Goal: Contribute content: Add original content to the website for others to see

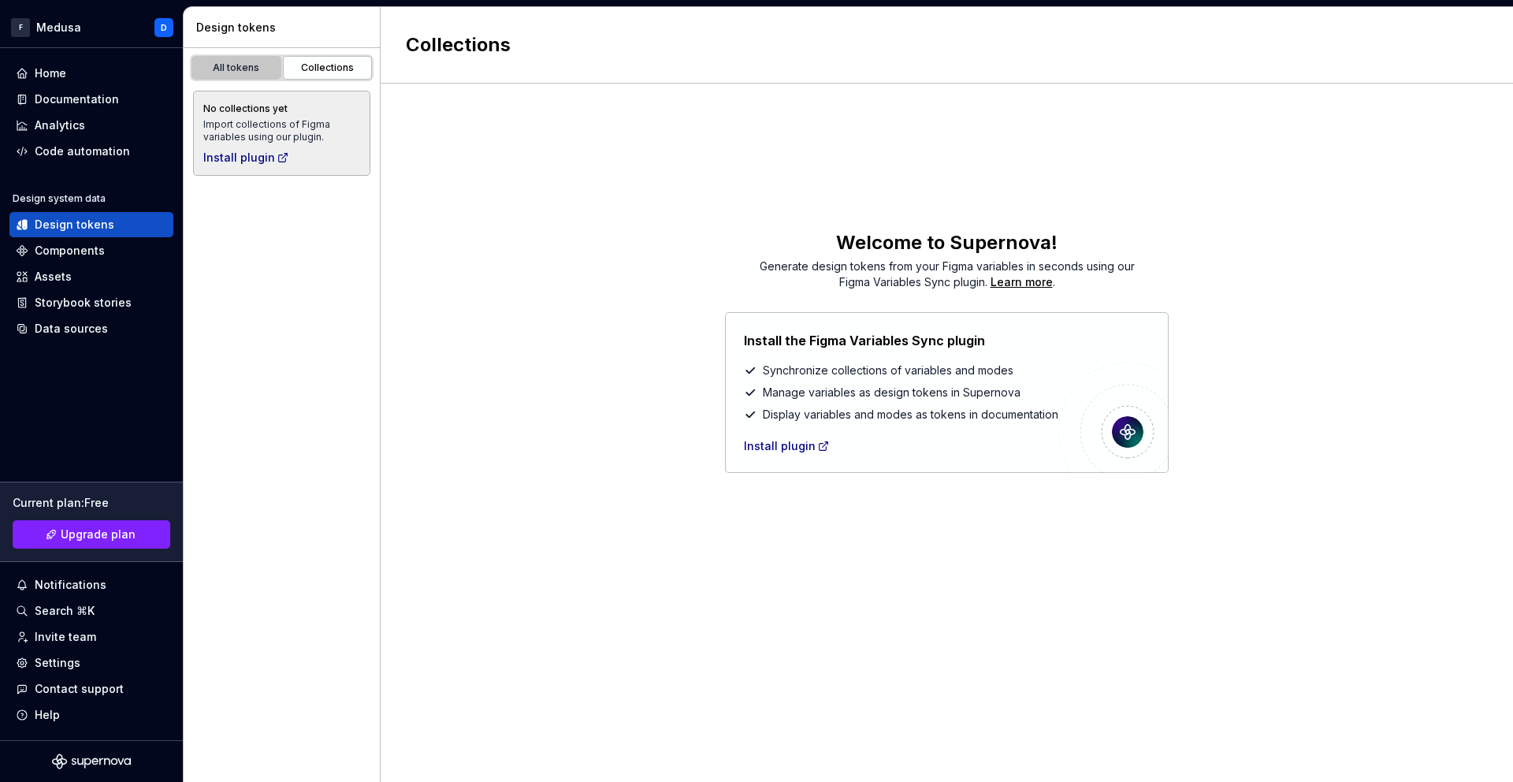
click at [234, 68] on div "All tokens" at bounding box center [236, 67] width 79 height 13
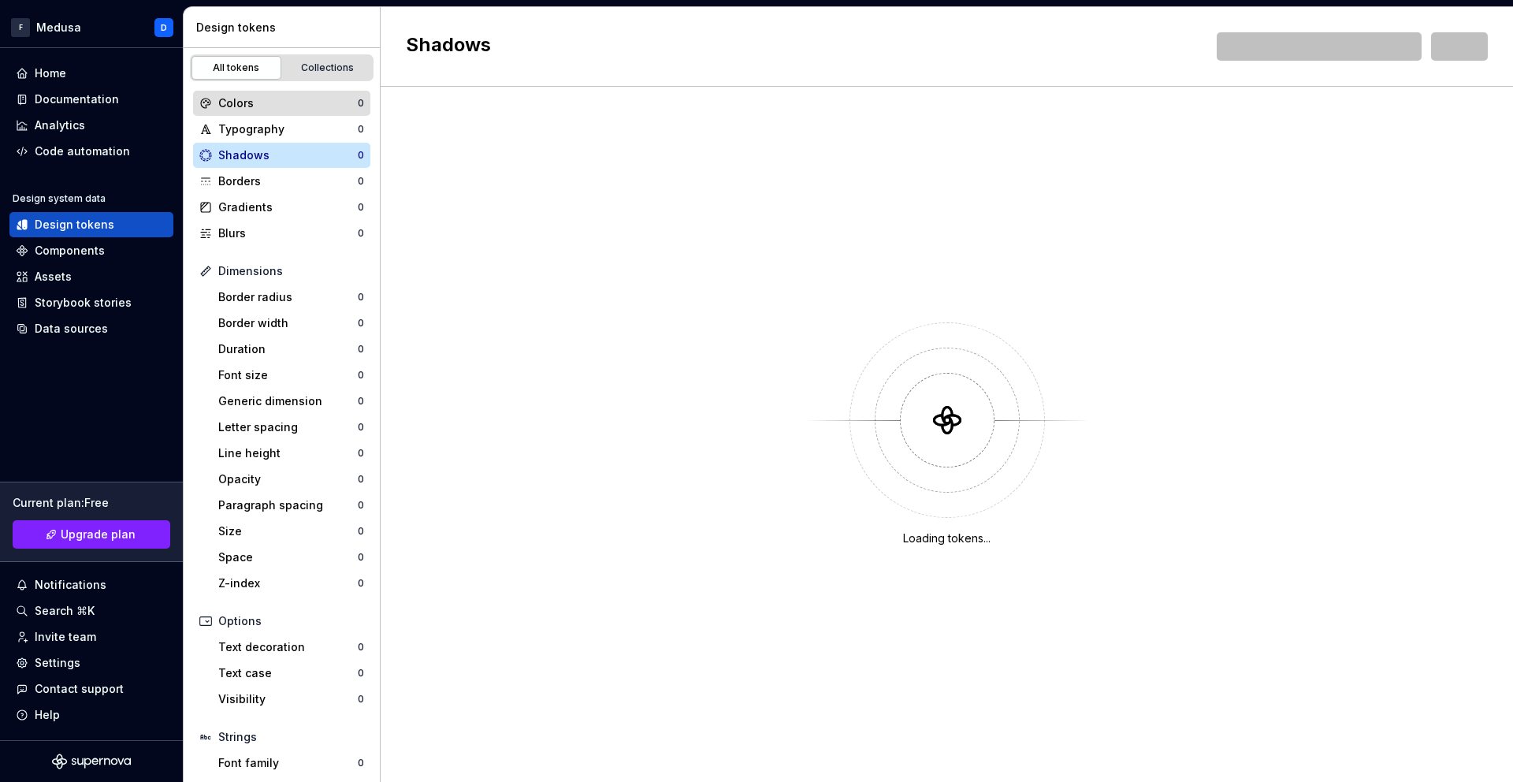
click at [238, 110] on div "Colors" at bounding box center [288, 103] width 140 height 16
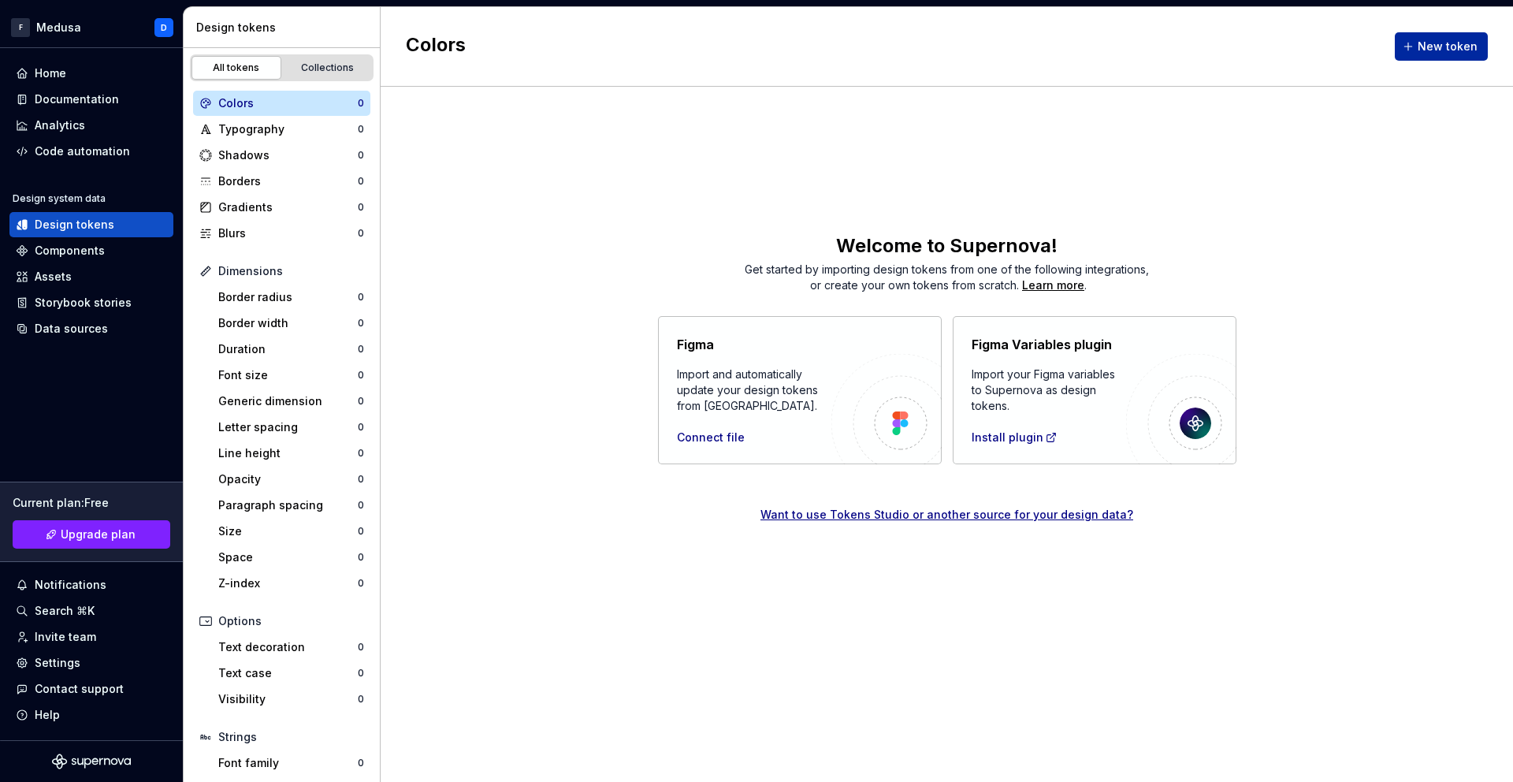
click at [1447, 40] on span "New token" at bounding box center [1448, 47] width 60 height 16
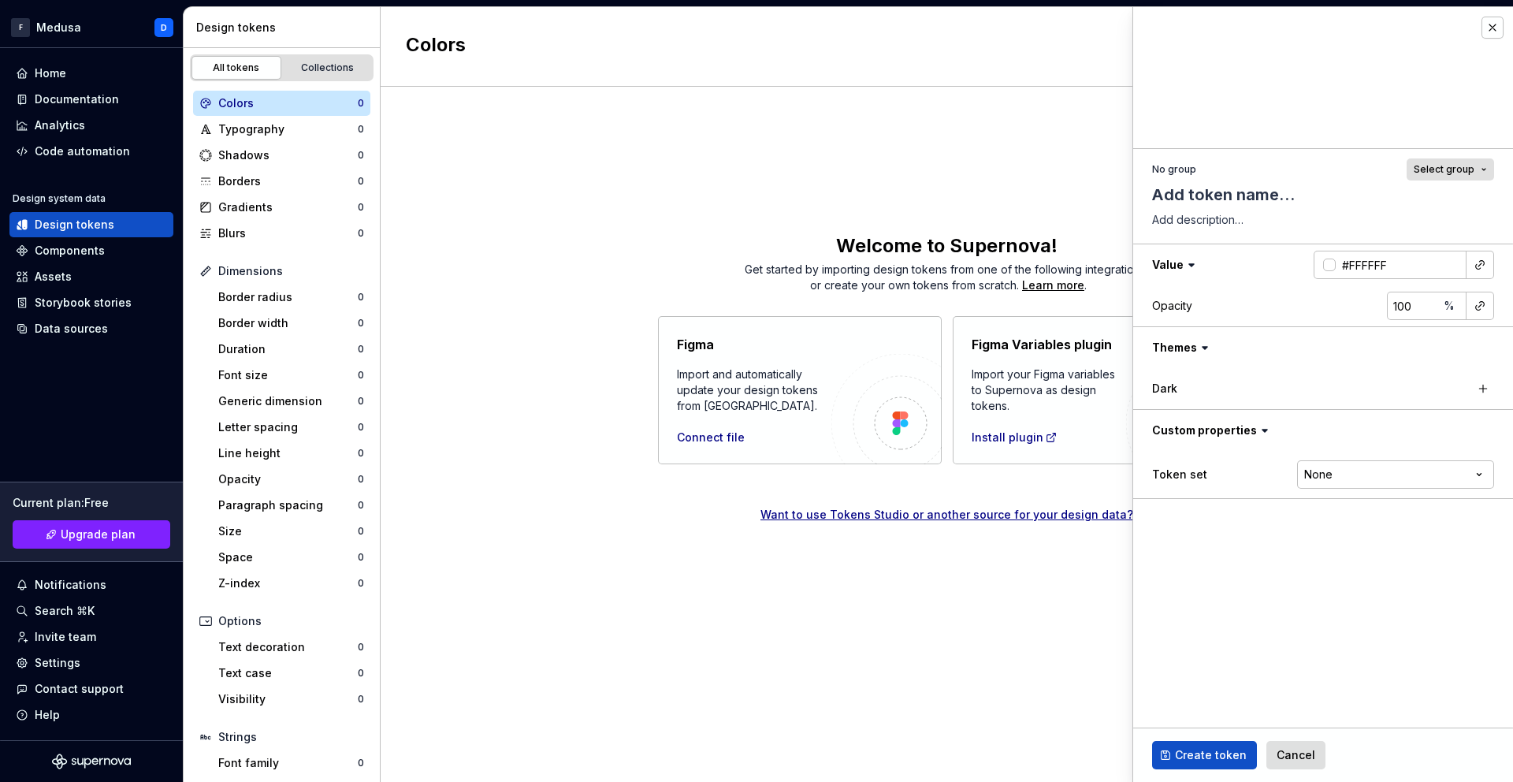
click at [1481, 169] on button "Select group" at bounding box center [1450, 169] width 87 height 22
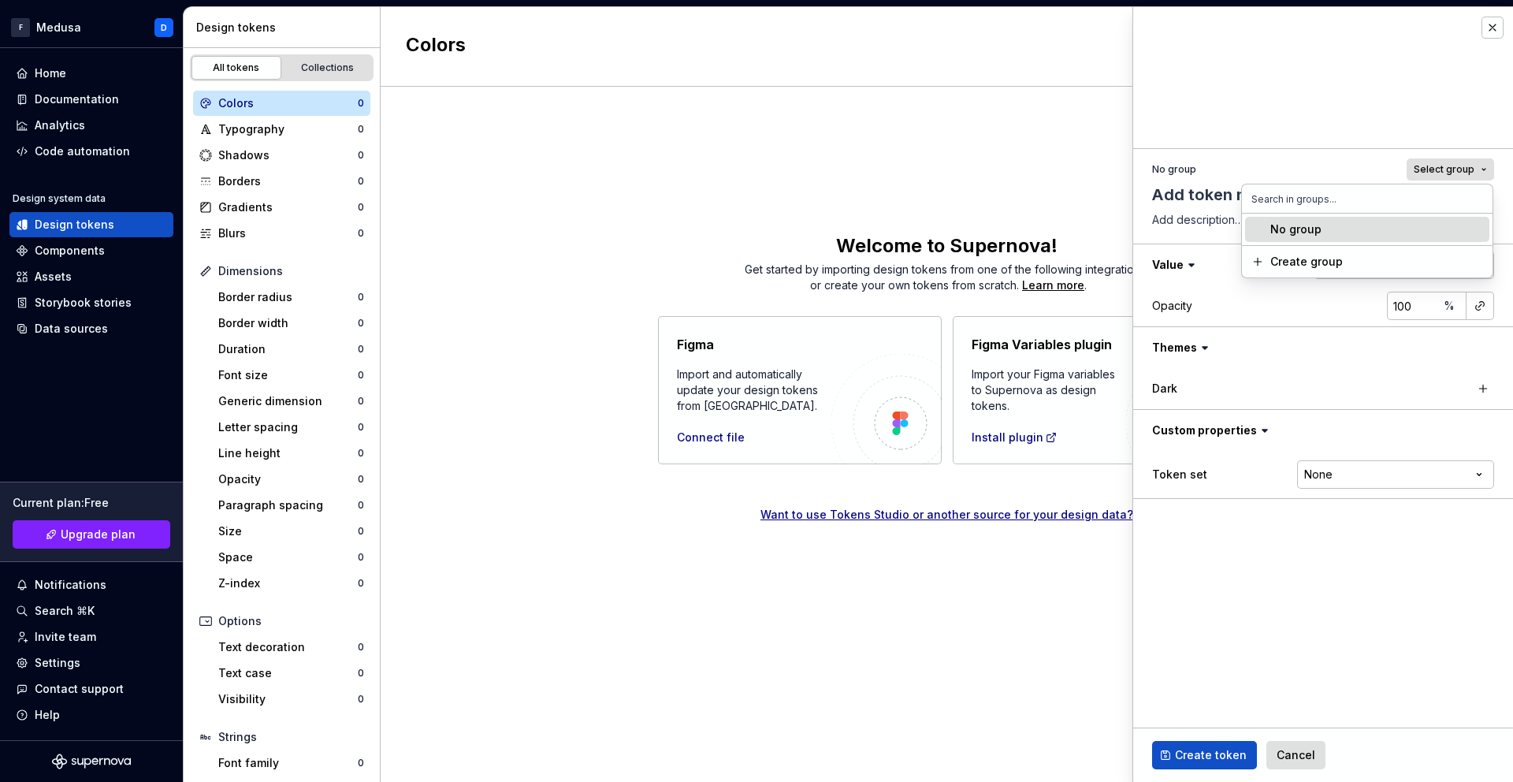
click at [1481, 169] on button "Select group" at bounding box center [1450, 169] width 87 height 22
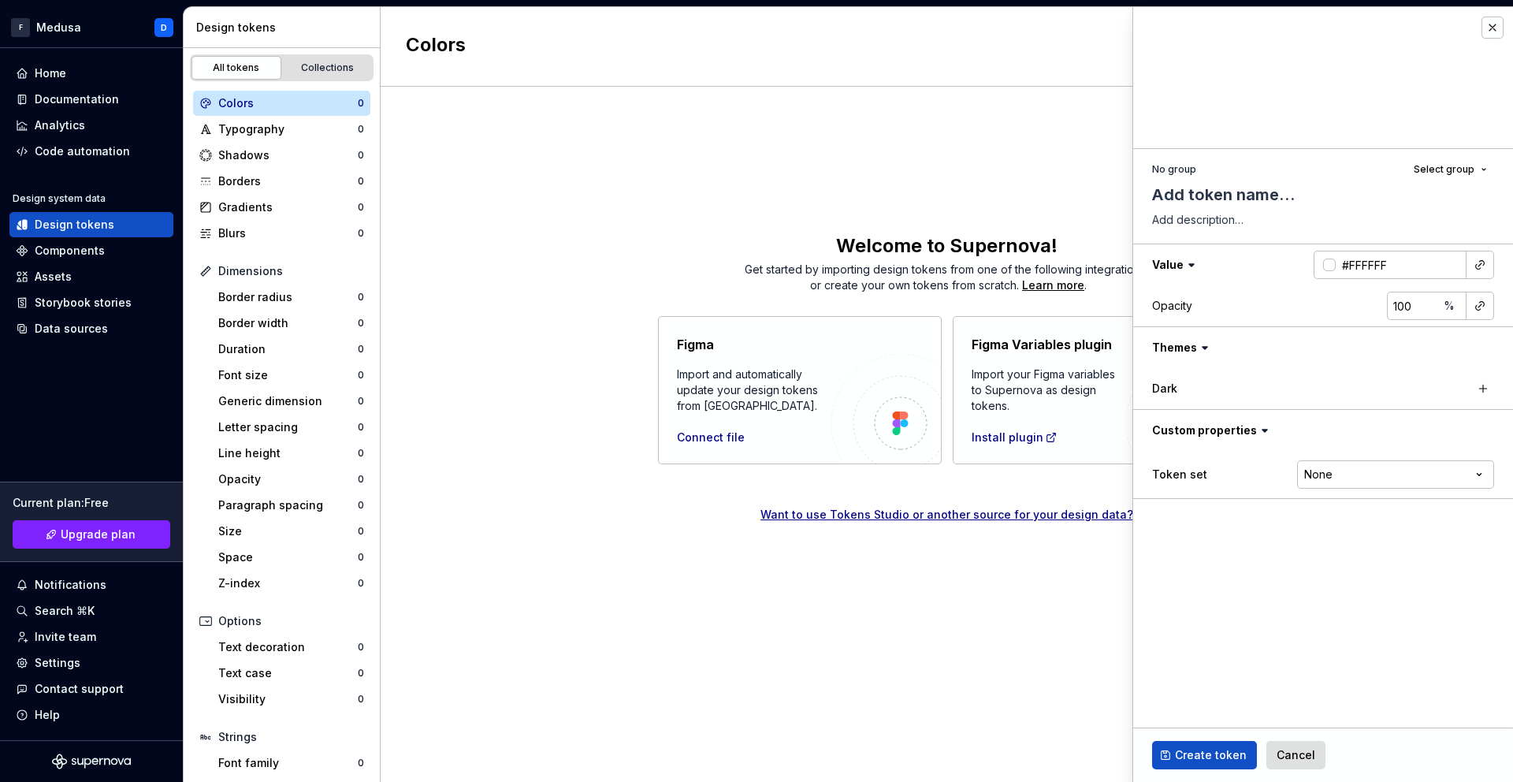
click at [1170, 387] on label "Dark" at bounding box center [1164, 389] width 25 height 16
click at [1439, 475] on html "F Medusa D Home Documentation Analytics Code automation Design system data Desi…" at bounding box center [756, 391] width 1513 height 782
click at [1492, 32] on button "button" at bounding box center [1493, 28] width 22 height 22
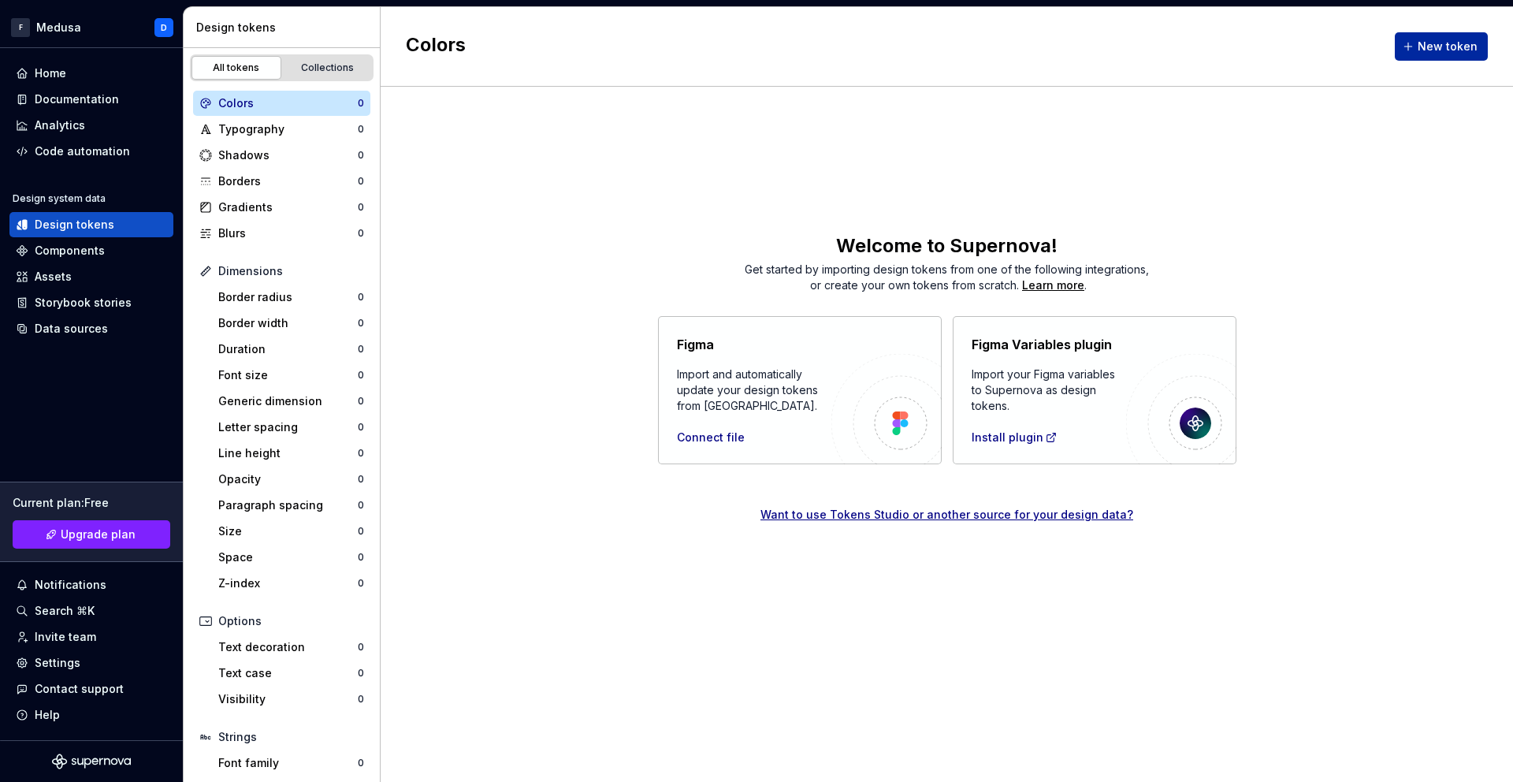
click at [1452, 40] on span "New token" at bounding box center [1448, 47] width 60 height 16
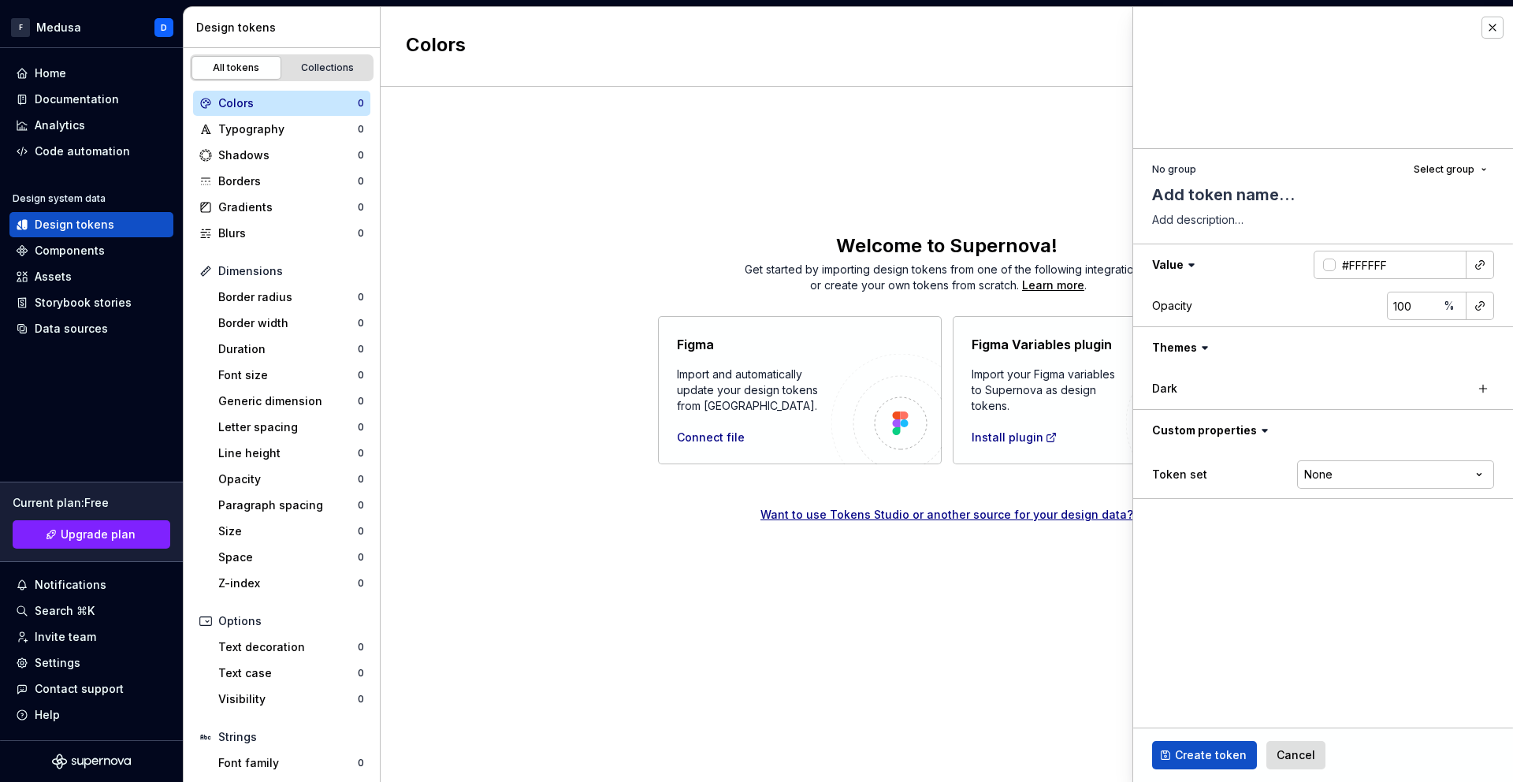
click at [1169, 384] on label "Dark" at bounding box center [1164, 389] width 25 height 16
click at [1206, 343] on icon at bounding box center [1205, 348] width 16 height 16
click at [1204, 350] on icon at bounding box center [1205, 348] width 16 height 16
click at [1237, 349] on button "button" at bounding box center [1323, 347] width 380 height 41
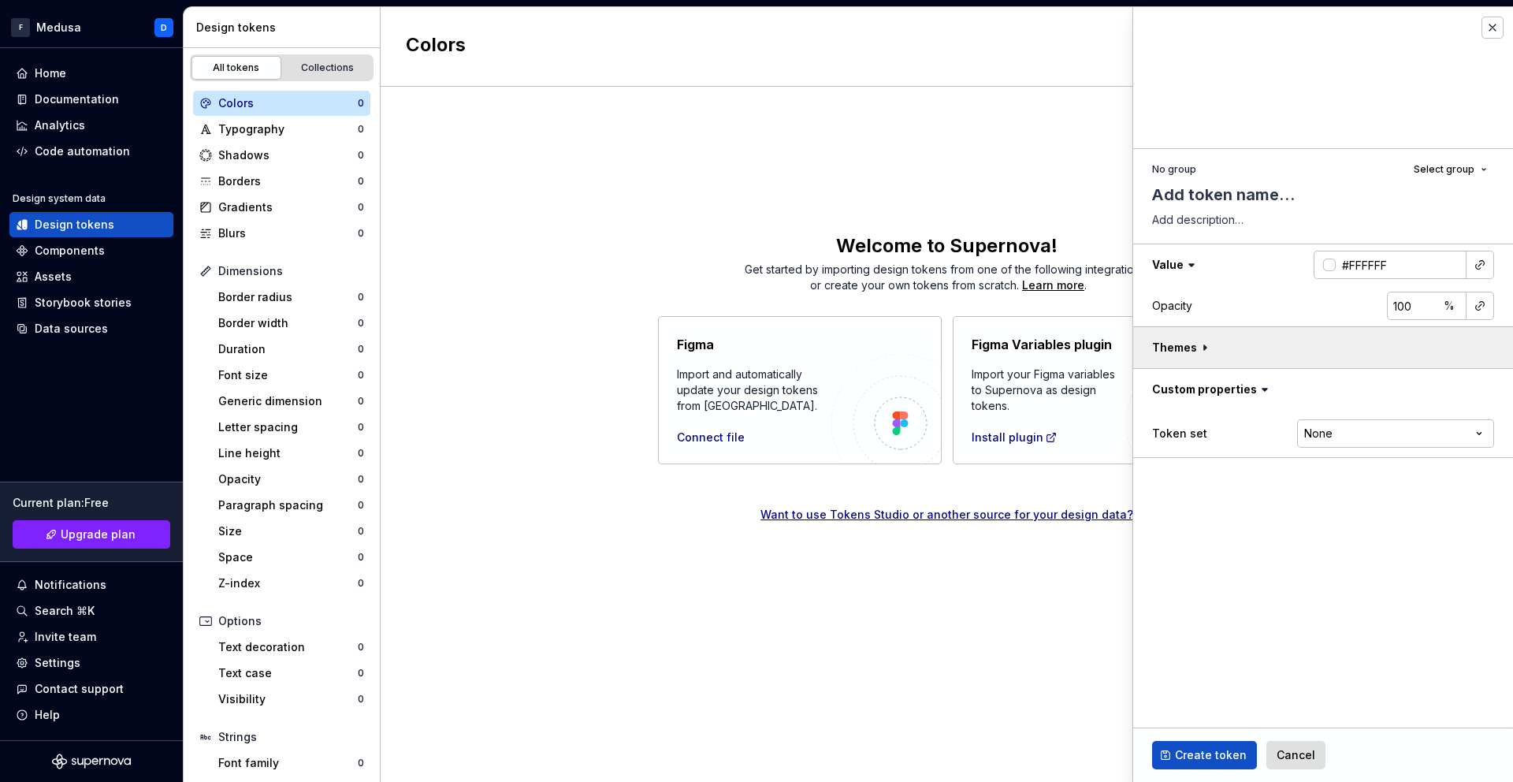
click at [1237, 349] on button "button" at bounding box center [1323, 347] width 380 height 41
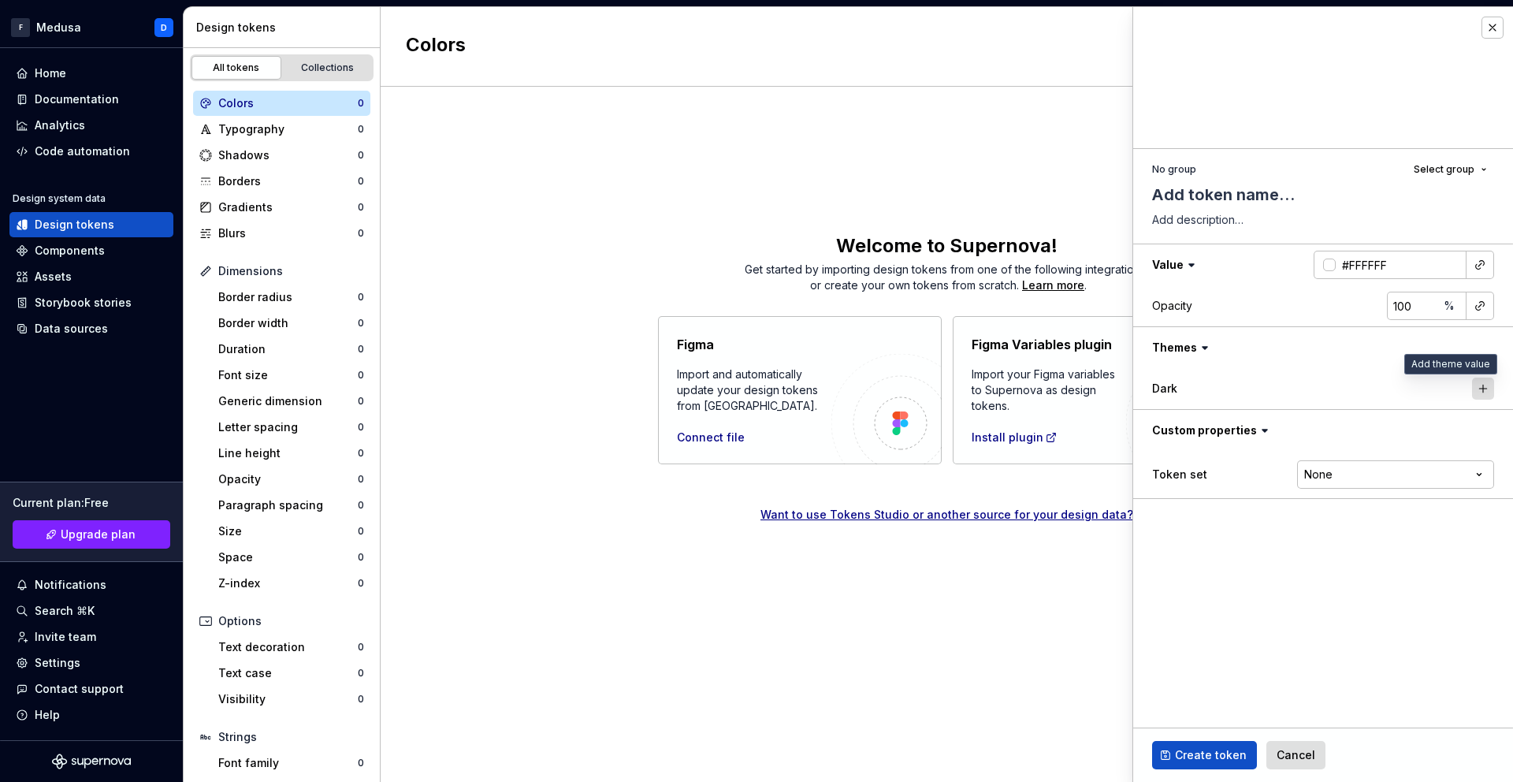
click at [1486, 386] on button "button" at bounding box center [1483, 389] width 22 height 22
click at [1324, 388] on button "button" at bounding box center [1321, 388] width 28 height 28
click at [1203, 353] on icon at bounding box center [1205, 348] width 16 height 16
click at [1499, 26] on button "button" at bounding box center [1493, 28] width 22 height 22
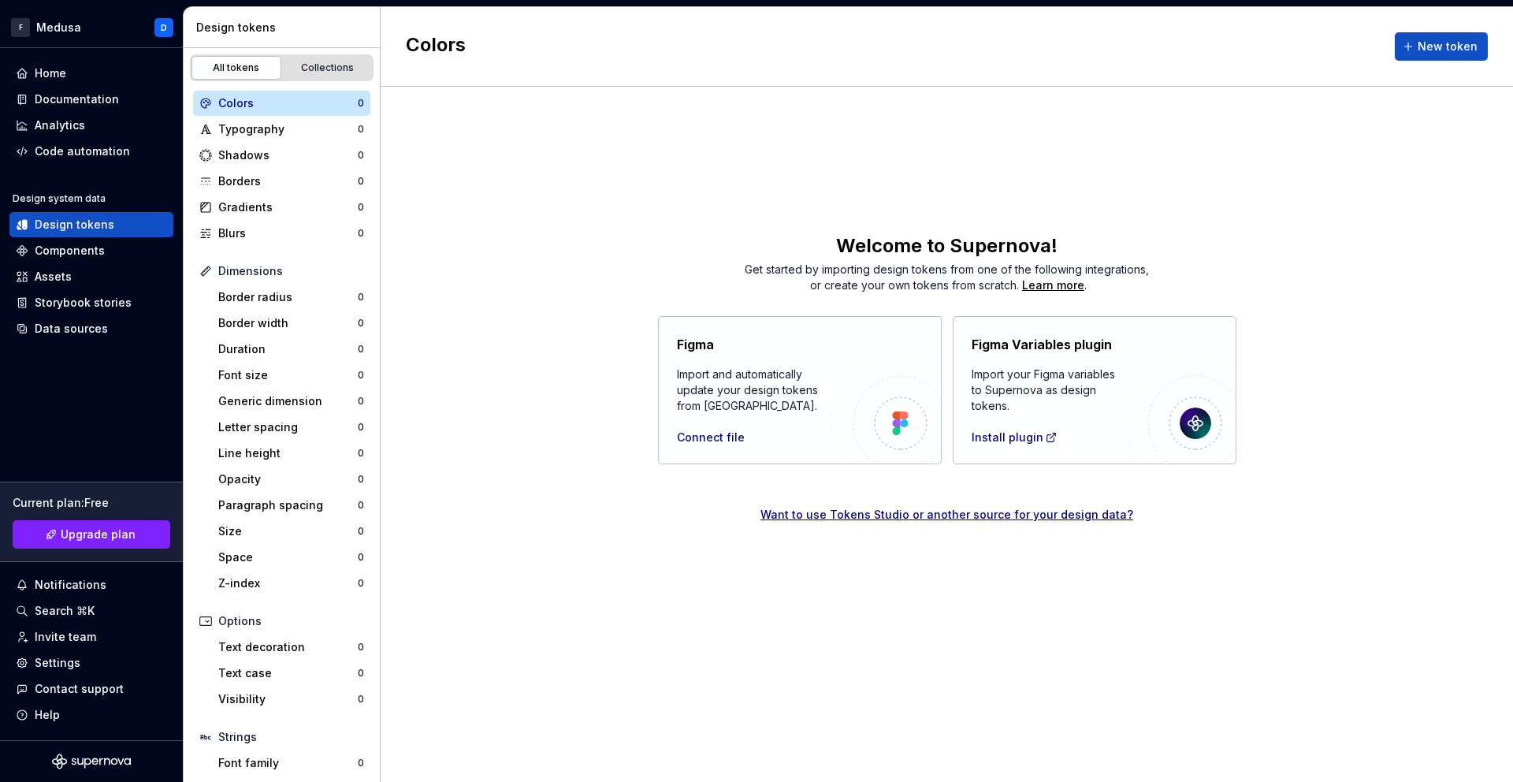
click at [274, 110] on div "Colors" at bounding box center [288, 103] width 140 height 16
click at [323, 70] on div "Collections" at bounding box center [327, 67] width 79 height 13
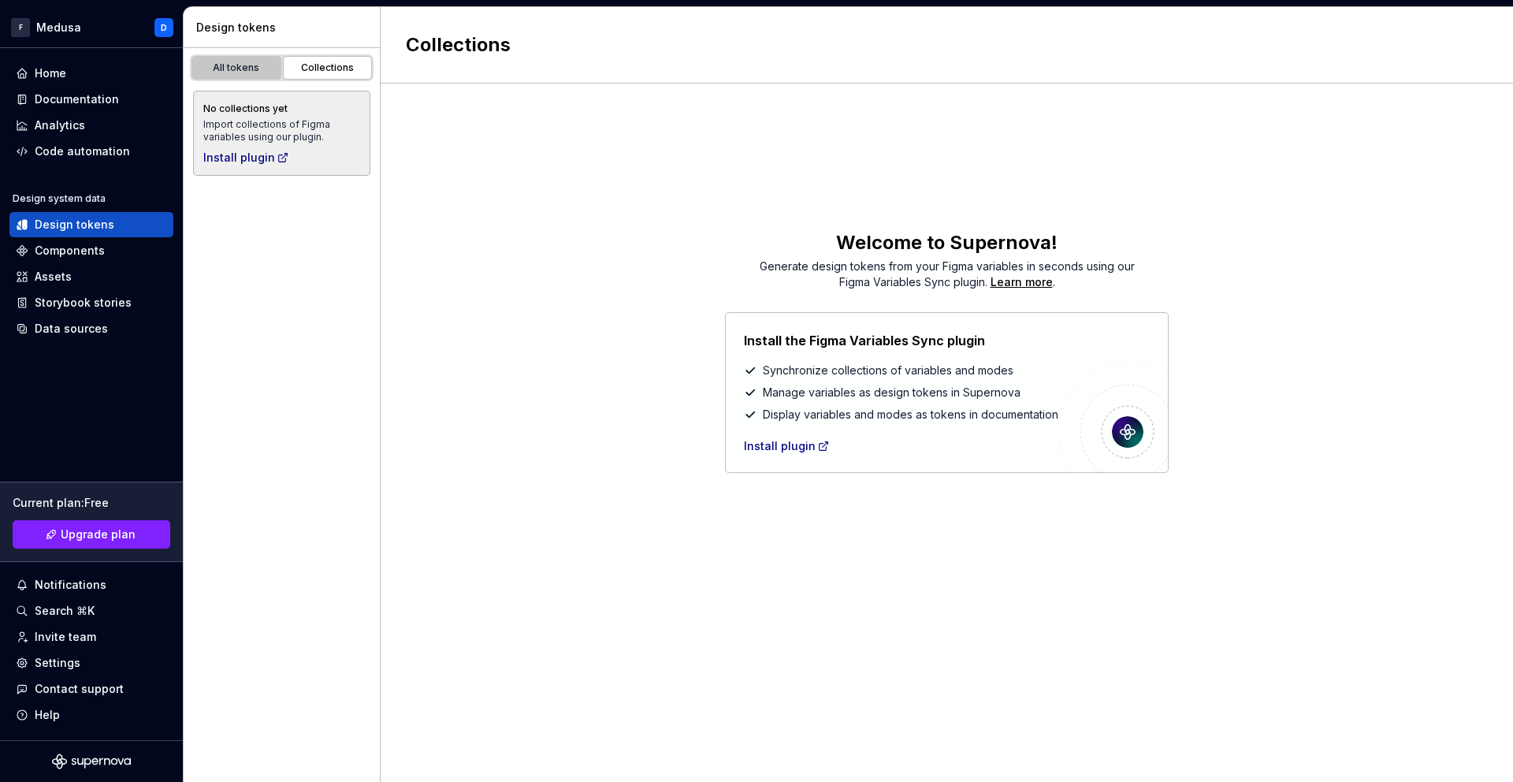
click at [236, 73] on div "All tokens" at bounding box center [236, 67] width 79 height 13
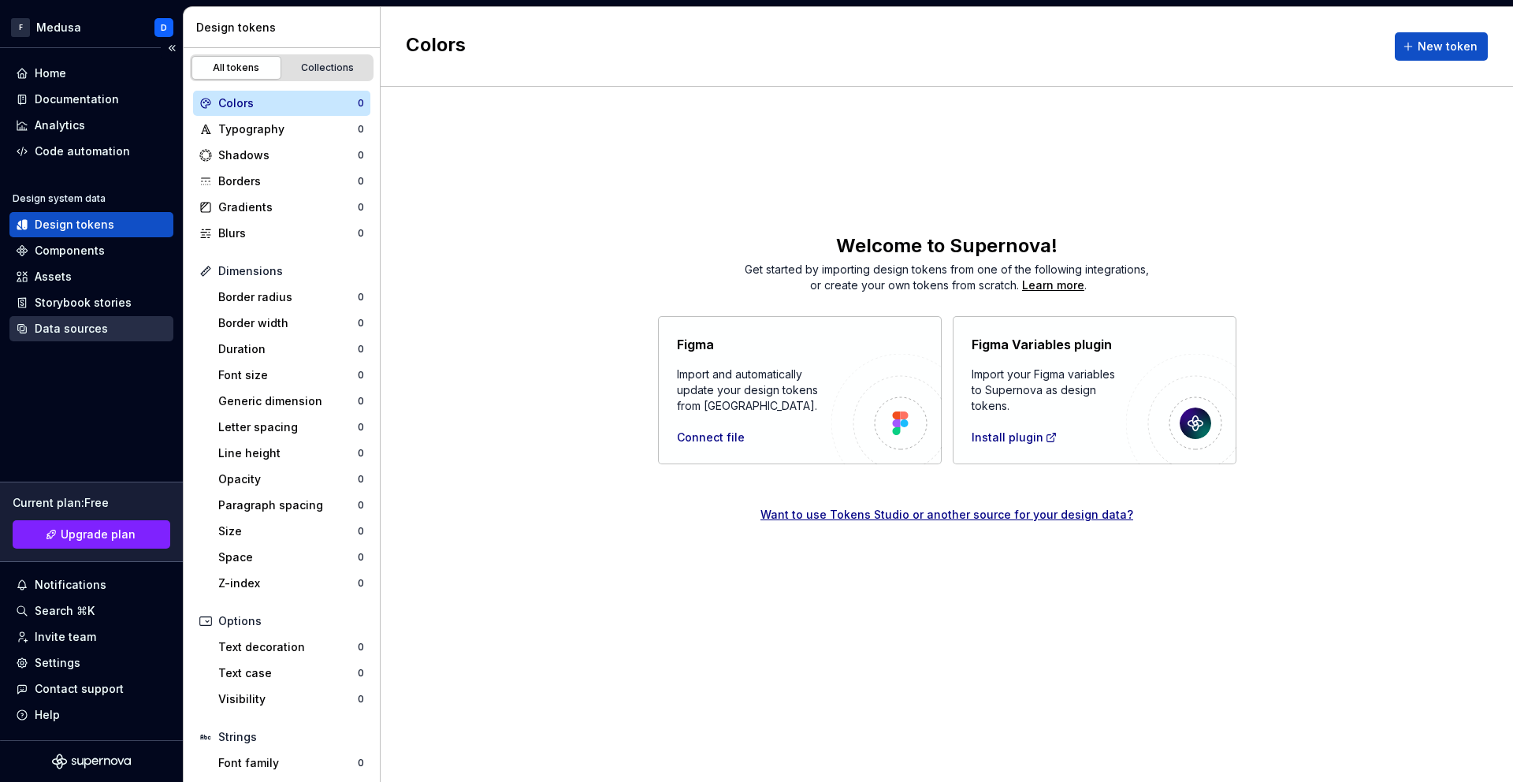
click at [86, 322] on div "Data sources" at bounding box center [71, 329] width 73 height 16
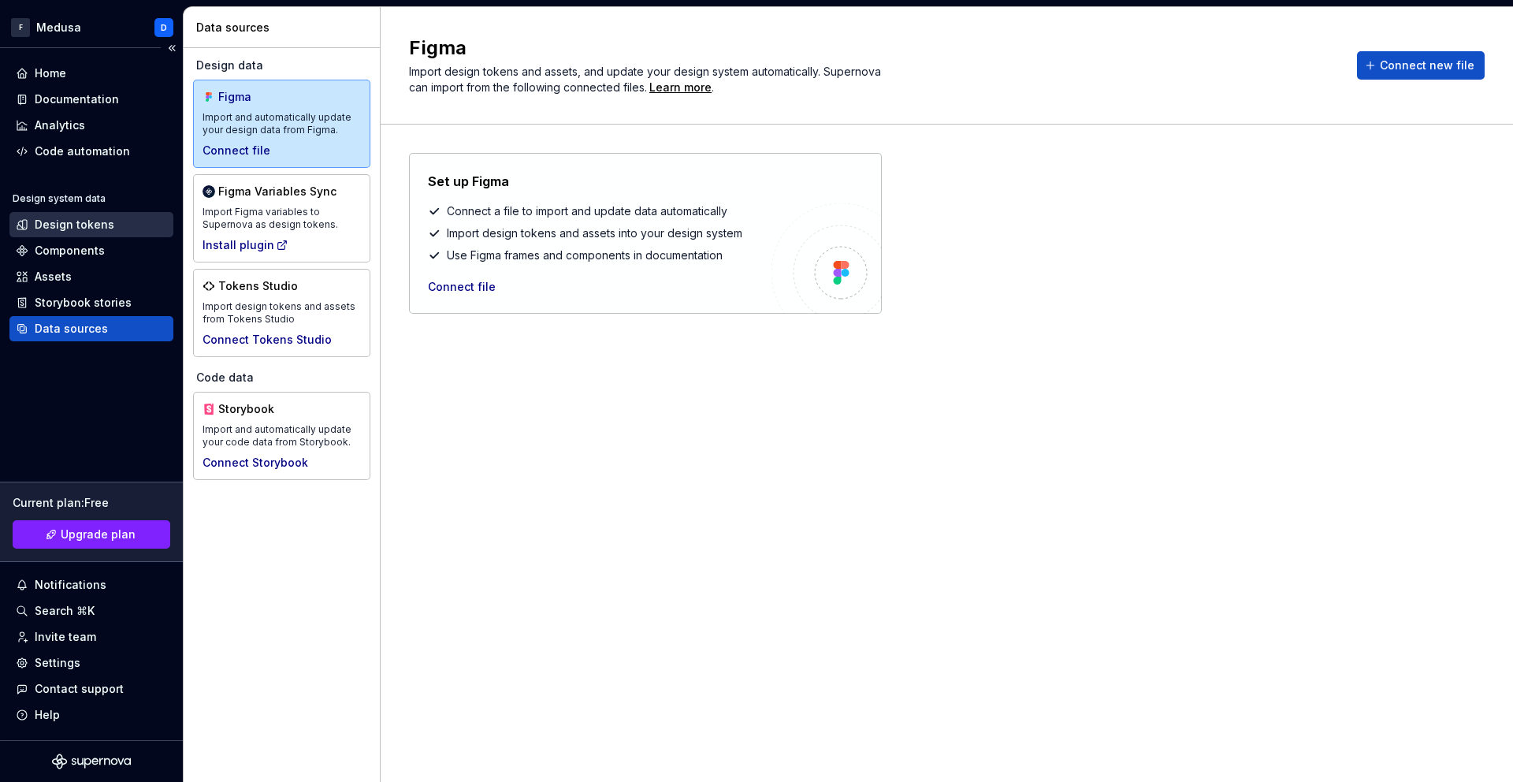
click at [72, 233] on div "Design tokens" at bounding box center [91, 224] width 164 height 25
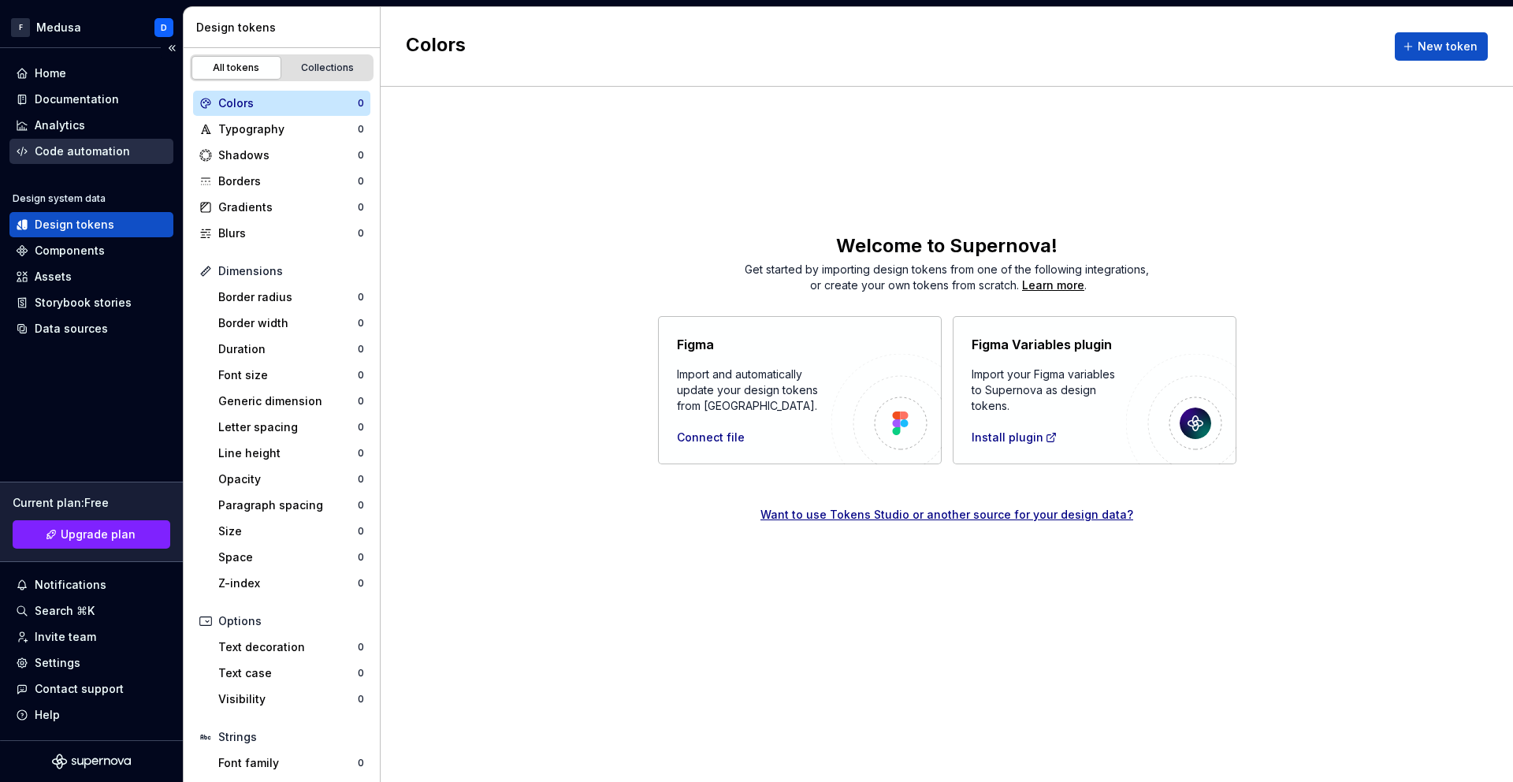
click at [76, 159] on div "Code automation" at bounding box center [91, 151] width 164 height 25
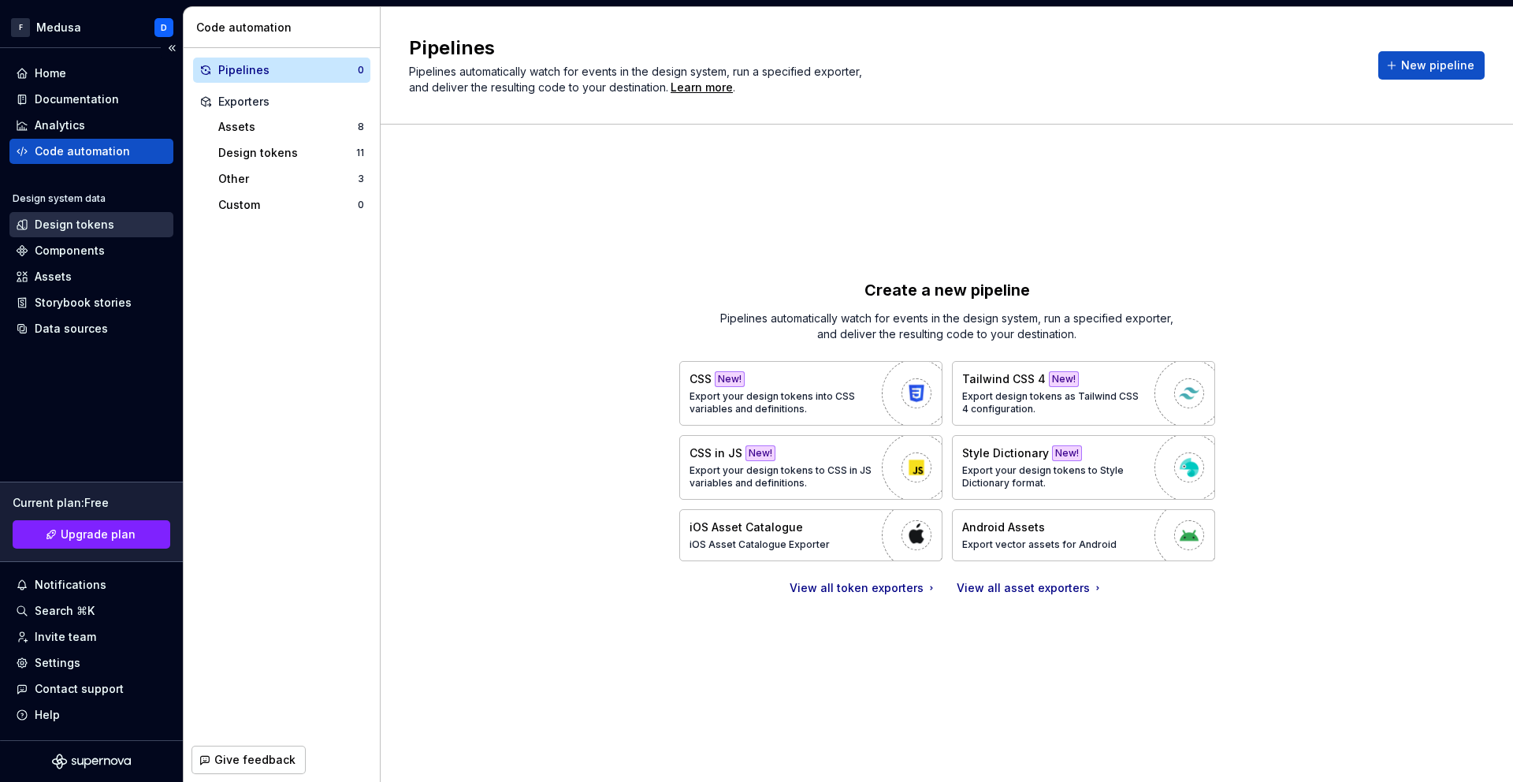
click at [78, 226] on div "Design tokens" at bounding box center [75, 225] width 80 height 16
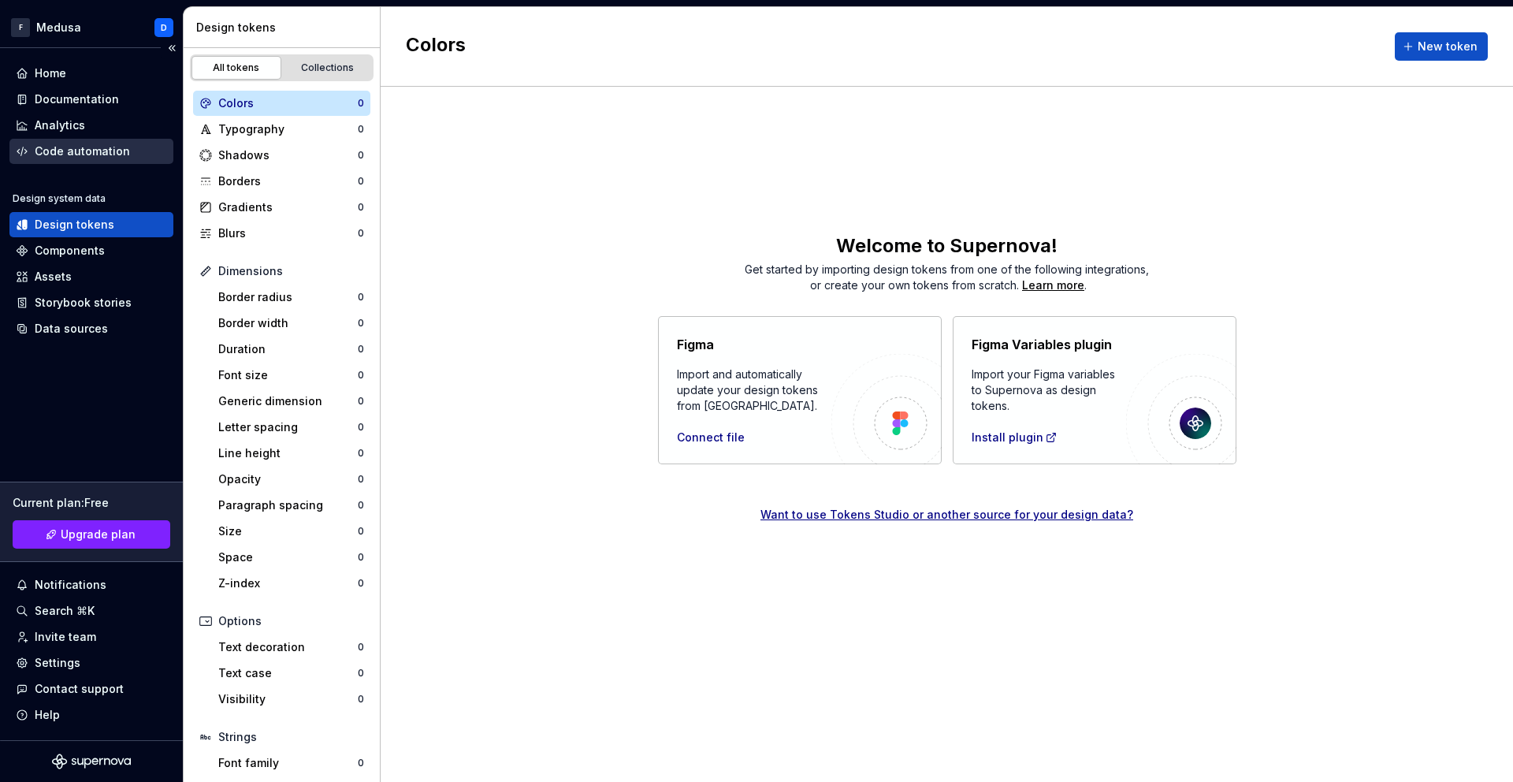
click at [63, 155] on div "Code automation" at bounding box center [82, 151] width 95 height 16
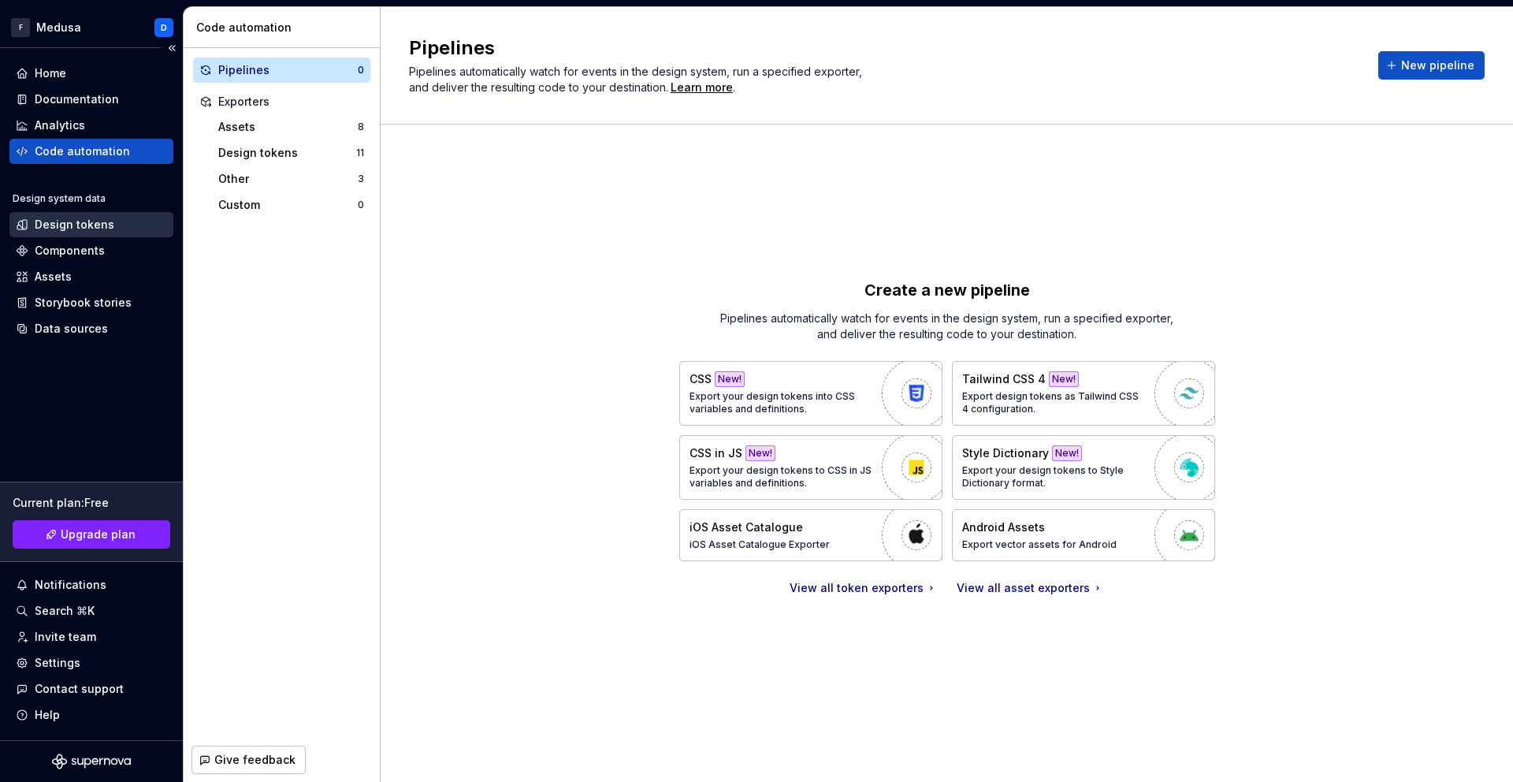
click at [102, 218] on div "Design tokens" at bounding box center [75, 225] width 80 height 16
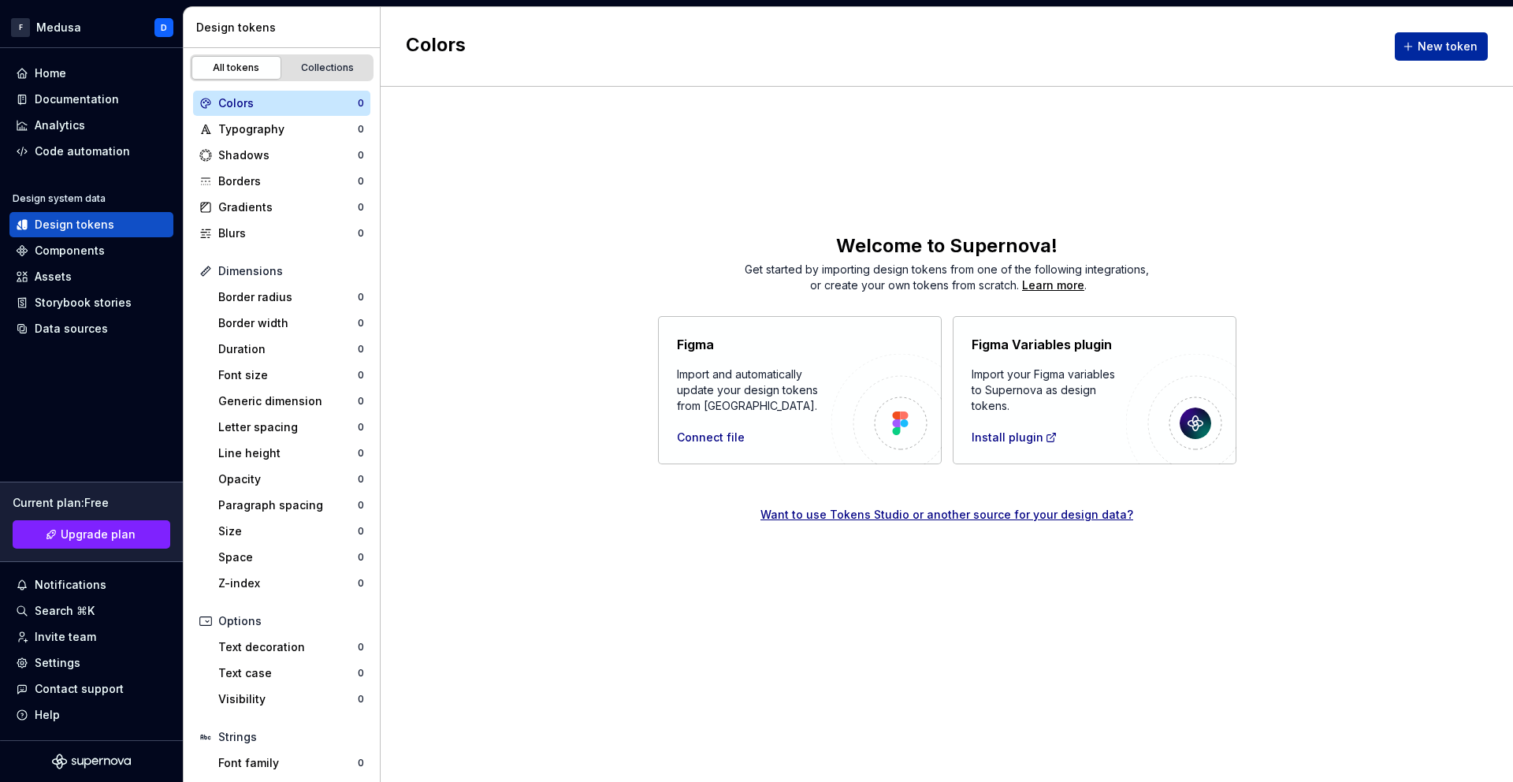
click at [1457, 47] on span "New token" at bounding box center [1448, 47] width 60 height 16
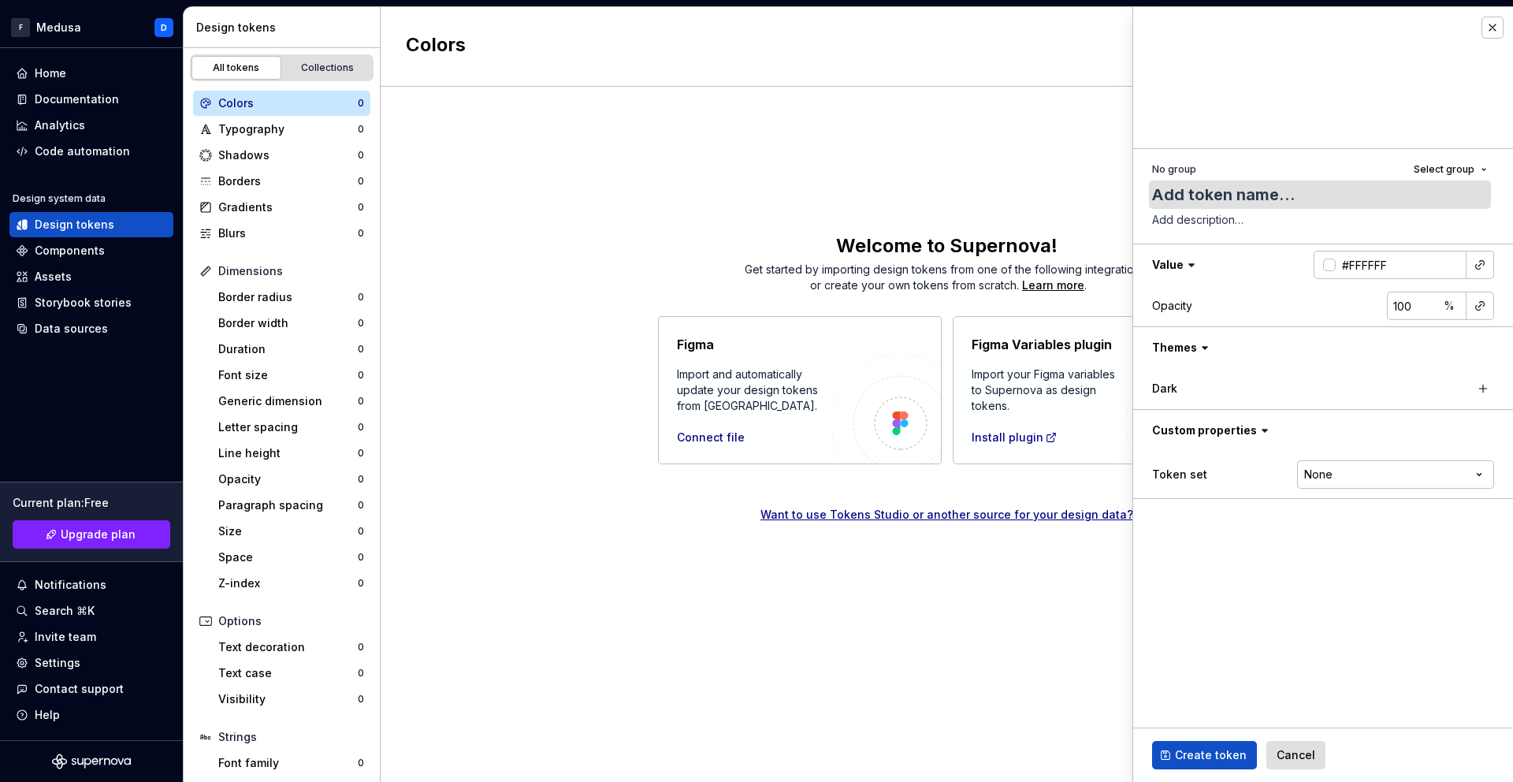
click at [1314, 193] on textarea at bounding box center [1320, 195] width 342 height 28
type textarea "*"
type textarea "F"
type textarea "*"
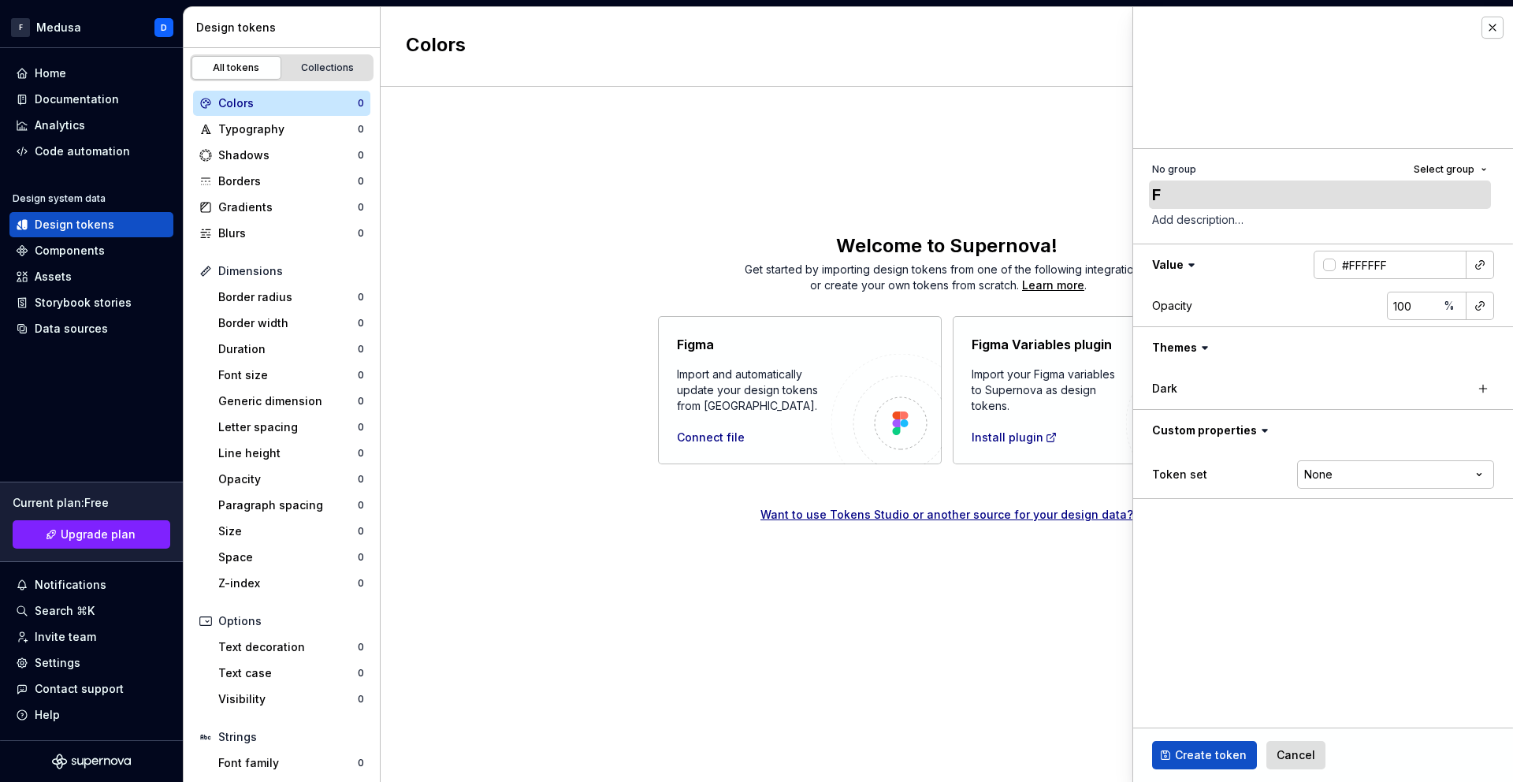
type textarea "Fl"
type textarea "*"
type textarea "Flu"
type textarea "*"
type textarea "Fl"
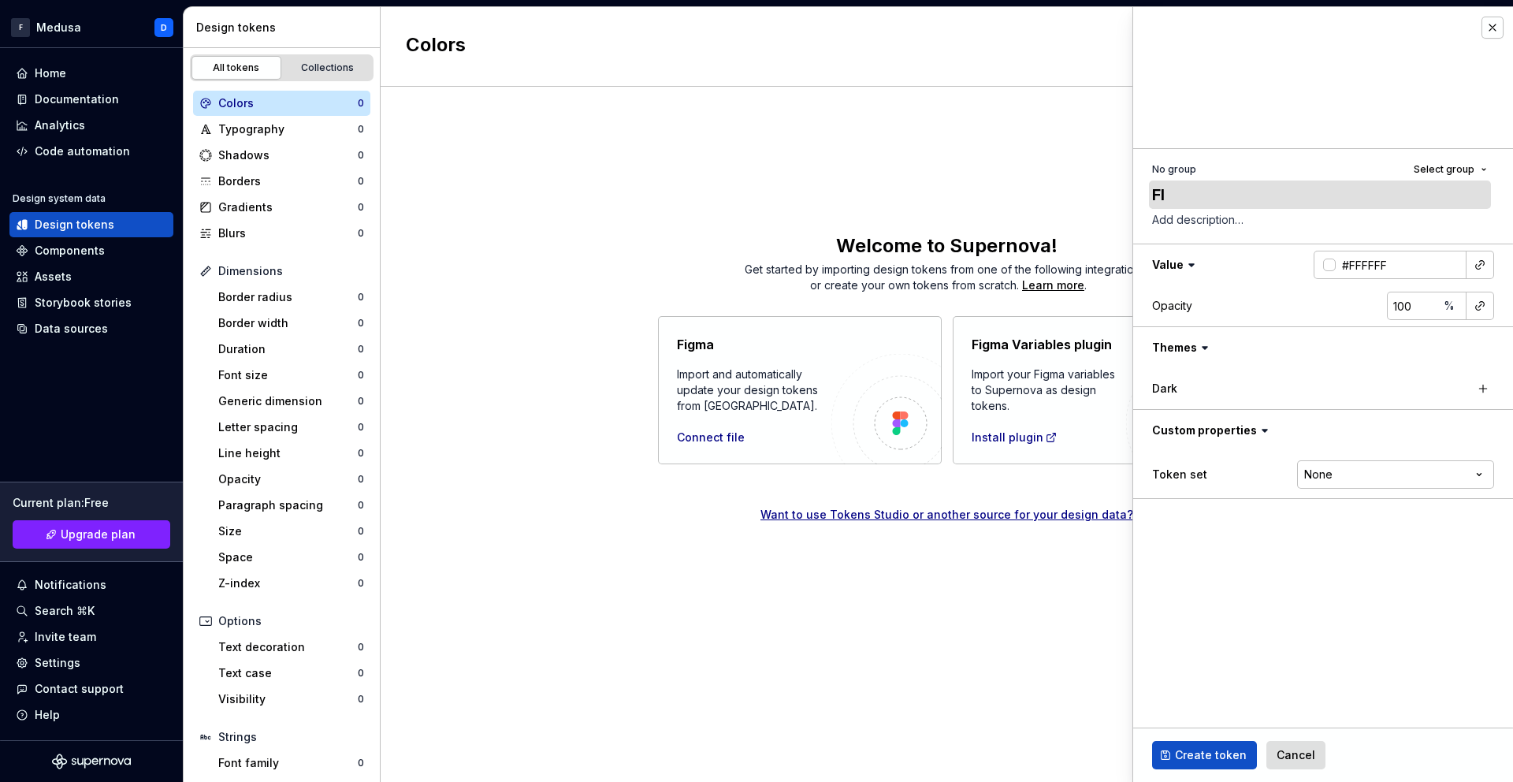
type textarea "*"
type textarea "F"
type textarea "*"
type textarea "f"
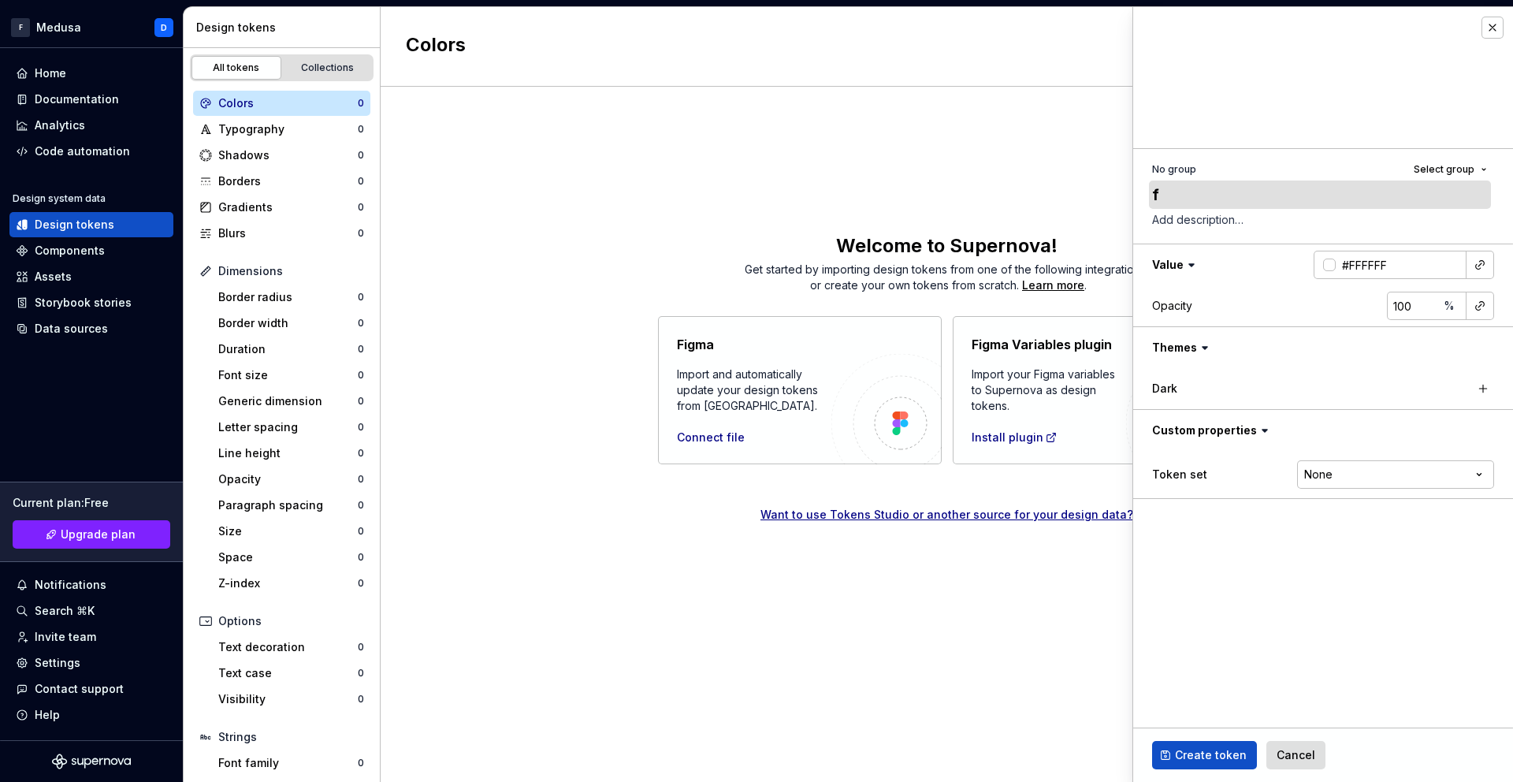
type textarea "*"
type textarea "F"
type textarea "*"
type textarea "Fl"
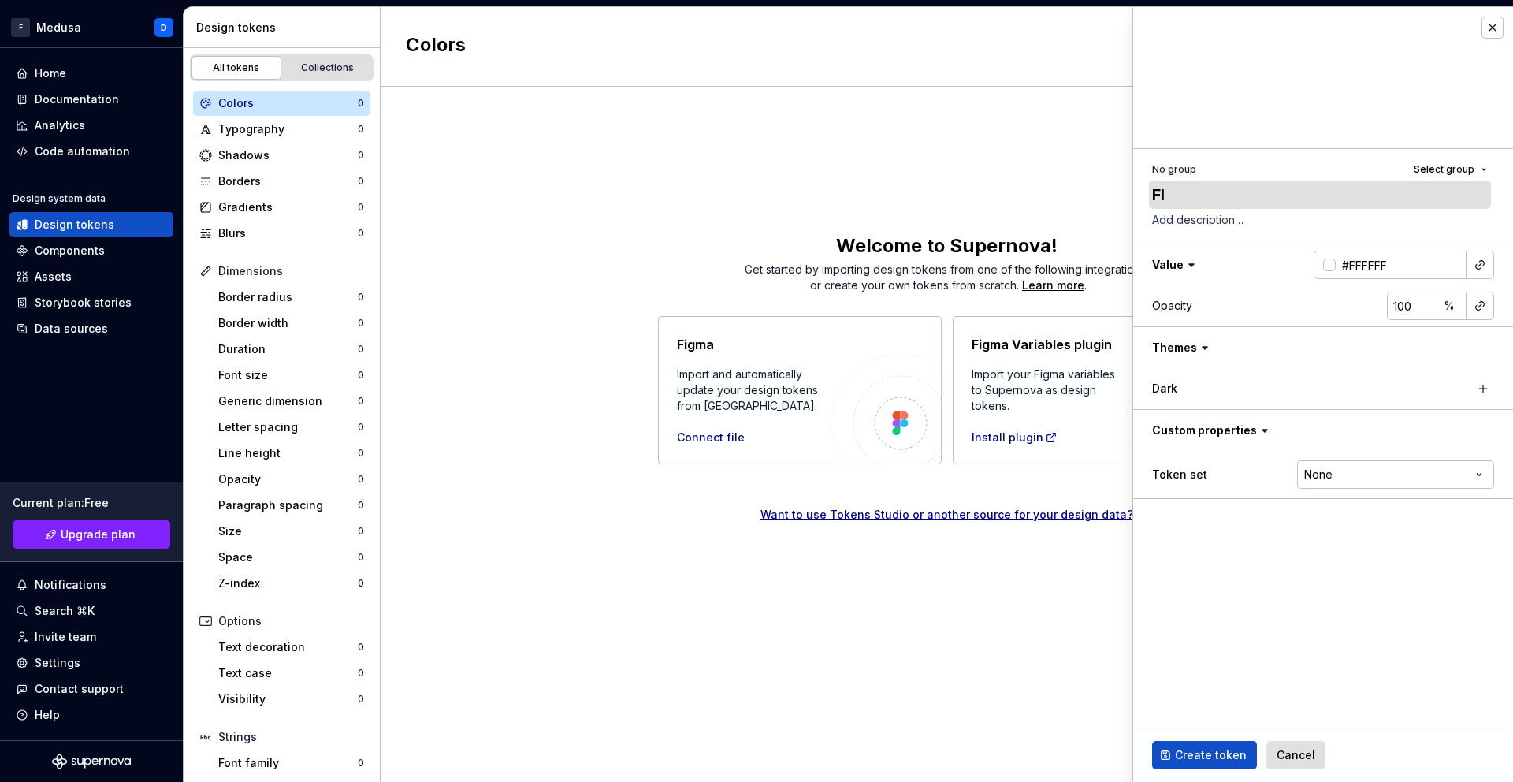
type textarea "*"
type textarea "Flu"
type textarea "*"
type textarea "Fluk"
type textarea "*"
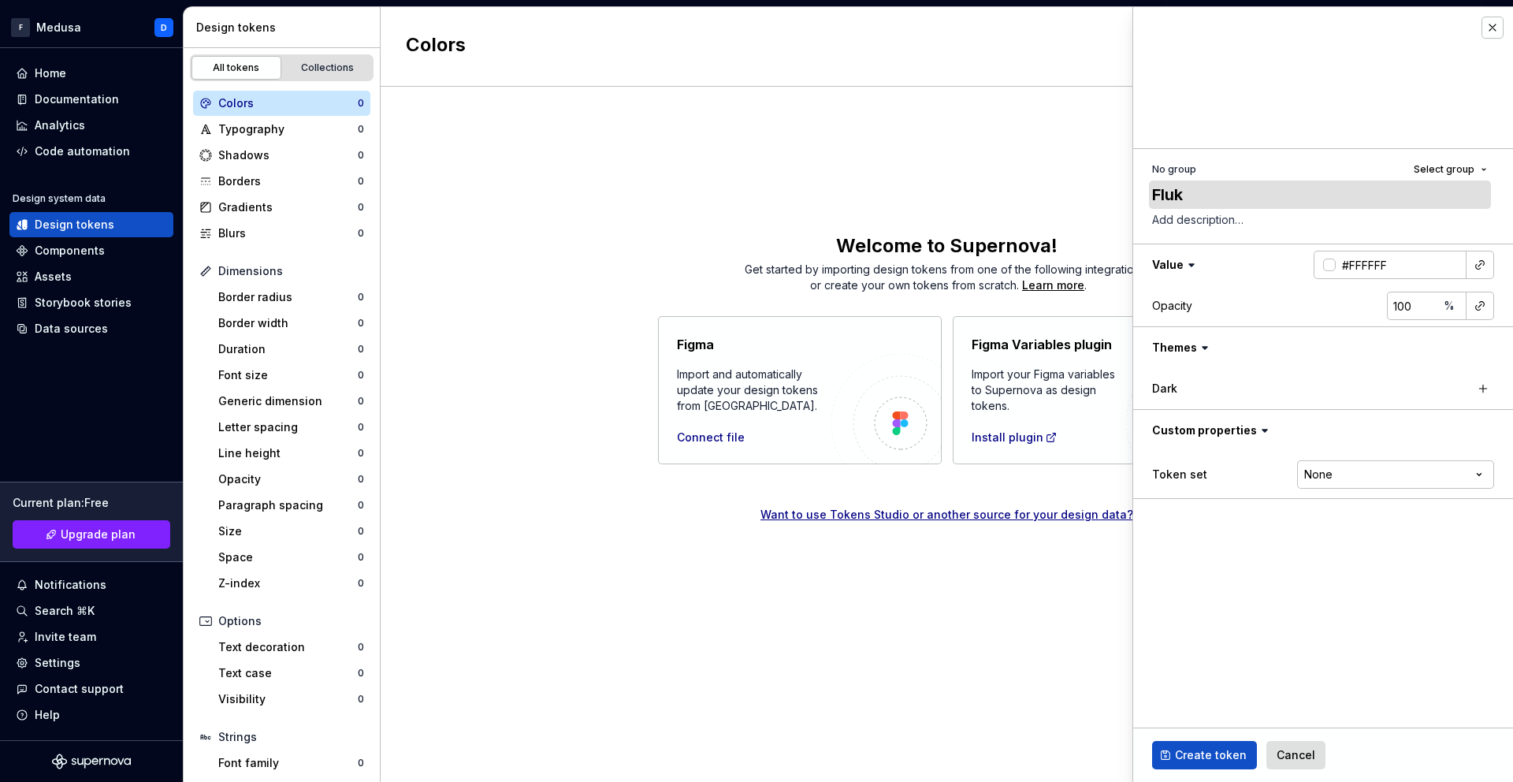
type textarea "Fluke"
type textarea "*"
type textarea "Fluke"
type textarea "*"
type textarea "Fluke Y"
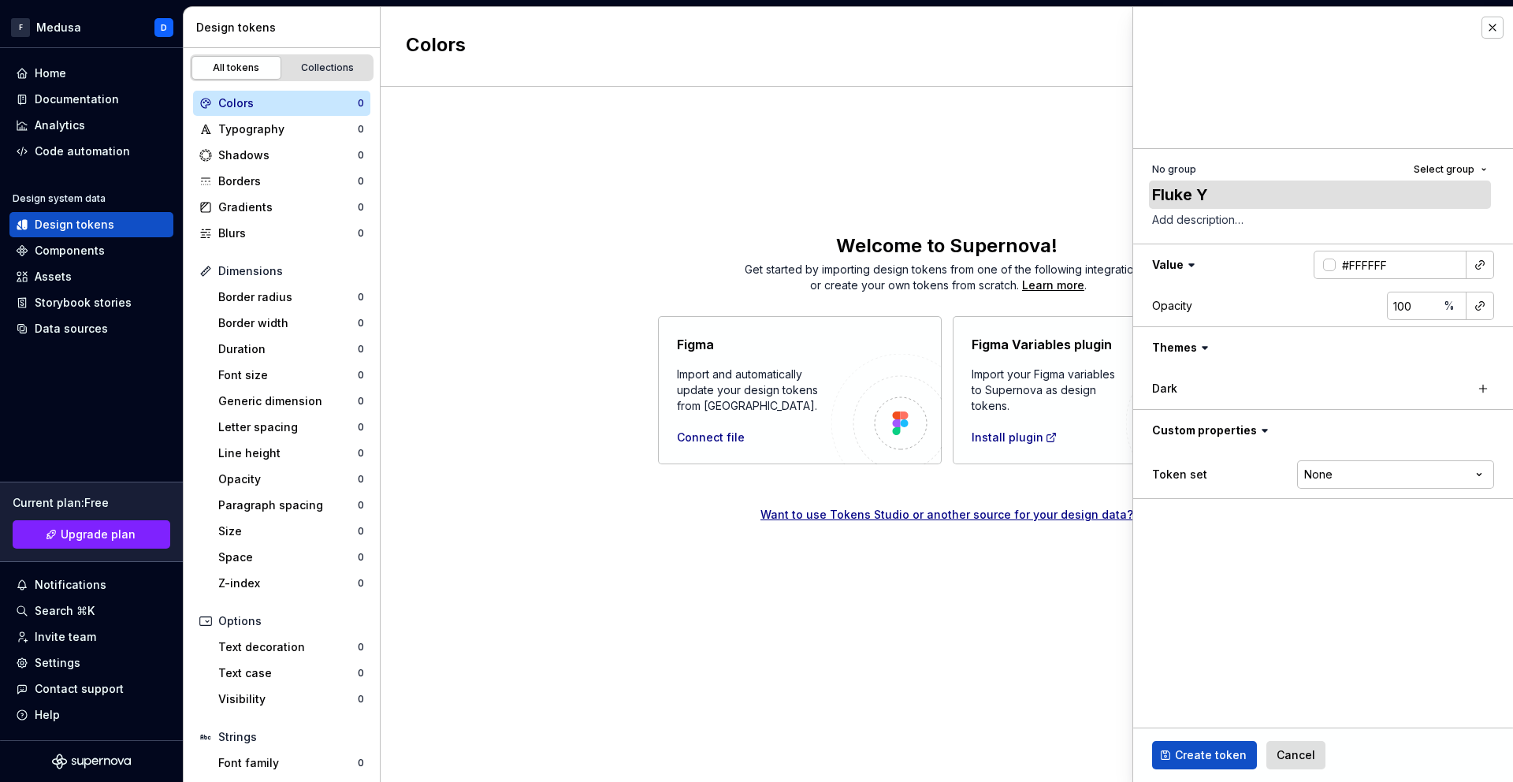
type textarea "*"
type textarea "[PERSON_NAME]"
type textarea "*"
type textarea "[PERSON_NAME]"
type textarea "*"
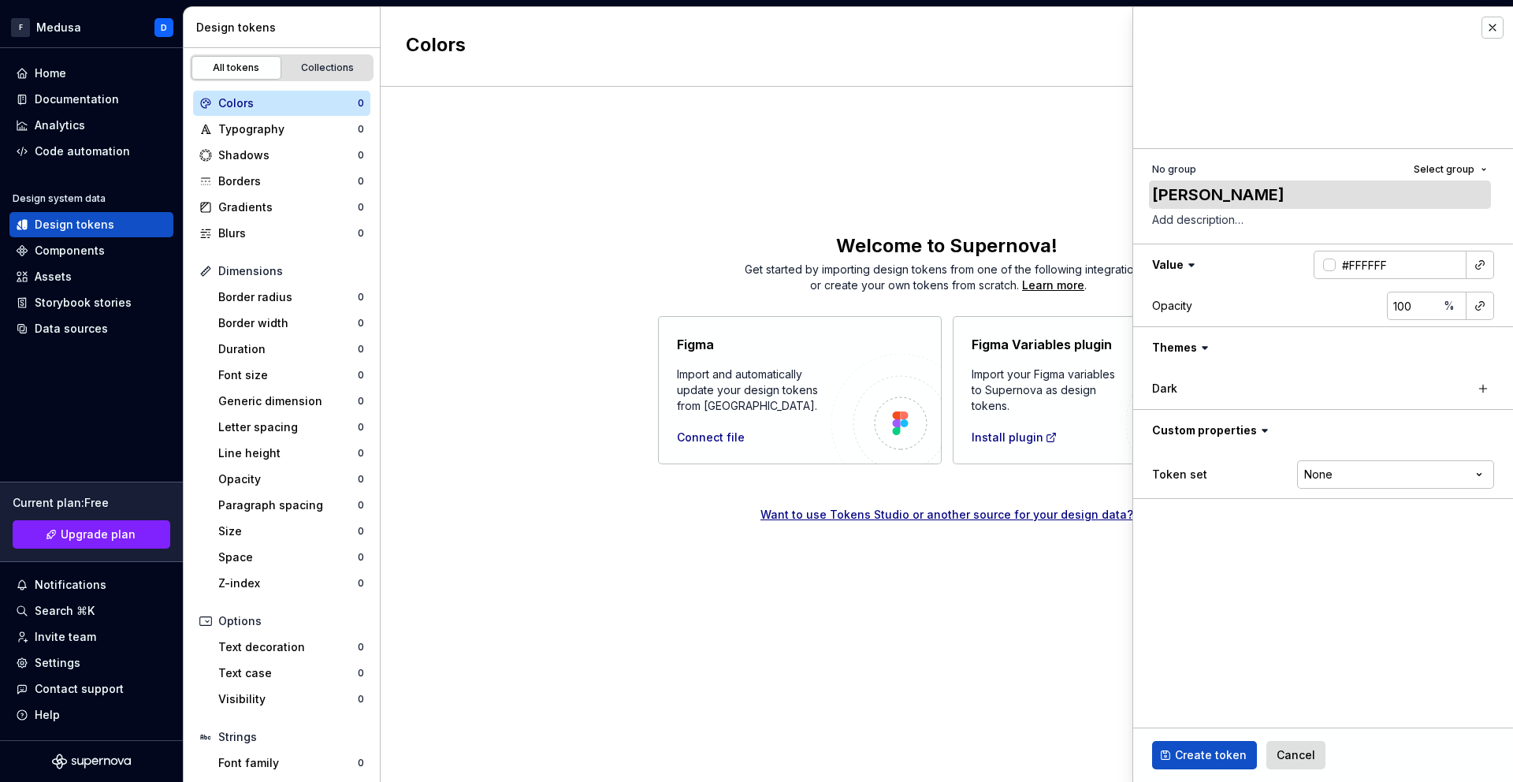
type textarea "[PERSON_NAME]"
type textarea "*"
type textarea "[PERSON_NAME]"
type textarea "*"
type textarea "Fluke Yellow"
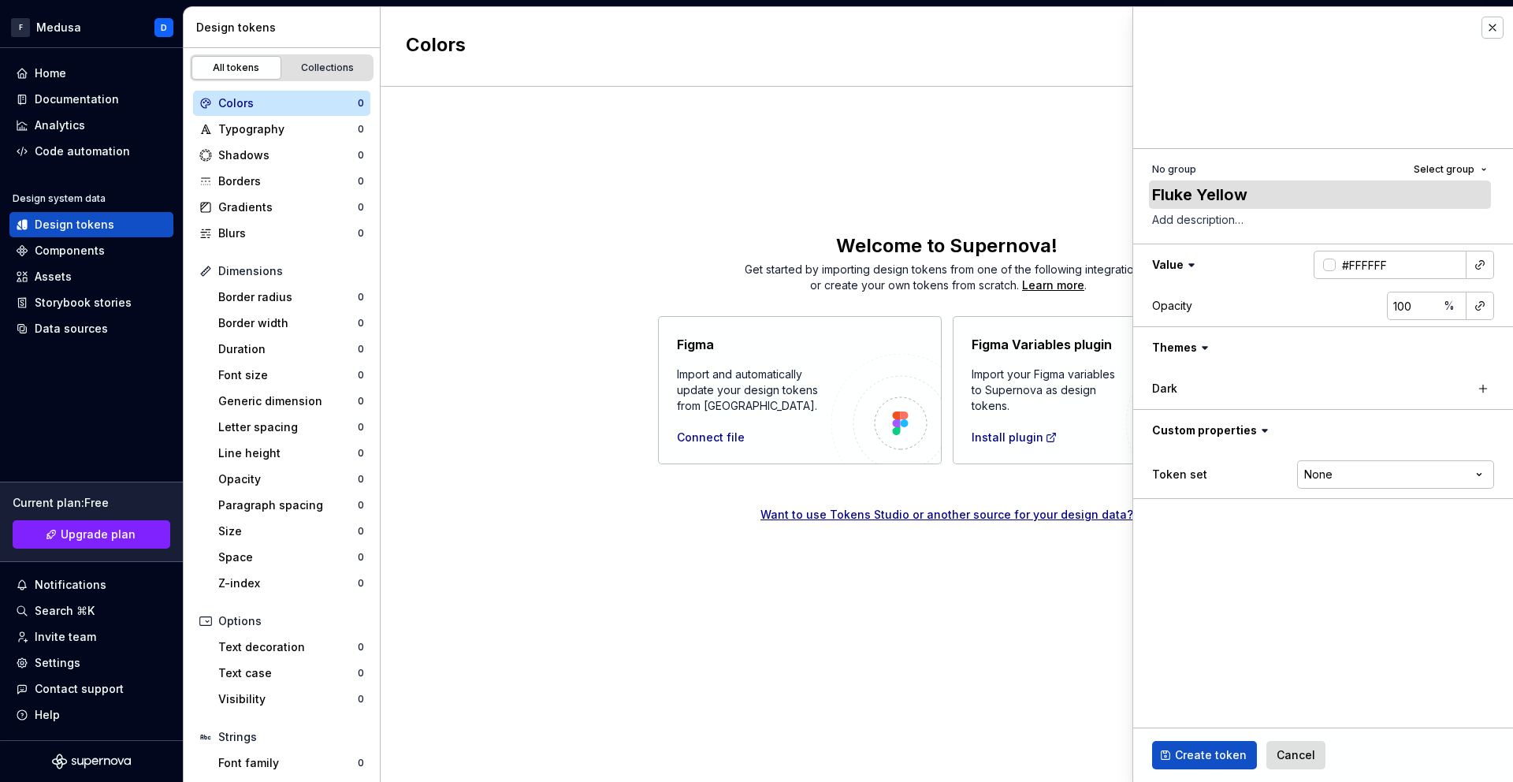
type textarea "*"
type textarea "Fluke Yellow"
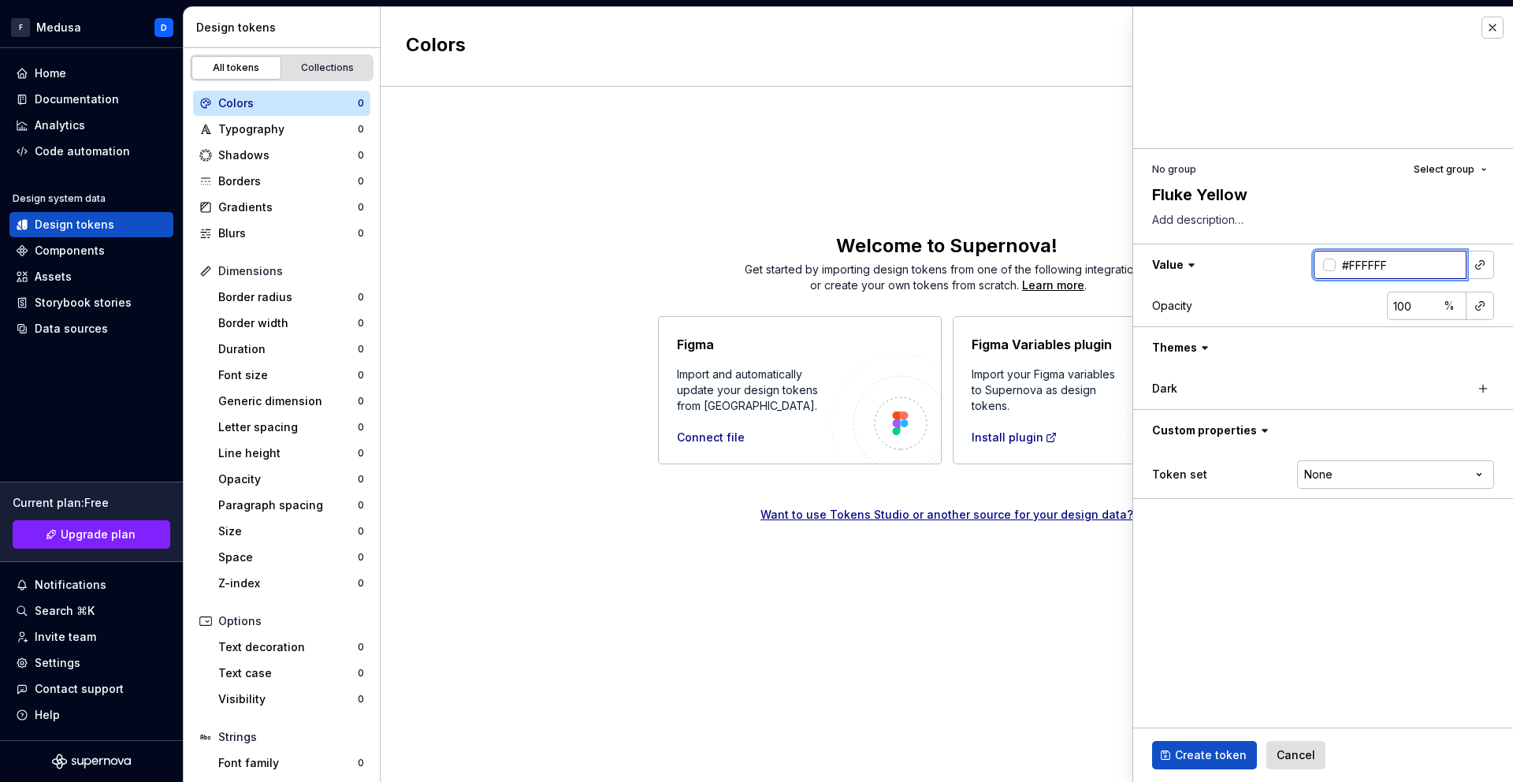
click at [1390, 264] on input "#FFFFFF" at bounding box center [1401, 265] width 131 height 28
type input "FFC20E"
type textarea "*"
type input "#FFC20E"
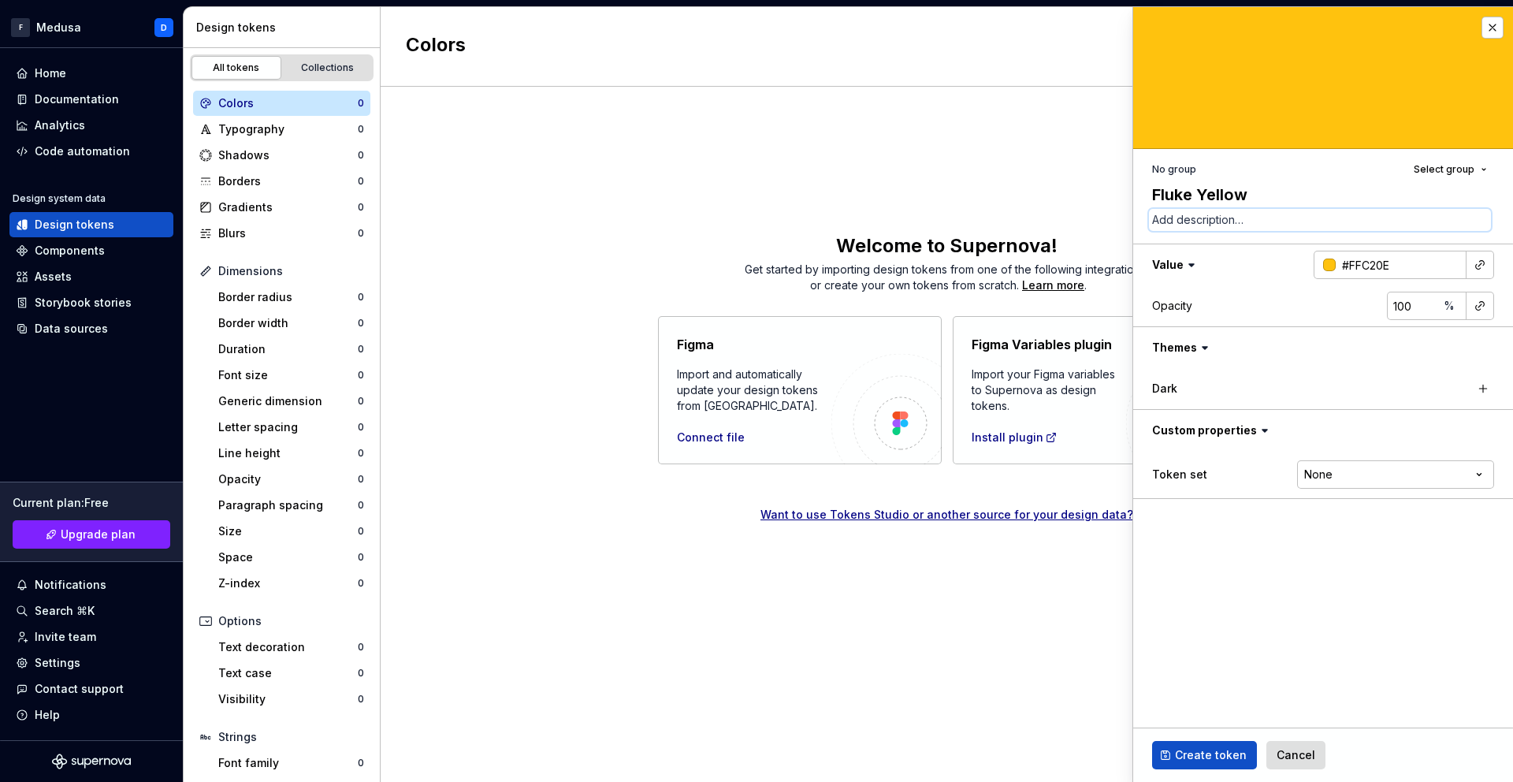
click at [1297, 223] on textarea at bounding box center [1320, 220] width 342 height 22
click at [1465, 166] on span "Select group" at bounding box center [1444, 169] width 61 height 13
click at [1302, 267] on div "Create group" at bounding box center [1307, 262] width 73 height 16
type textarea "*"
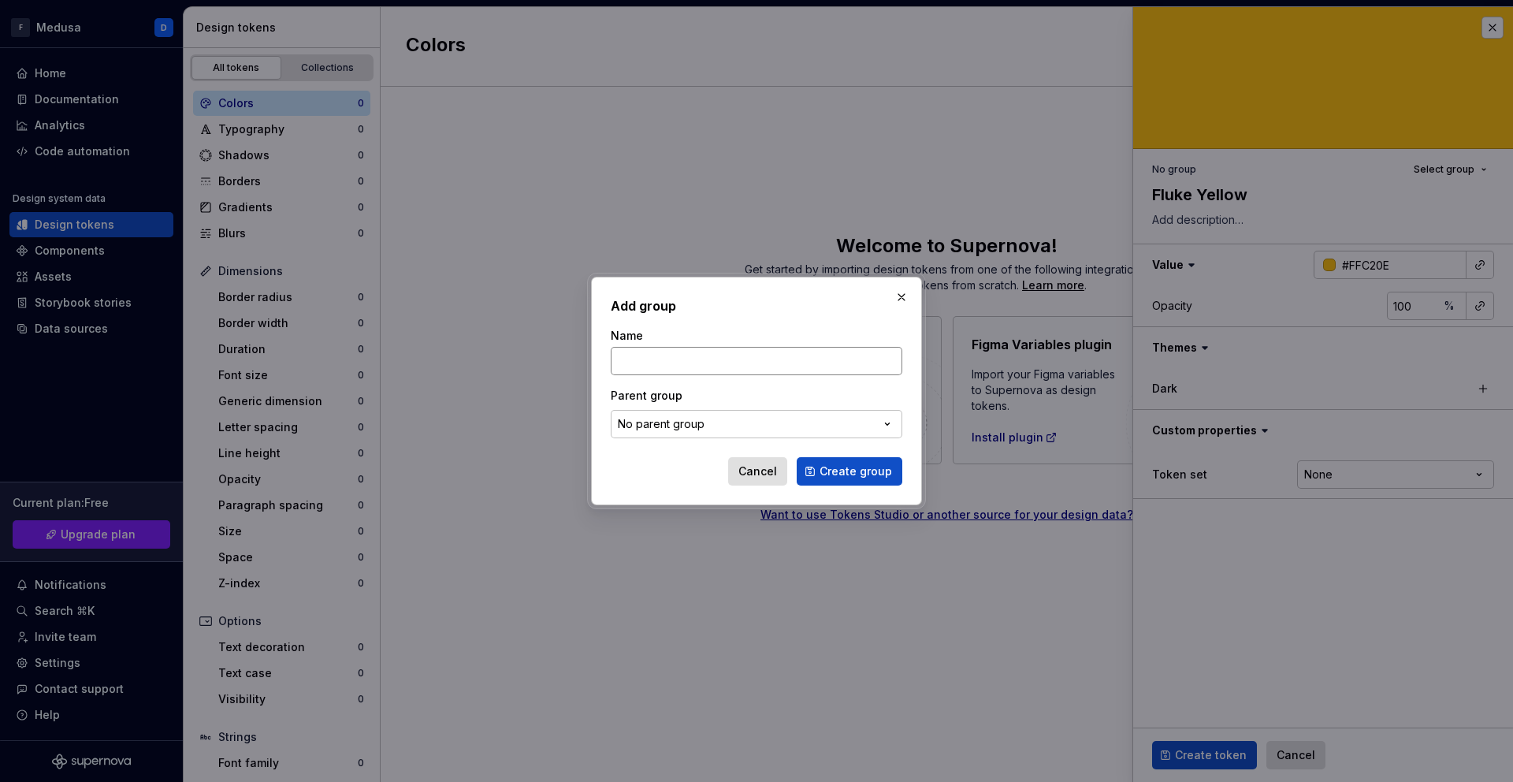
type input "B"
drag, startPoint x: 660, startPoint y: 362, endPoint x: 563, endPoint y: 348, distance: 97.9
click at [561, 348] on div "Add group Name brand Parent group No parent group Cancel Create group" at bounding box center [756, 391] width 1513 height 782
type input "Brand"
click at [873, 477] on span "Create group" at bounding box center [856, 471] width 73 height 16
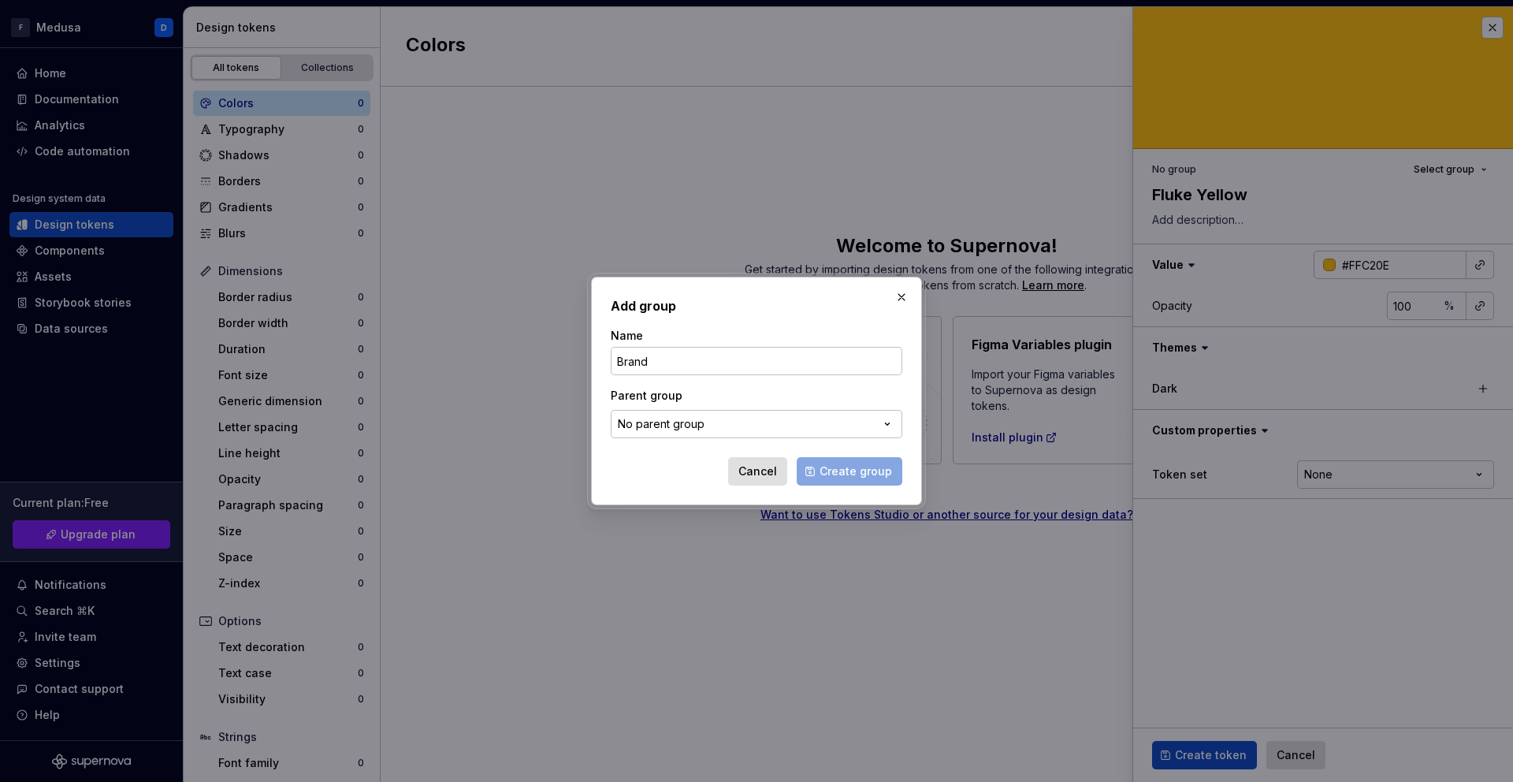
type textarea "*"
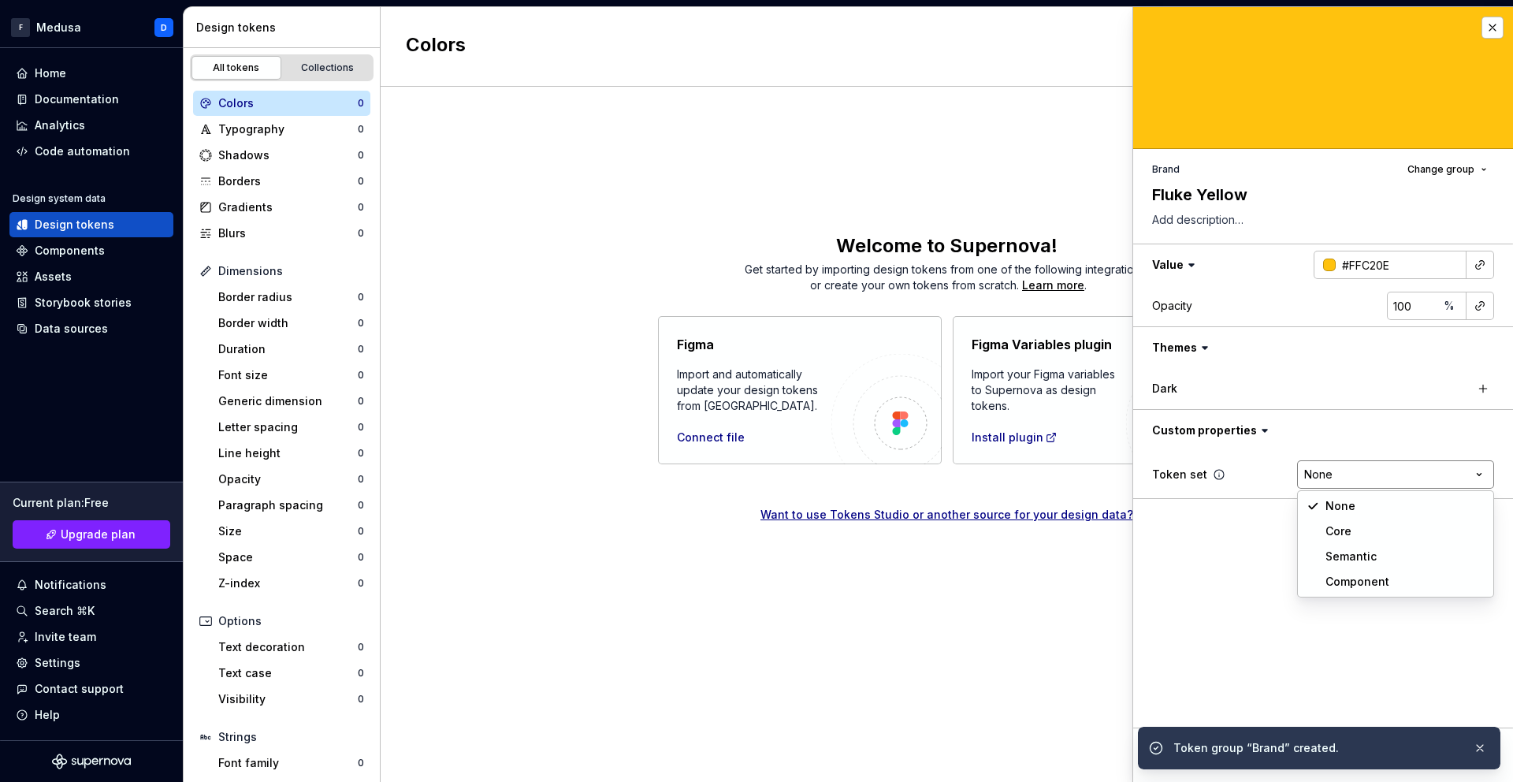
click at [1412, 468] on html "F Medusa D Home Documentation Analytics Code automation Design system data Desi…" at bounding box center [756, 391] width 1513 height 782
select select "**********"
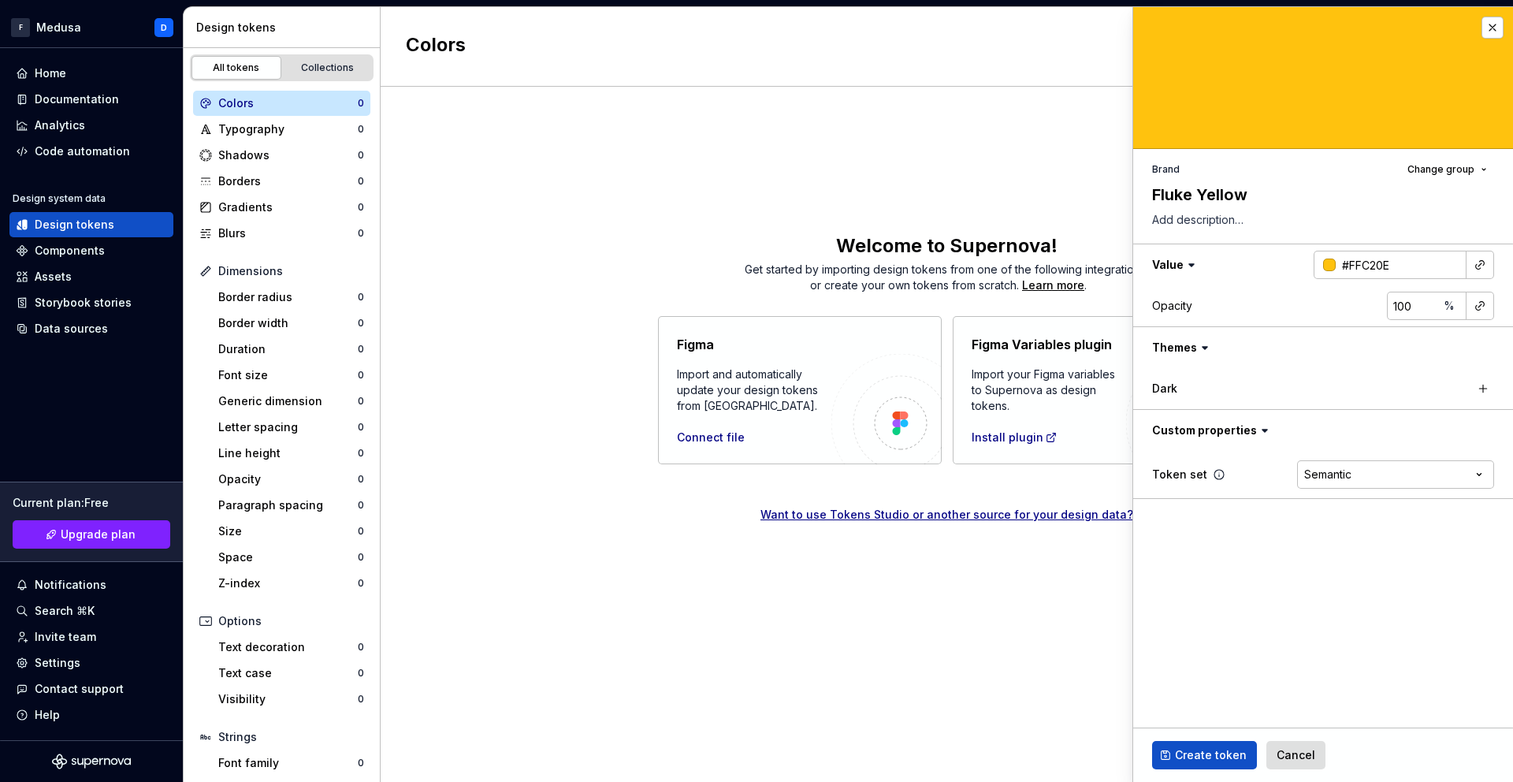
click at [1256, 484] on div "Token set Semantic **** **** ******** *********" at bounding box center [1323, 474] width 342 height 28
type textarea "*"
click at [1396, 472] on html "F Medusa D Home Documentation Analytics Code automation Design system data Desi…" at bounding box center [756, 391] width 1513 height 782
select select
type textarea "*"
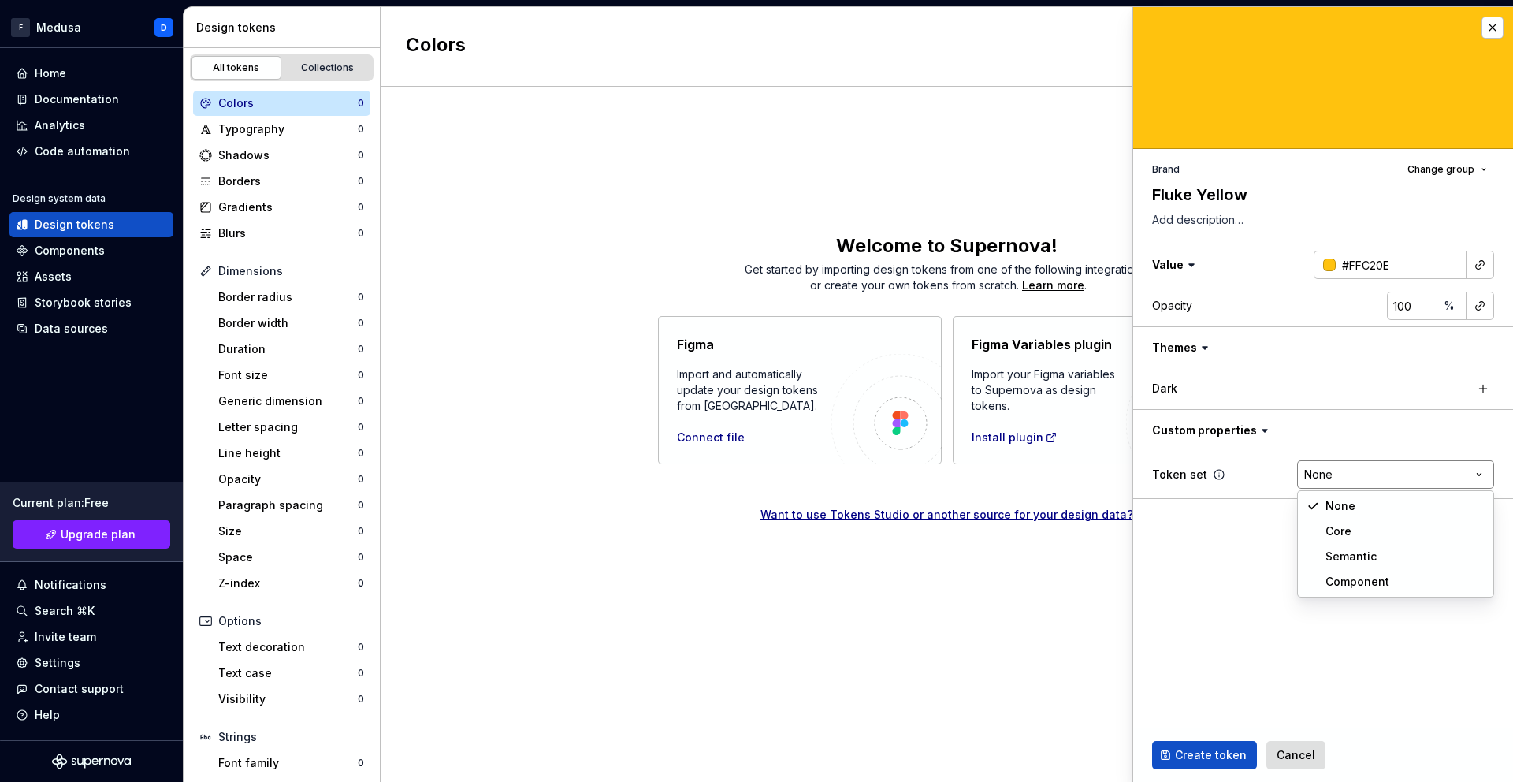
click at [1375, 476] on html "F Medusa D Home Documentation Analytics Code automation Design system data Desi…" at bounding box center [756, 391] width 1513 height 782
select select "**********"
click at [1355, 530] on fieldset "Brand Change group Fluke Yellow Value #FFC20E Opacity 100 % Themes Dark Custom …" at bounding box center [1323, 394] width 380 height 775
click at [1211, 754] on span "Create token" at bounding box center [1211, 755] width 72 height 16
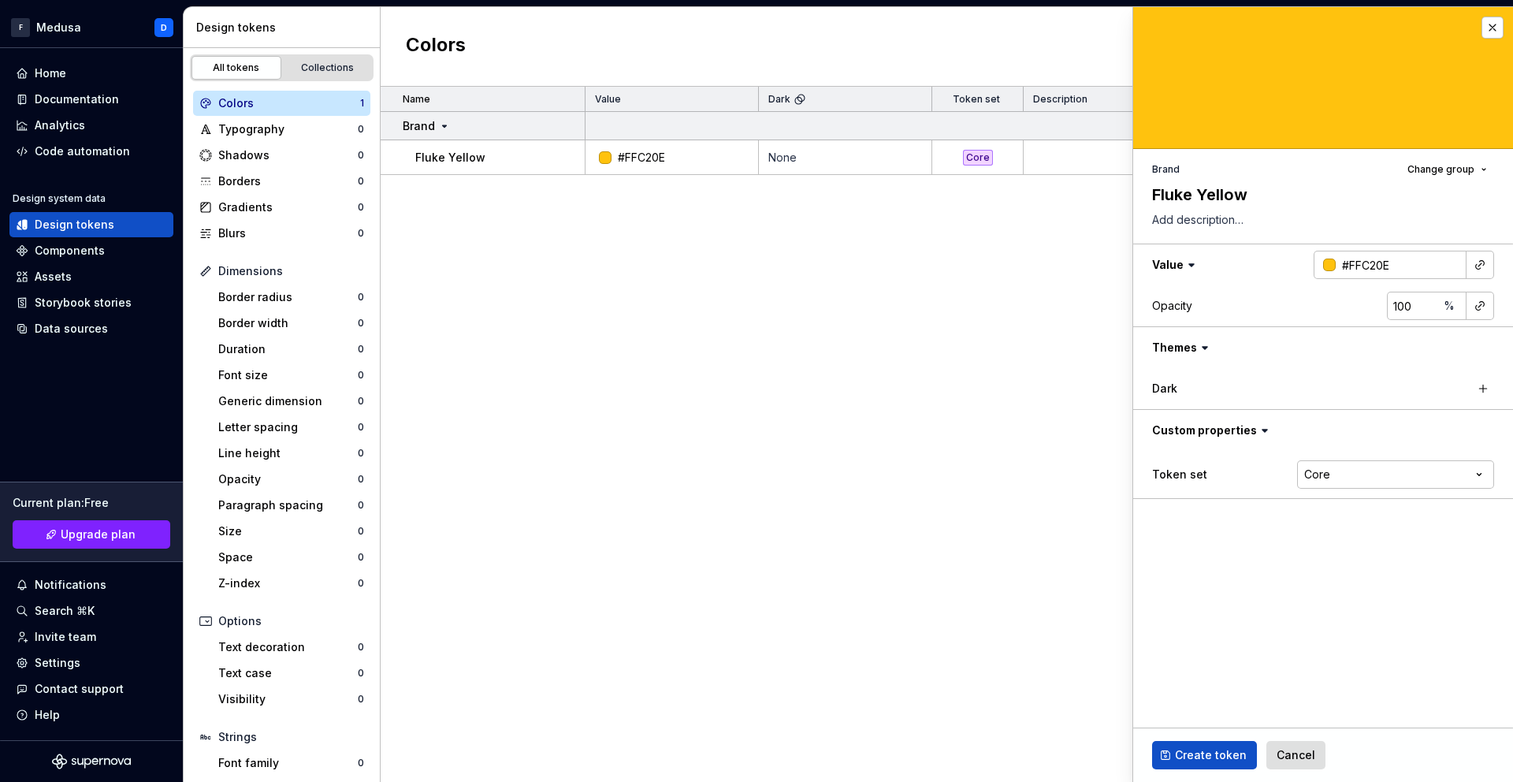
type textarea "*"
type input "#FFFFFF"
type textarea "*"
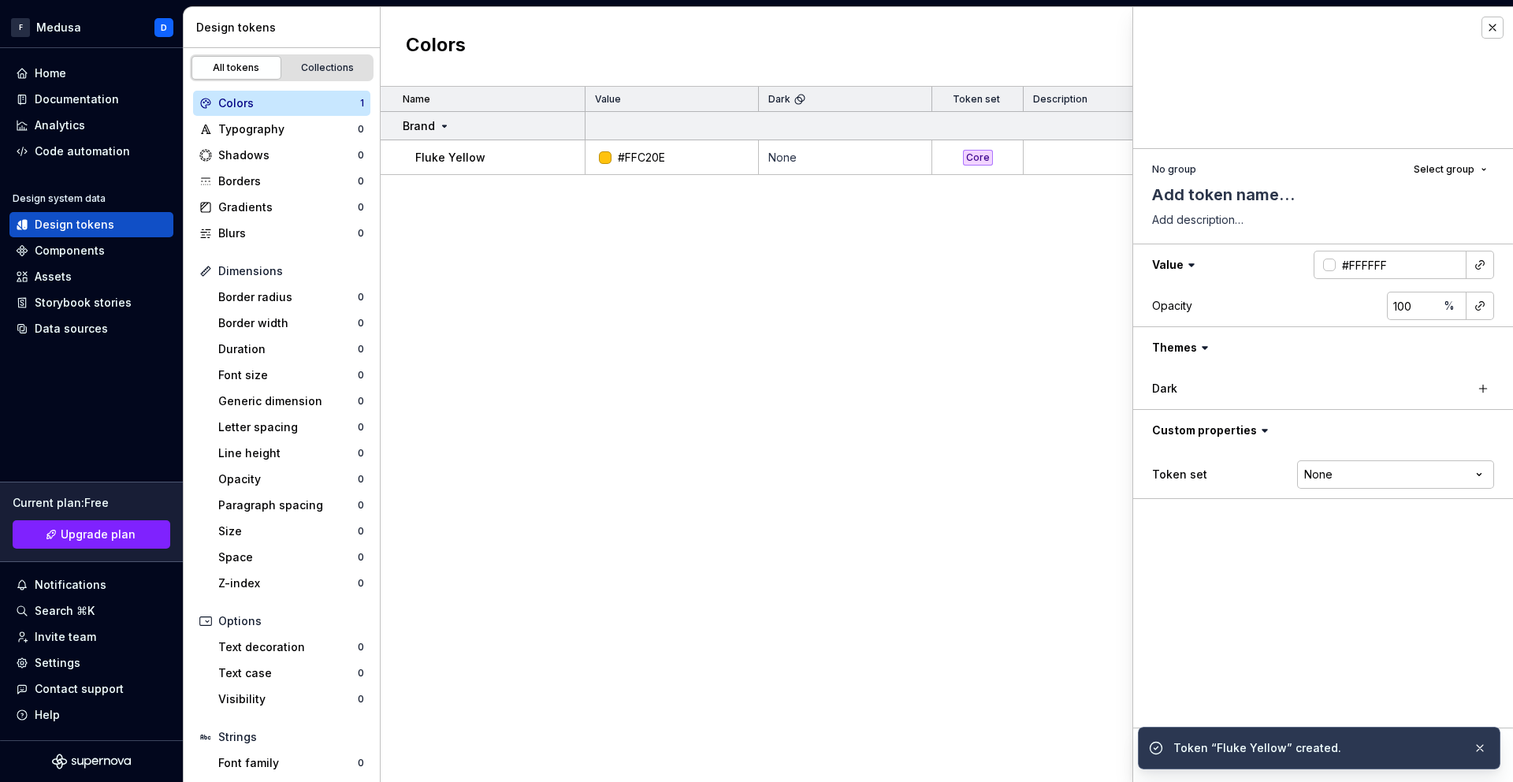
click at [922, 301] on div "Name Value Dark Token set Description Last updated Brand Fluke Yellow #FFC20E N…" at bounding box center [947, 434] width 1133 height 695
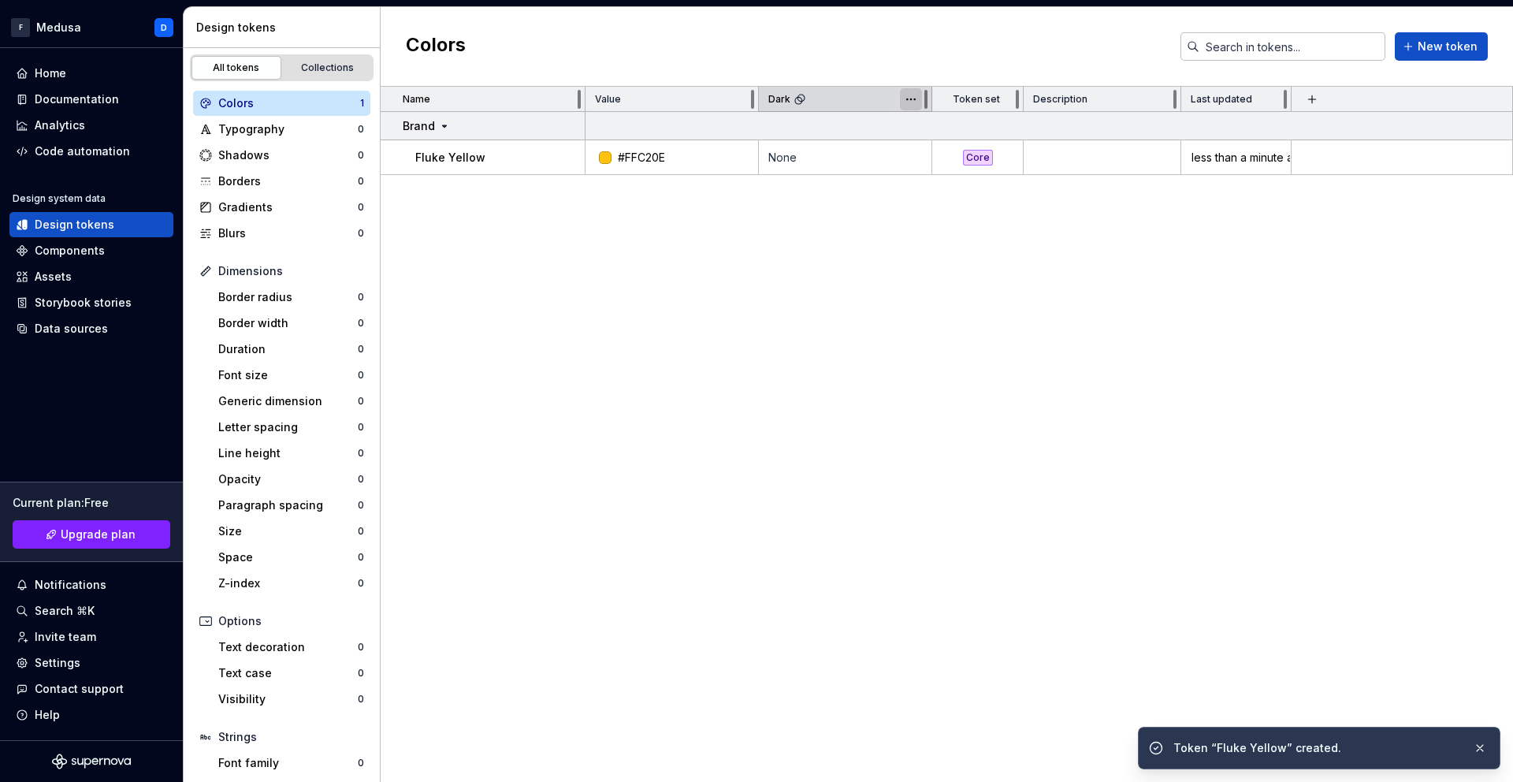
click at [909, 98] on html "F Medusa D Home Documentation Analytics Code automation Design system data Desi…" at bounding box center [756, 391] width 1513 height 782
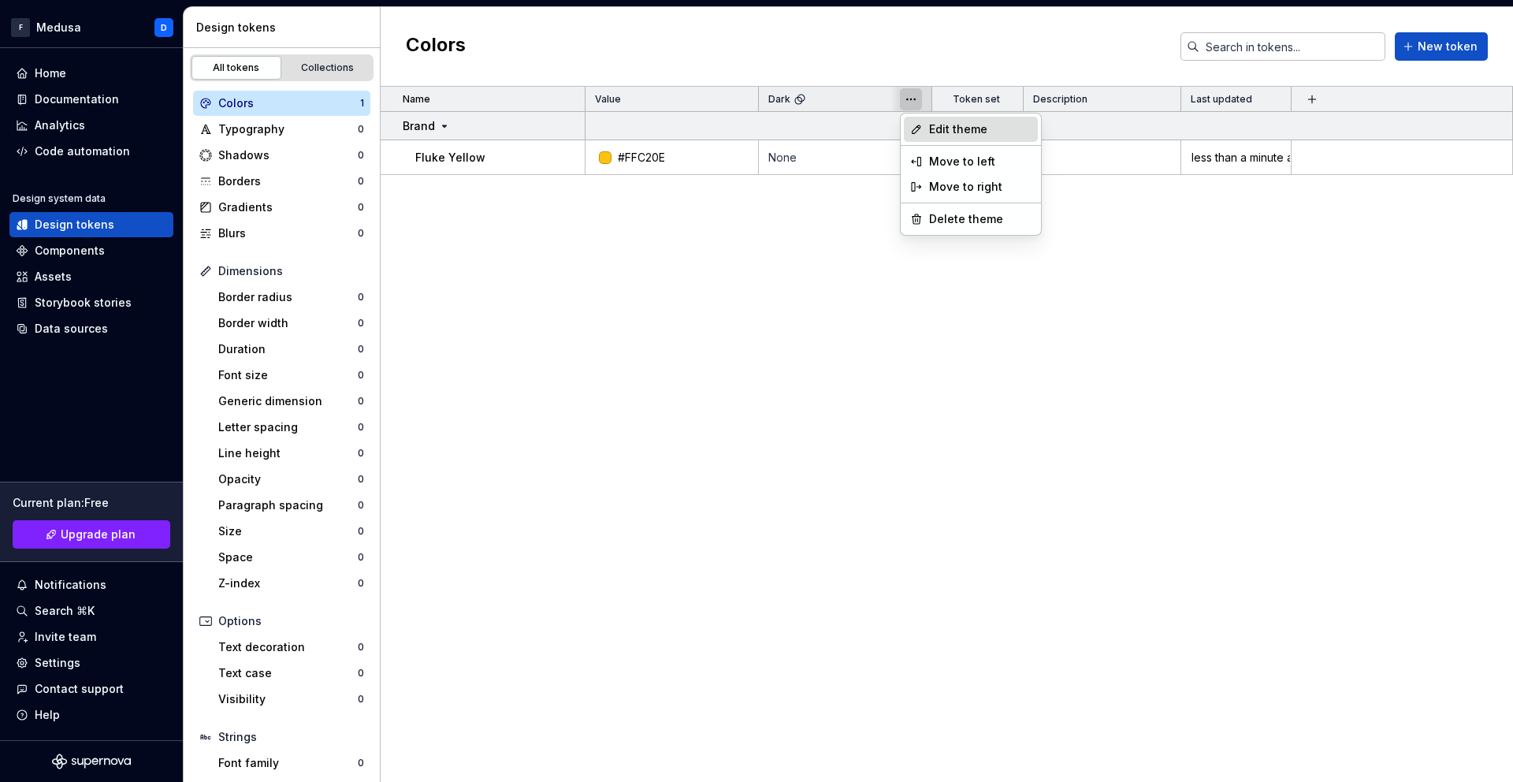
click at [954, 128] on span "Edit theme" at bounding box center [980, 129] width 102 height 16
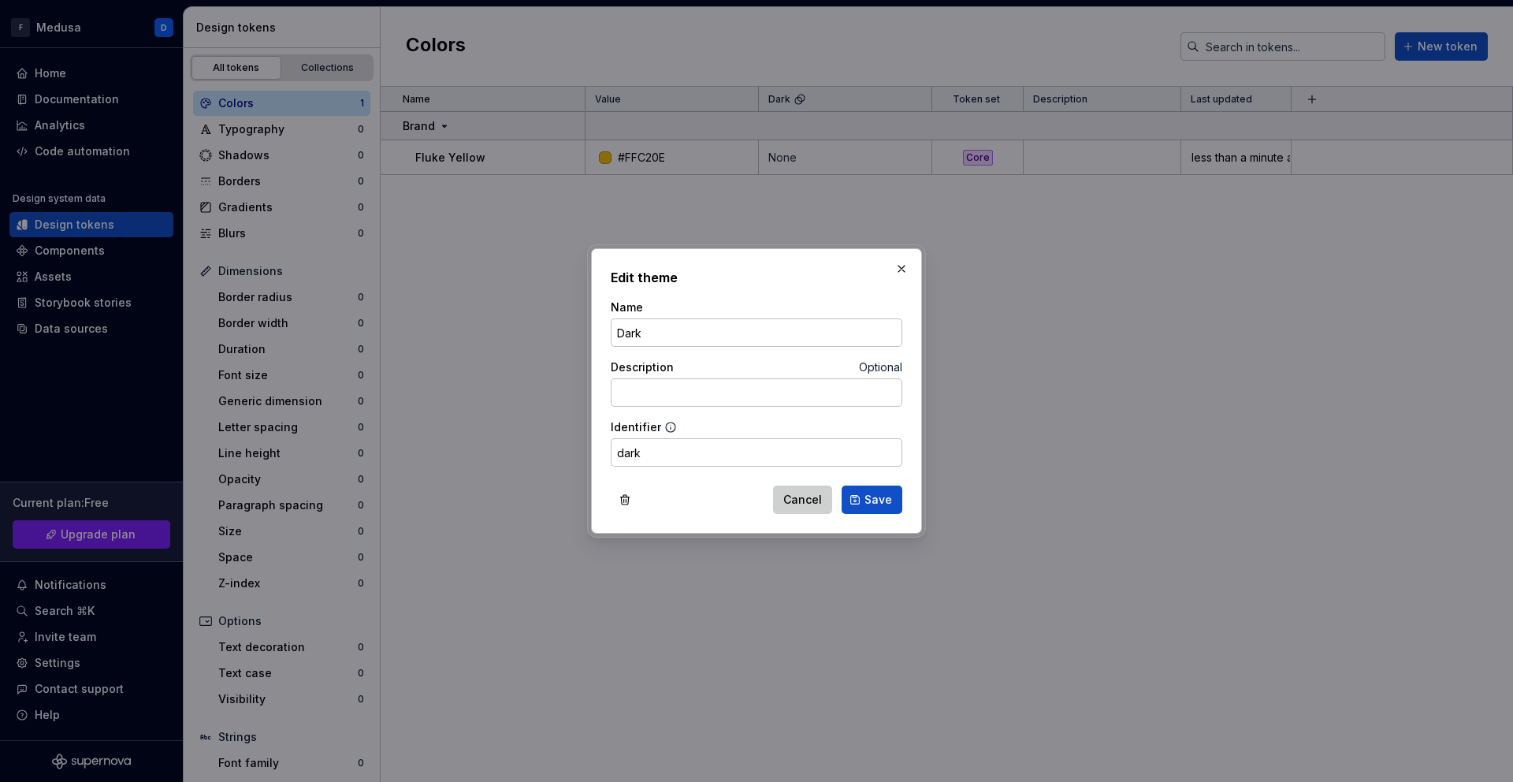
click at [799, 500] on span "Cancel" at bounding box center [802, 500] width 39 height 16
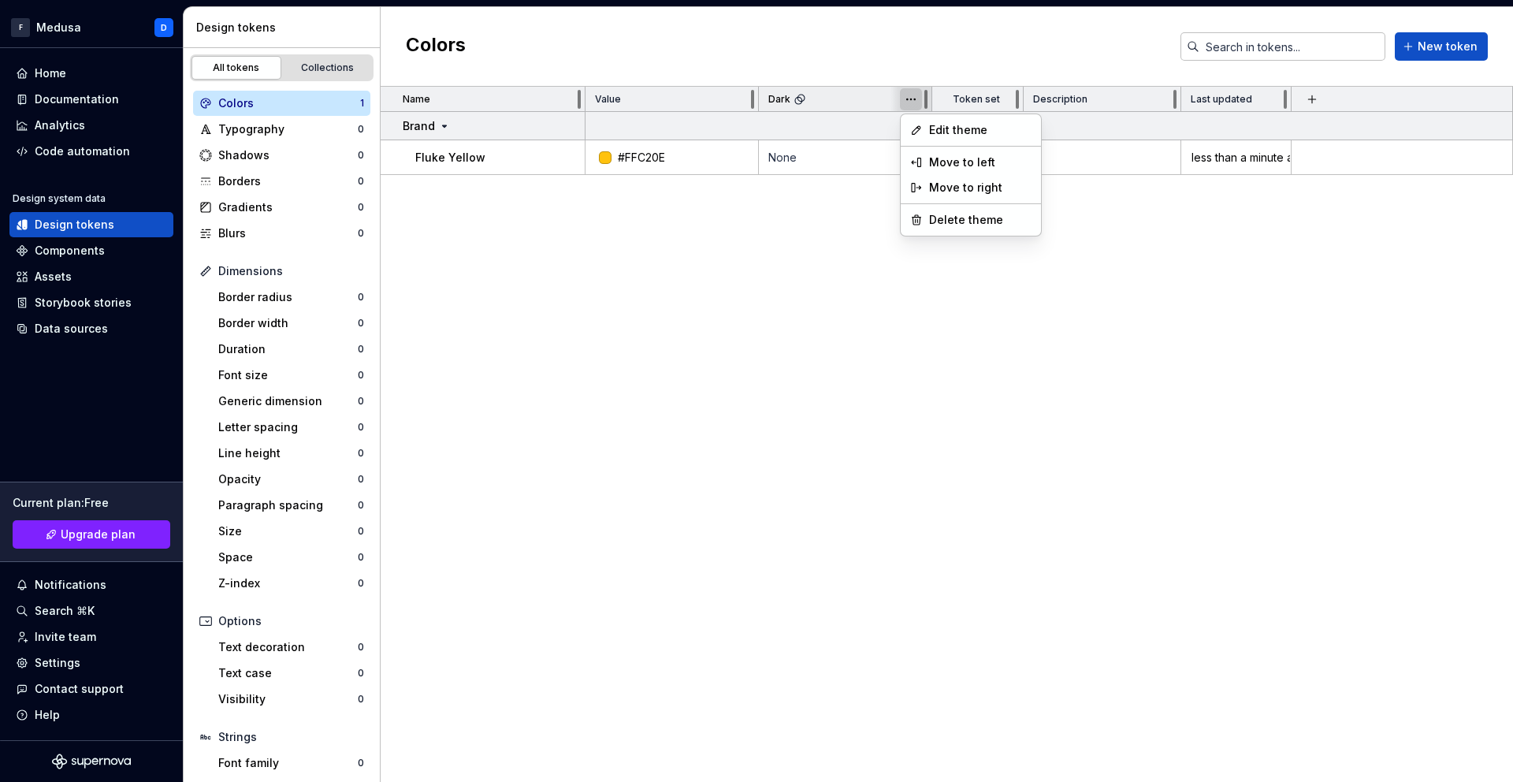
click at [918, 101] on html "F Medusa D Home Documentation Analytics Code automation Design system data Desi…" at bounding box center [756, 391] width 1513 height 782
click at [951, 229] on div "Delete theme" at bounding box center [971, 219] width 134 height 25
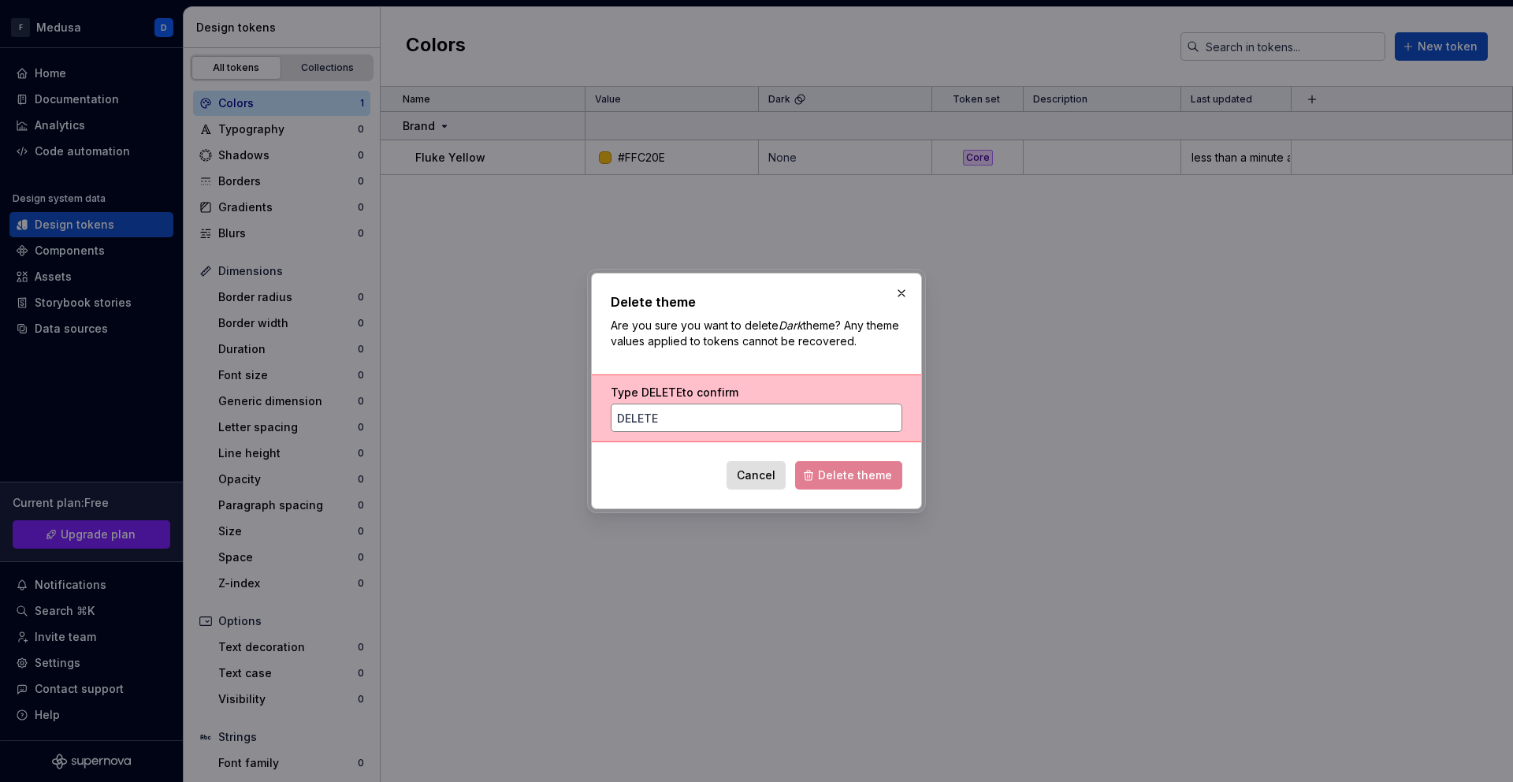
click at [775, 416] on input "Type DELETE to confirm" at bounding box center [757, 418] width 292 height 28
type input "DELETE"
click at [866, 474] on span "Delete theme" at bounding box center [855, 475] width 74 height 16
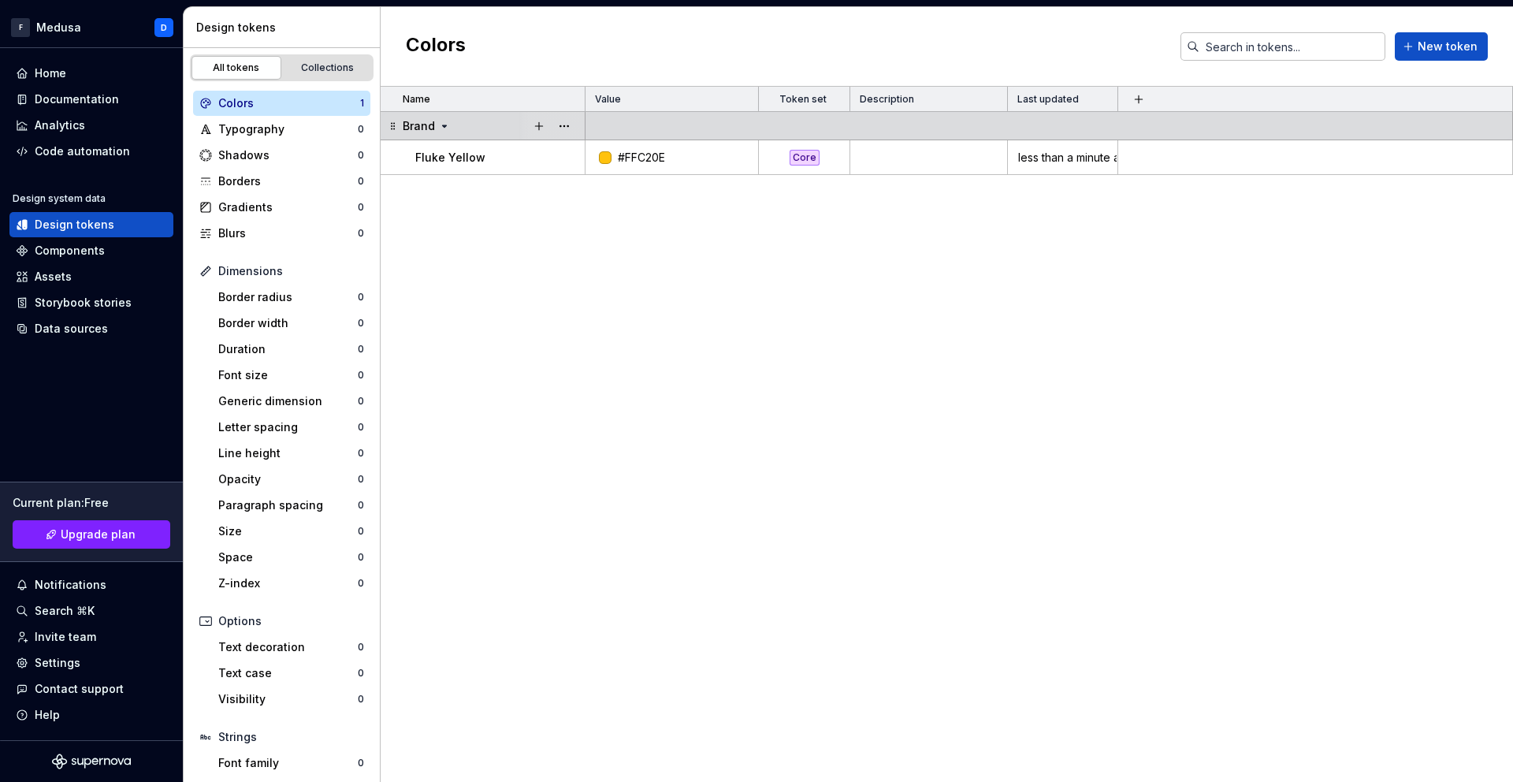
click at [449, 122] on icon at bounding box center [444, 126] width 13 height 13
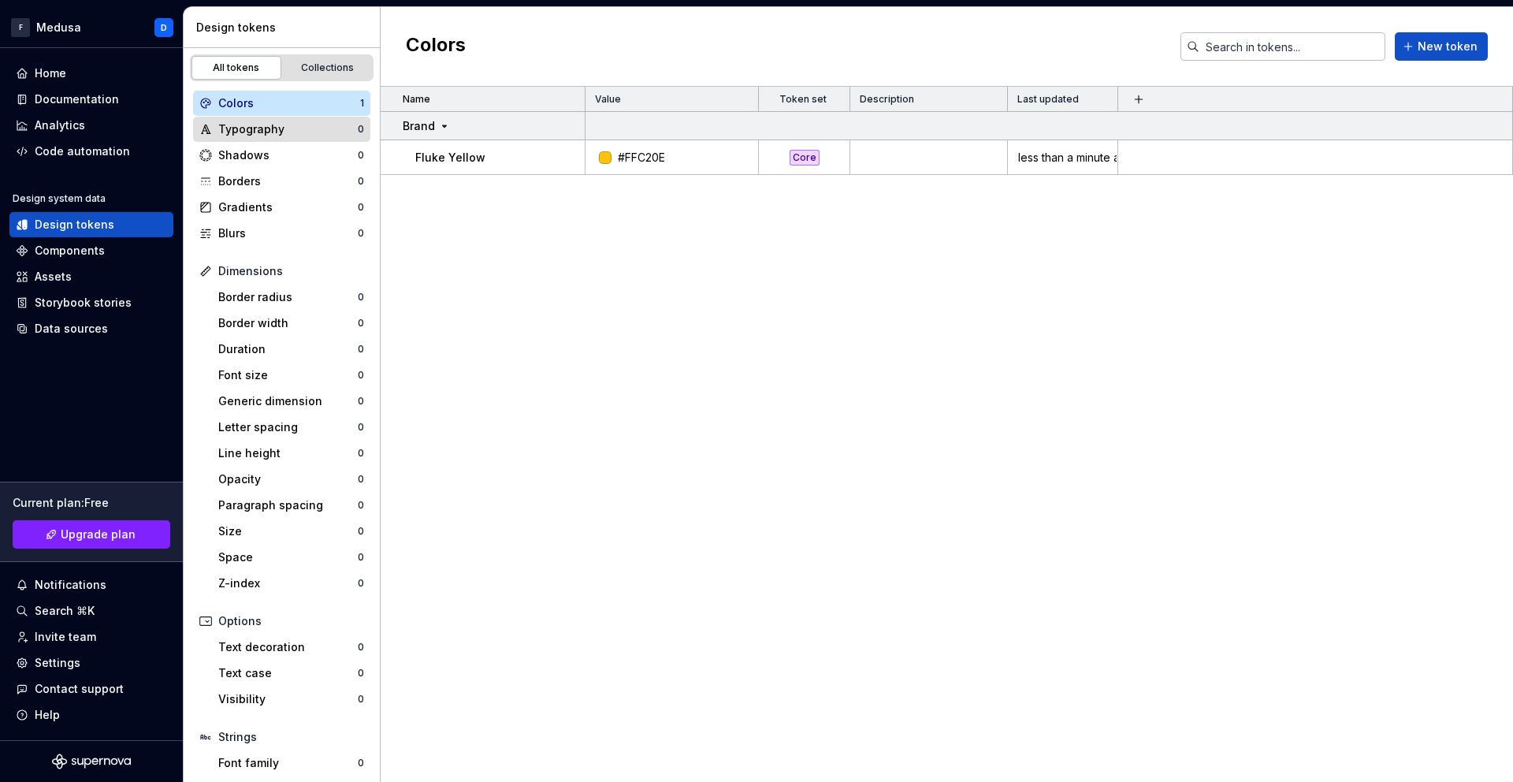
click at [274, 133] on div "Typography" at bounding box center [288, 129] width 140 height 16
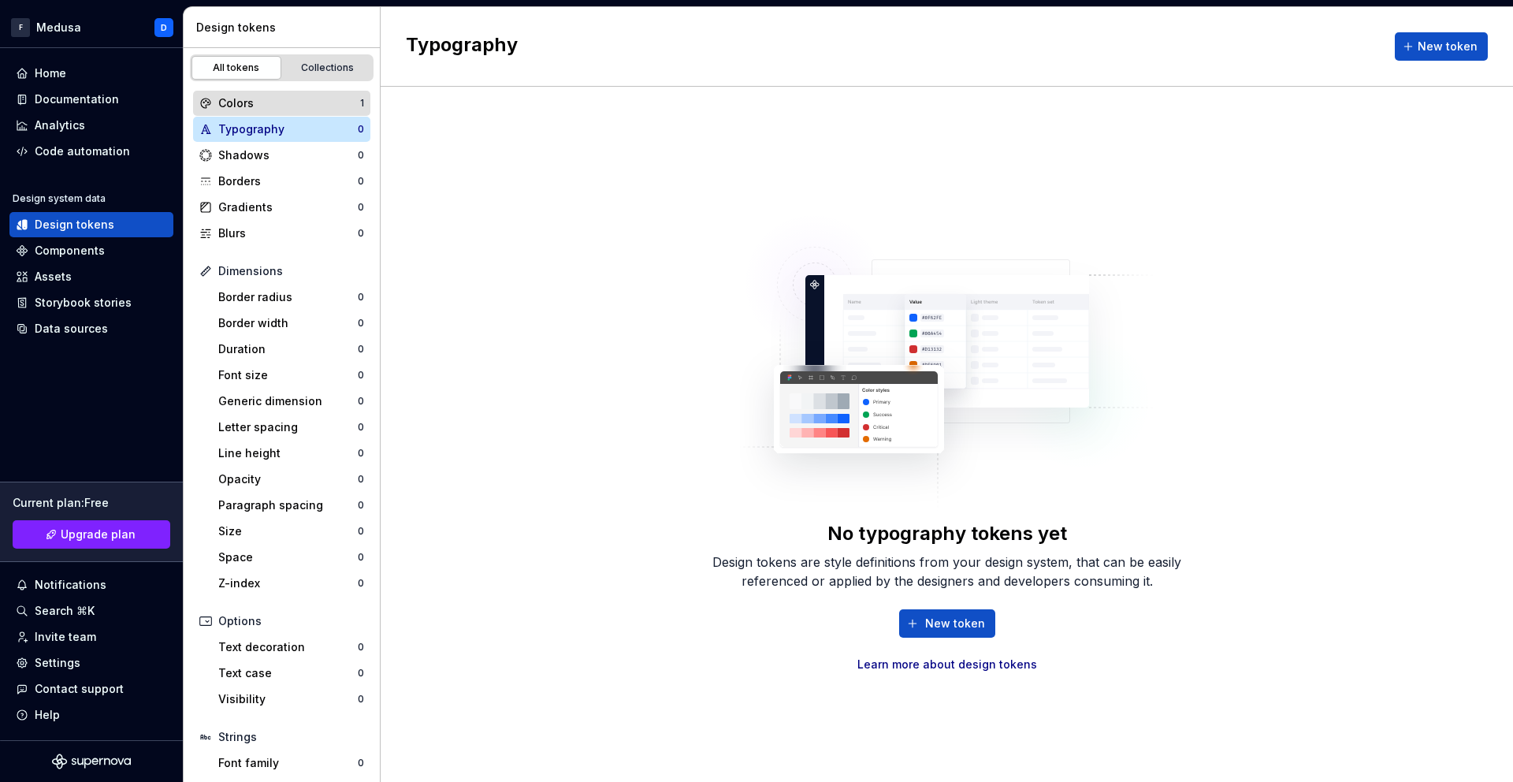
click at [257, 102] on div "Colors" at bounding box center [289, 103] width 142 height 16
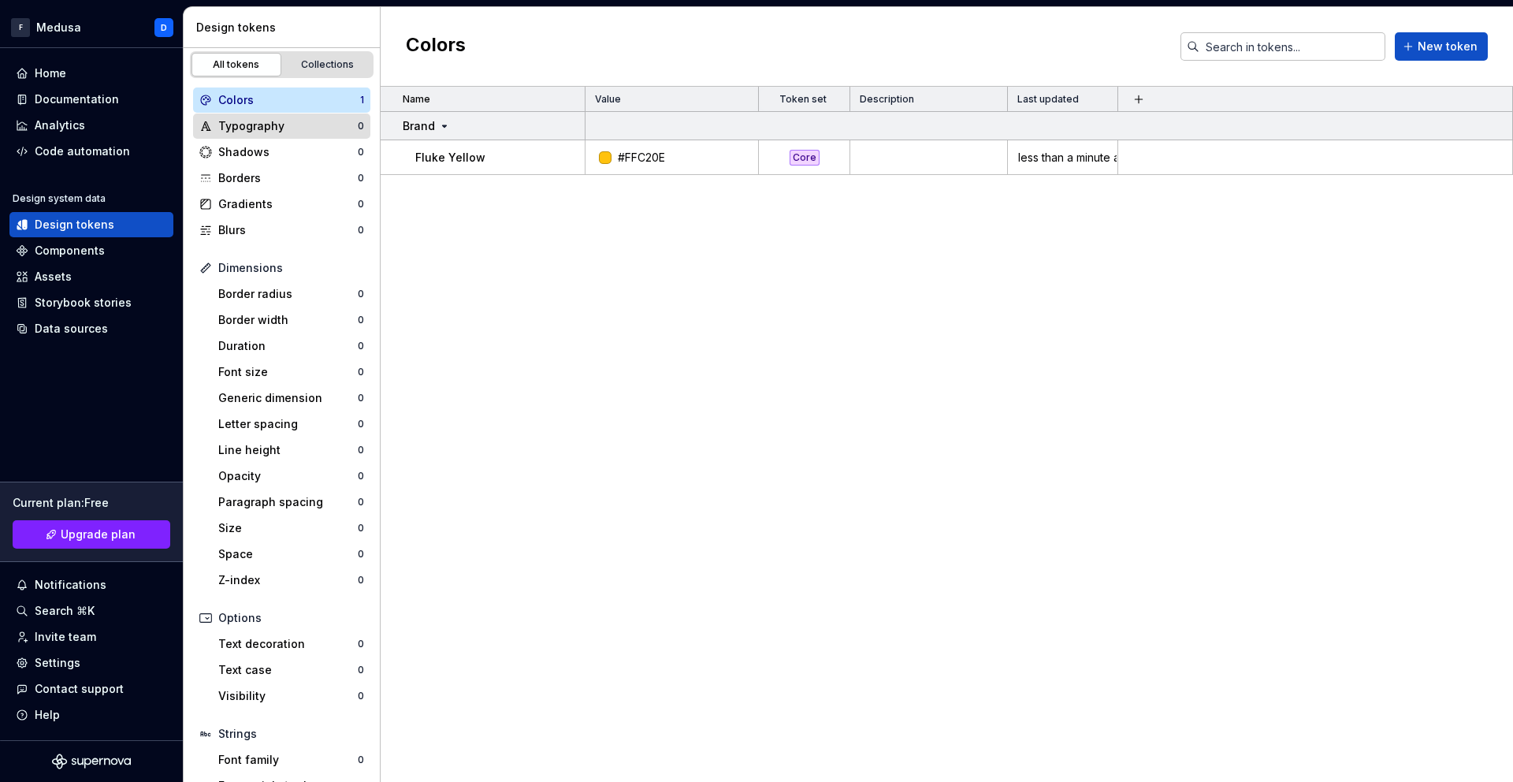
click at [296, 132] on div "Typography" at bounding box center [288, 126] width 140 height 16
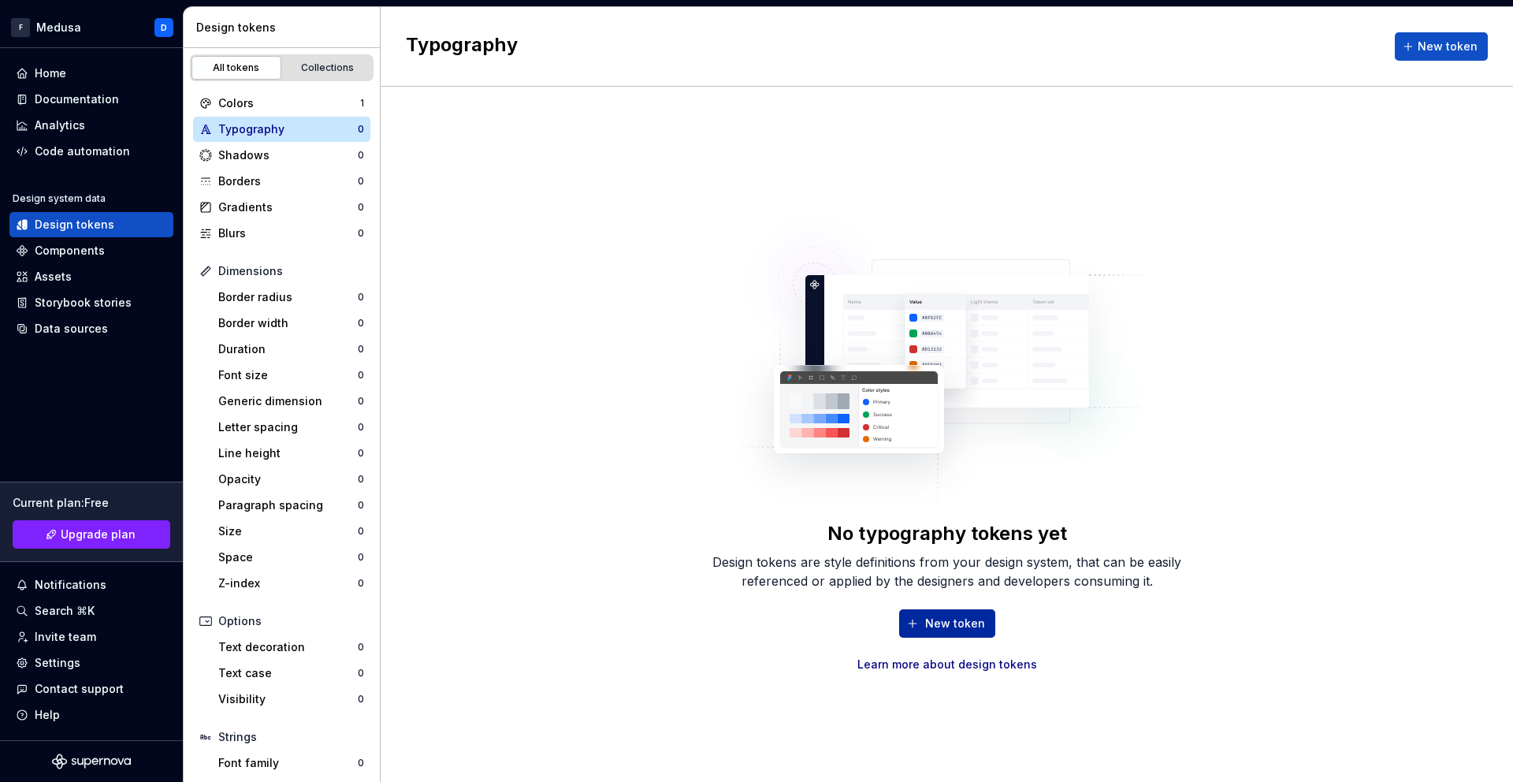
click at [947, 630] on span "New token" at bounding box center [955, 624] width 60 height 16
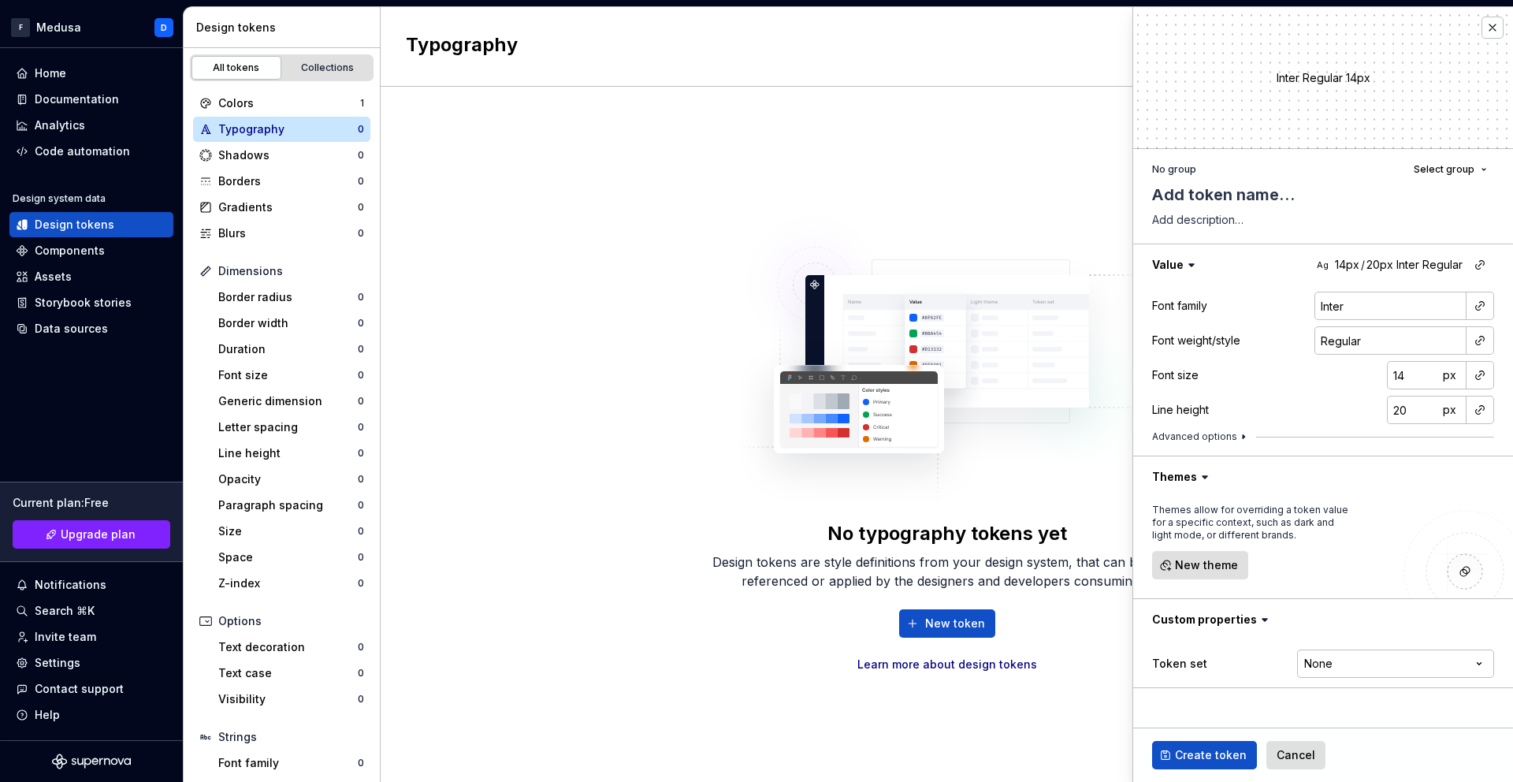
type textarea "*"
type textarea "B"
type textarea "*"
type textarea "B"
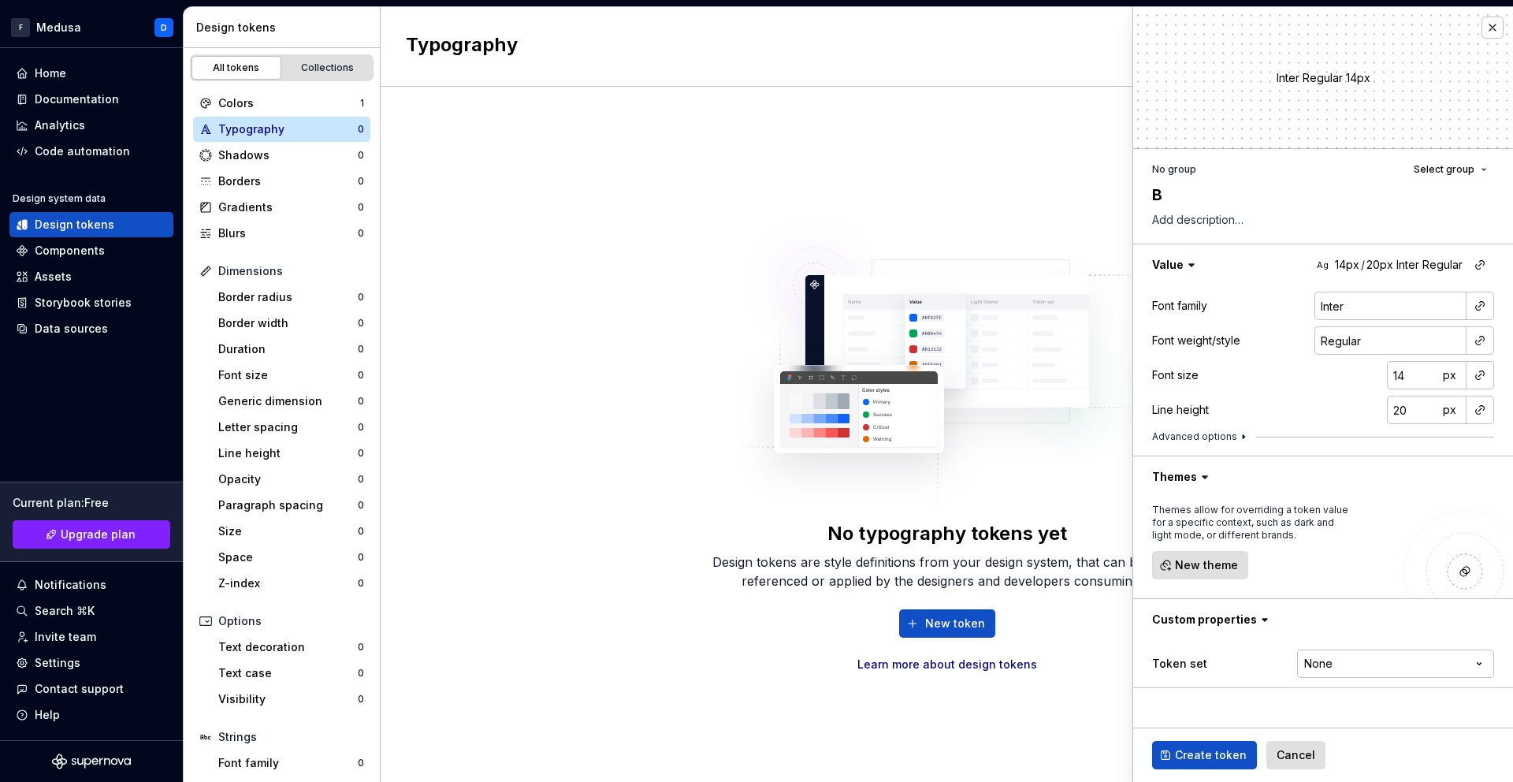
type textarea "*"
type textarea "Ba"
type textarea "*"
type textarea "Bas"
type textarea "*"
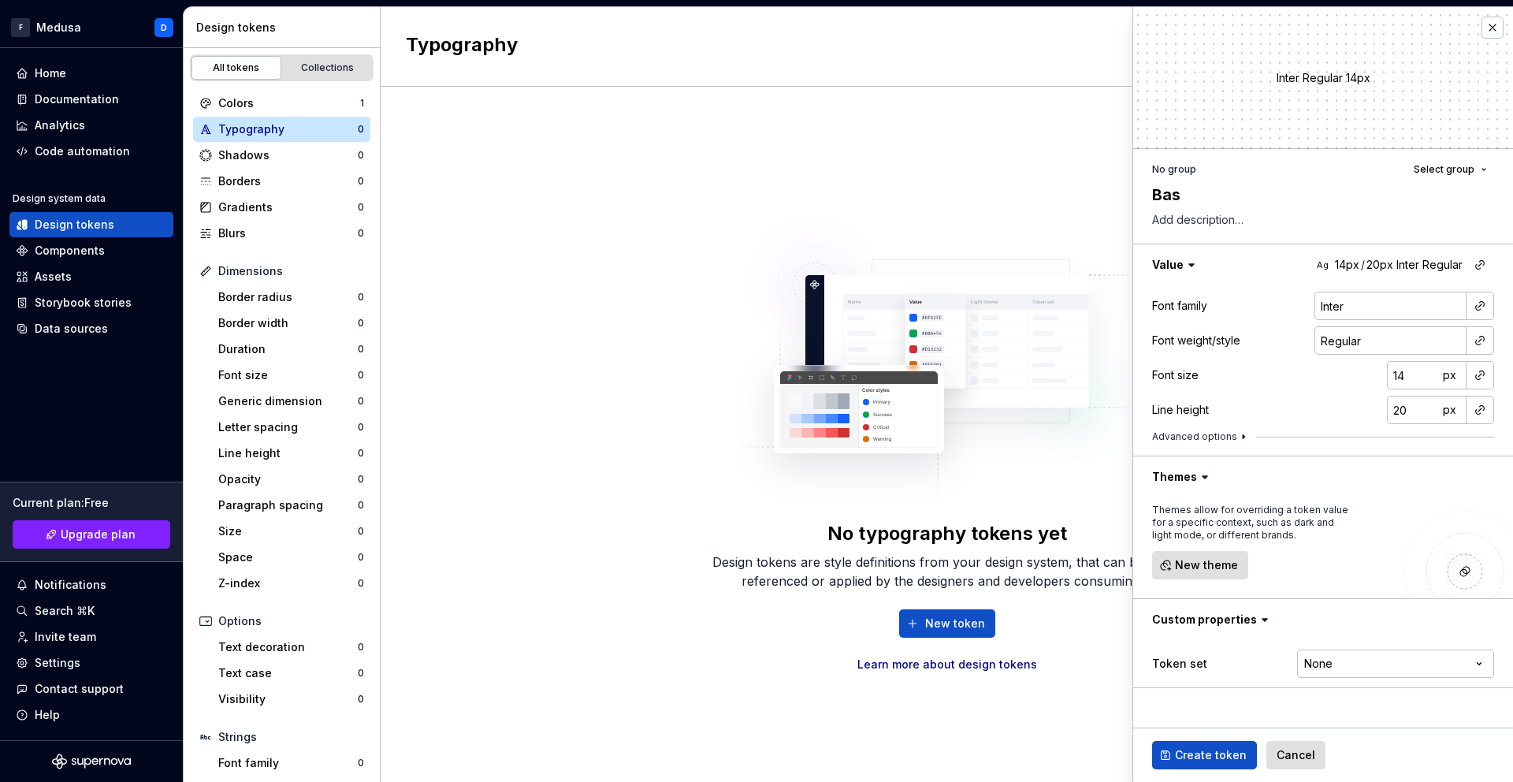
type textarea "Basi"
type textarea "*"
type textarea "Basic"
click at [1230, 434] on button "Advanced options" at bounding box center [1201, 436] width 98 height 13
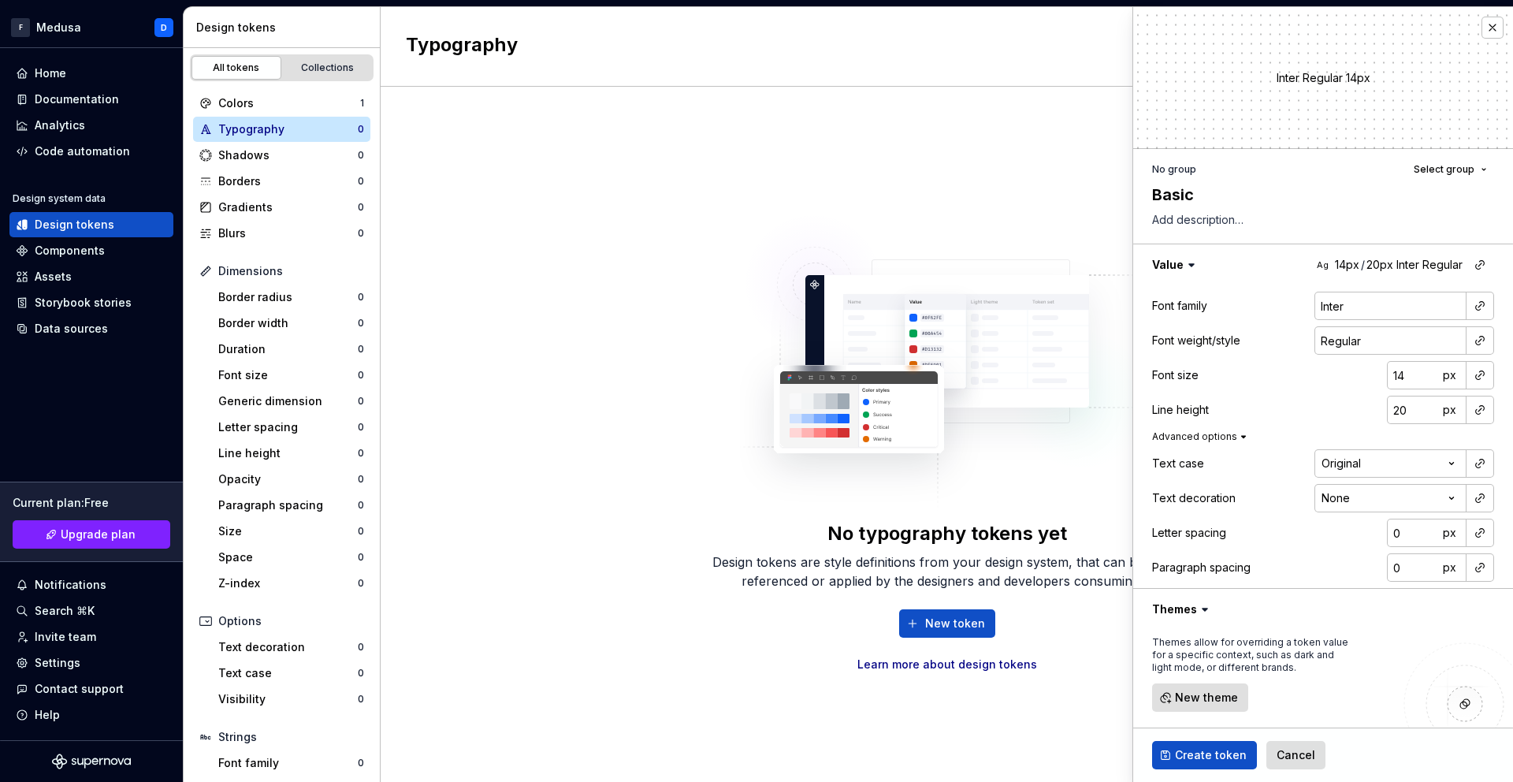
click at [1230, 434] on button "Advanced options" at bounding box center [1201, 436] width 98 height 13
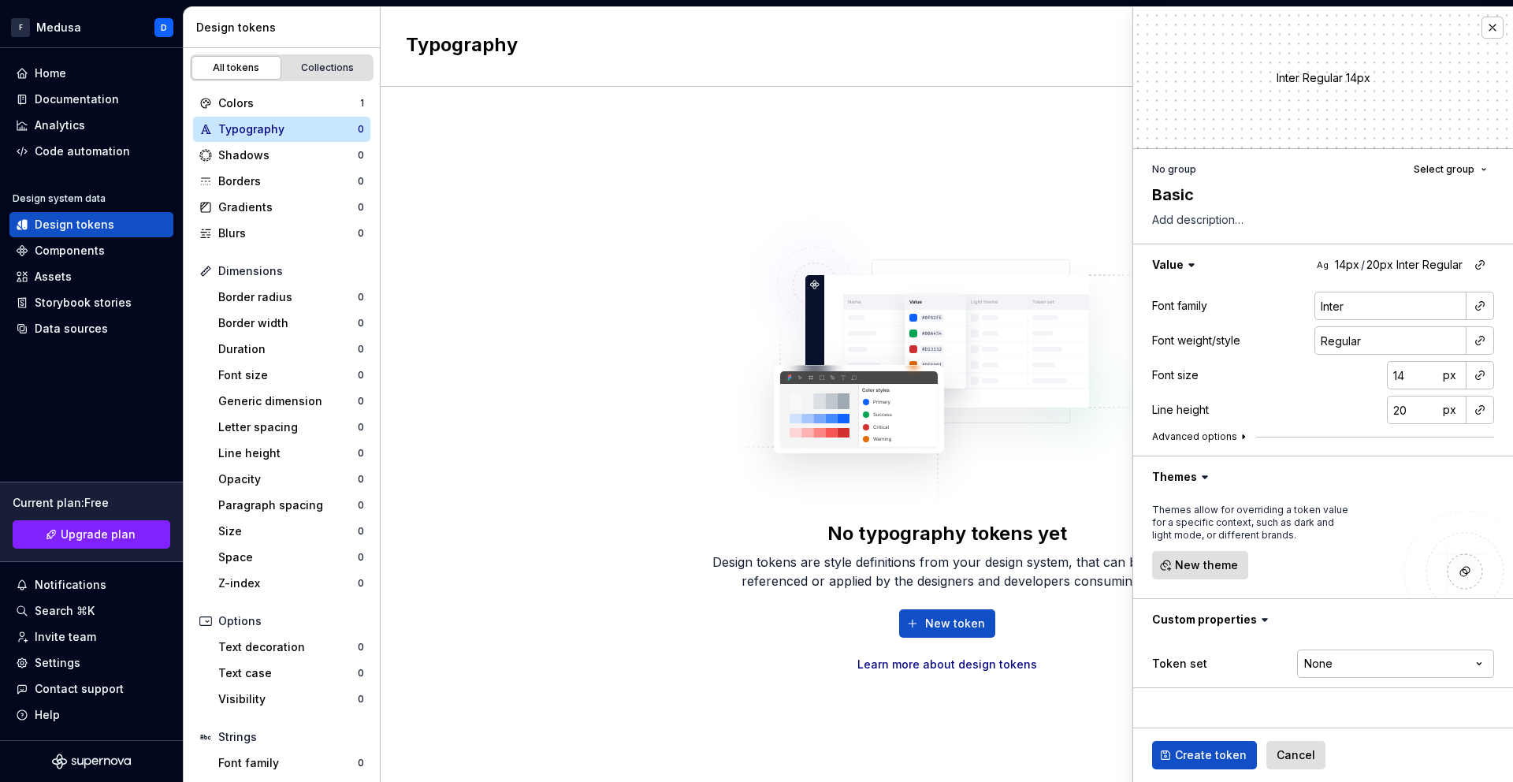
click at [1231, 434] on button "Advanced options" at bounding box center [1201, 436] width 98 height 13
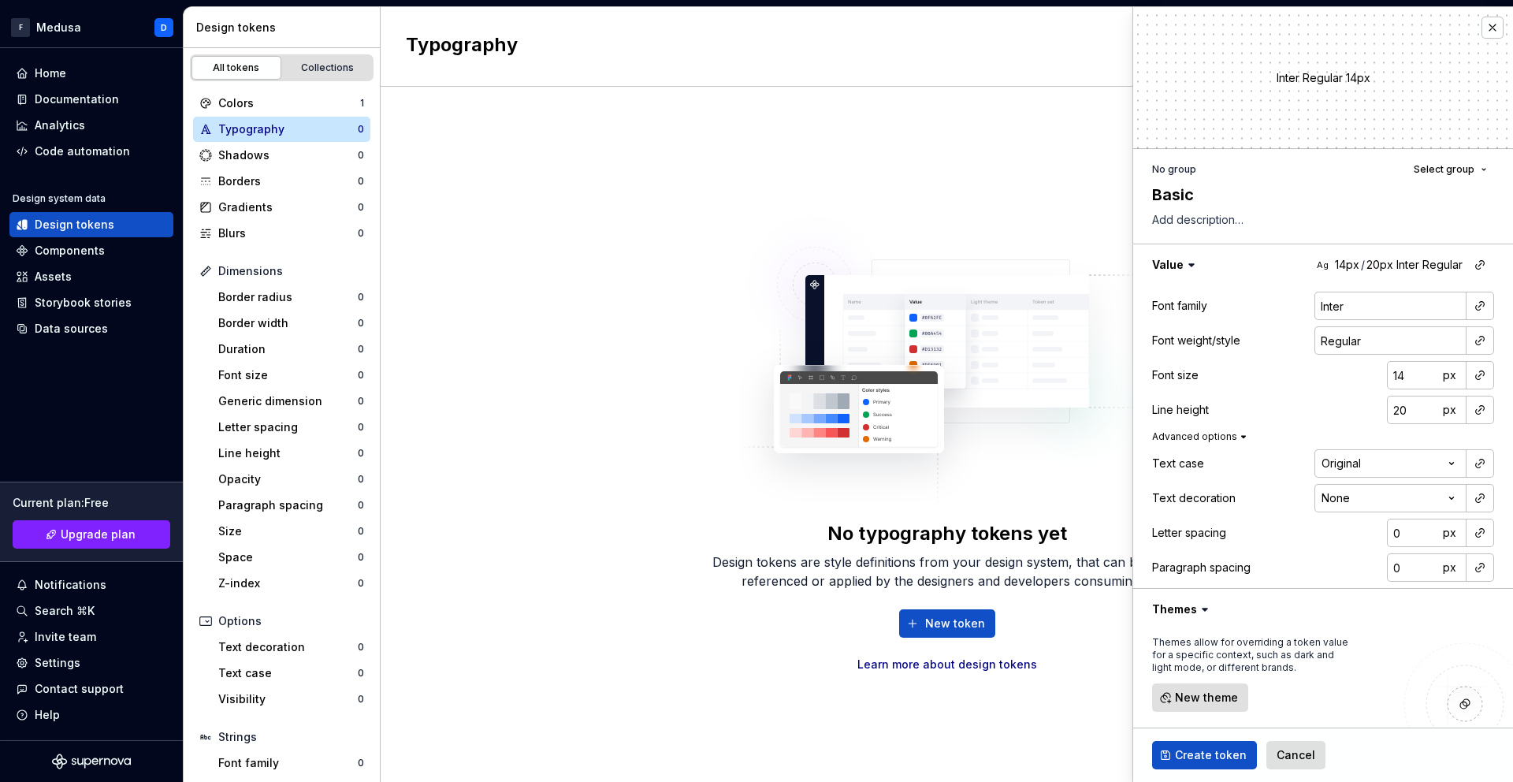
click at [1231, 434] on button "Advanced options" at bounding box center [1201, 436] width 98 height 13
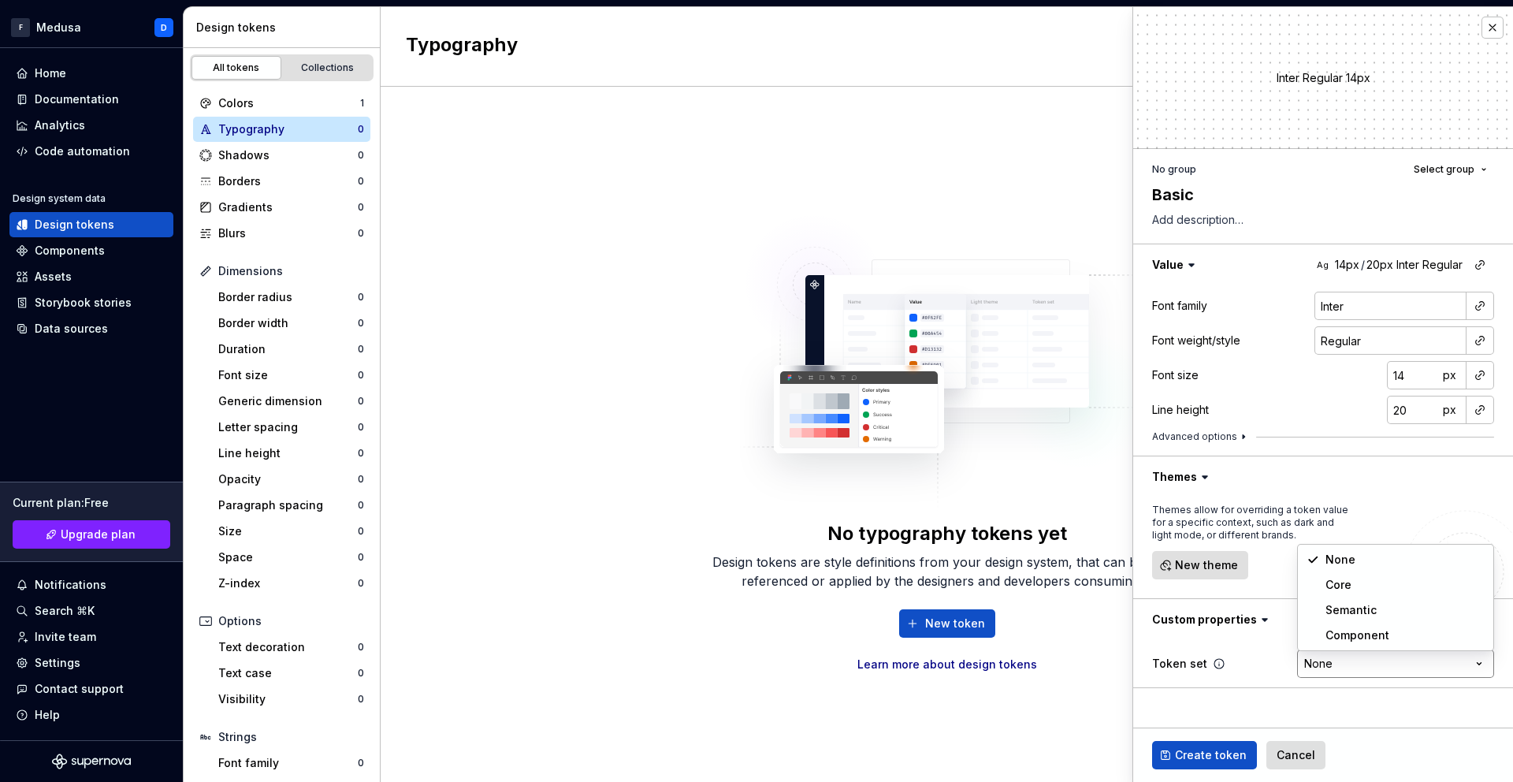
click at [1373, 652] on html "F Medusa D Home Documentation Analytics Code automation Design system data Desi…" at bounding box center [756, 391] width 1513 height 782
select select "**********"
click at [1204, 759] on span "Create token" at bounding box center [1211, 755] width 72 height 16
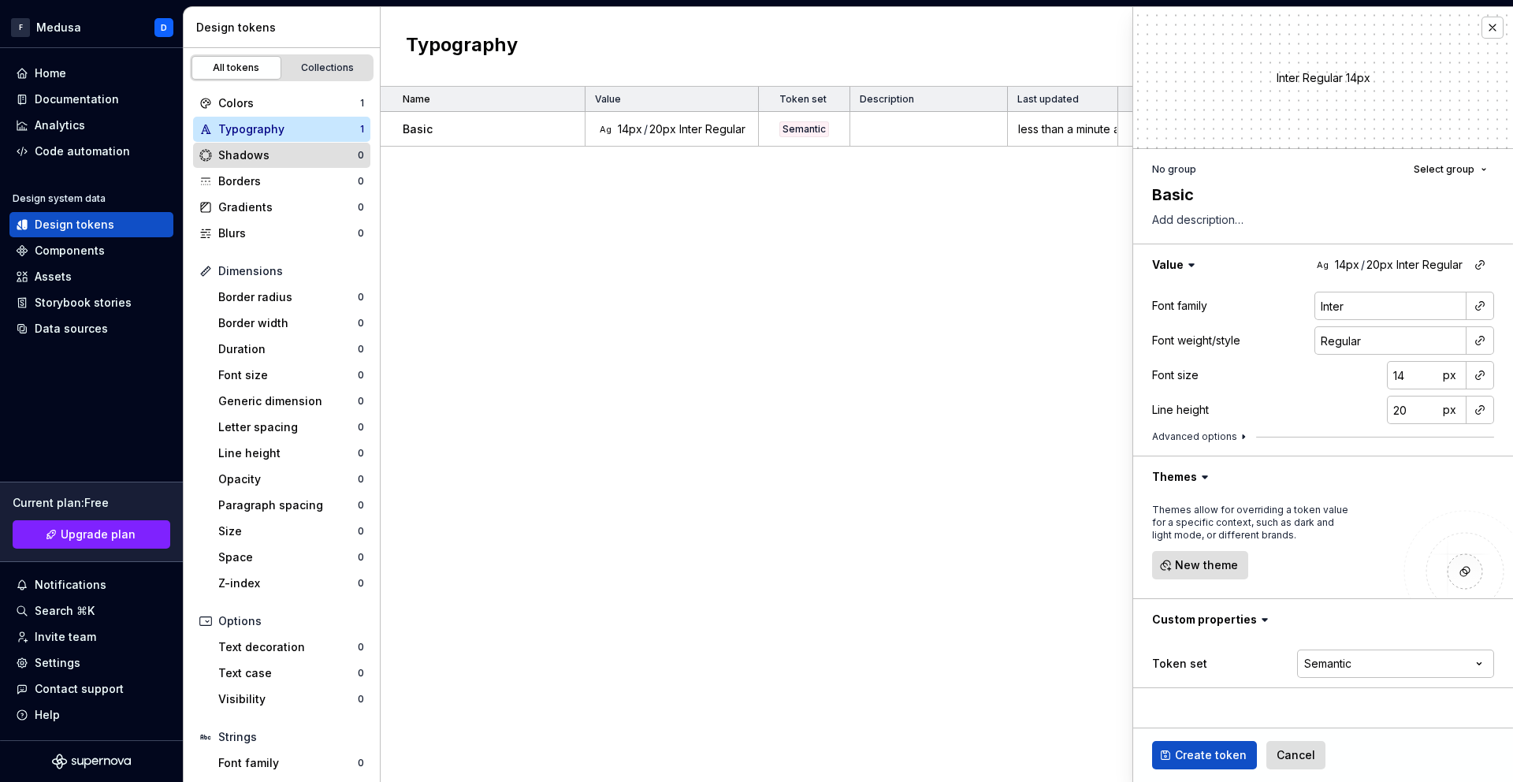
type textarea "*"
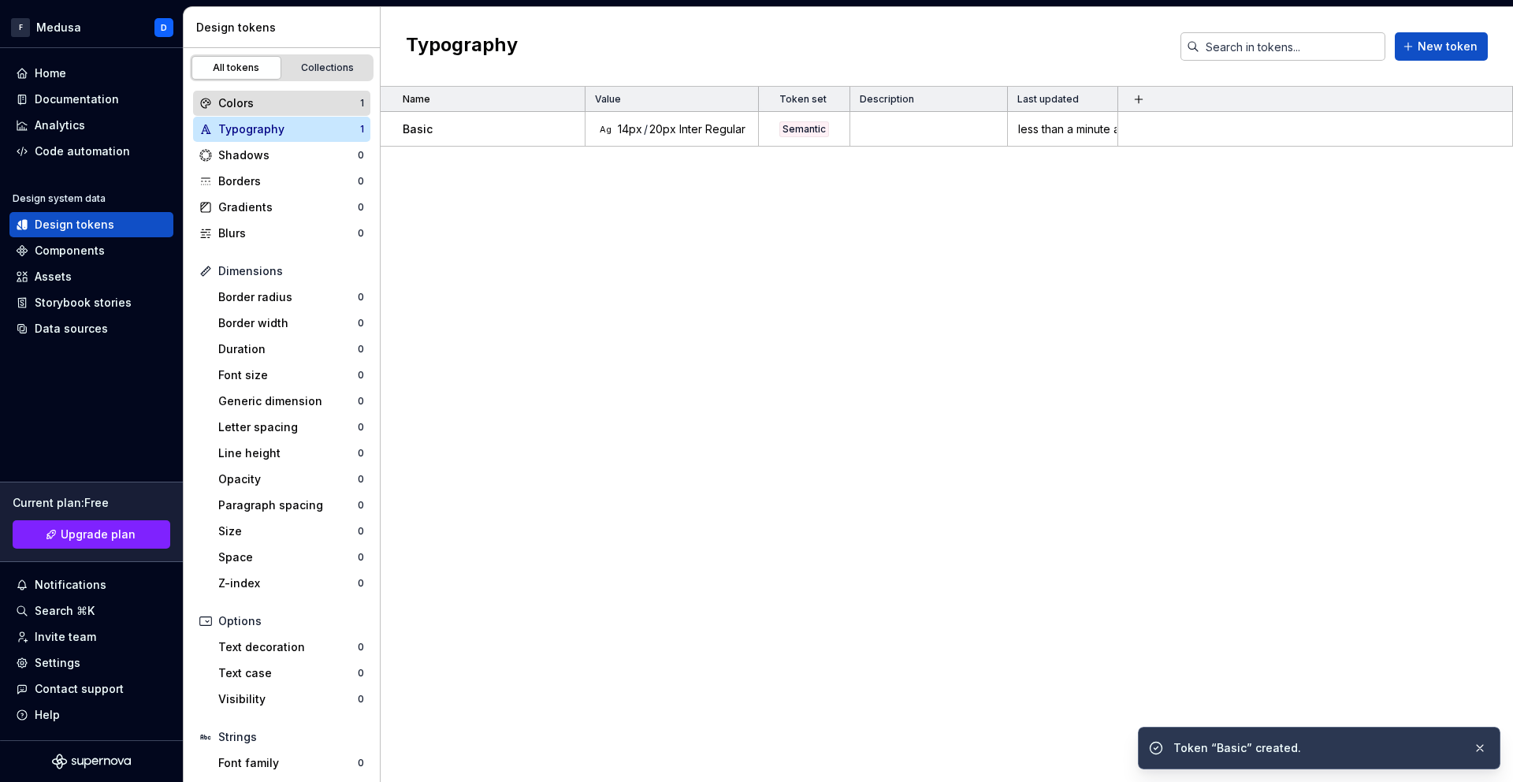
click at [282, 107] on div "Colors" at bounding box center [289, 103] width 142 height 16
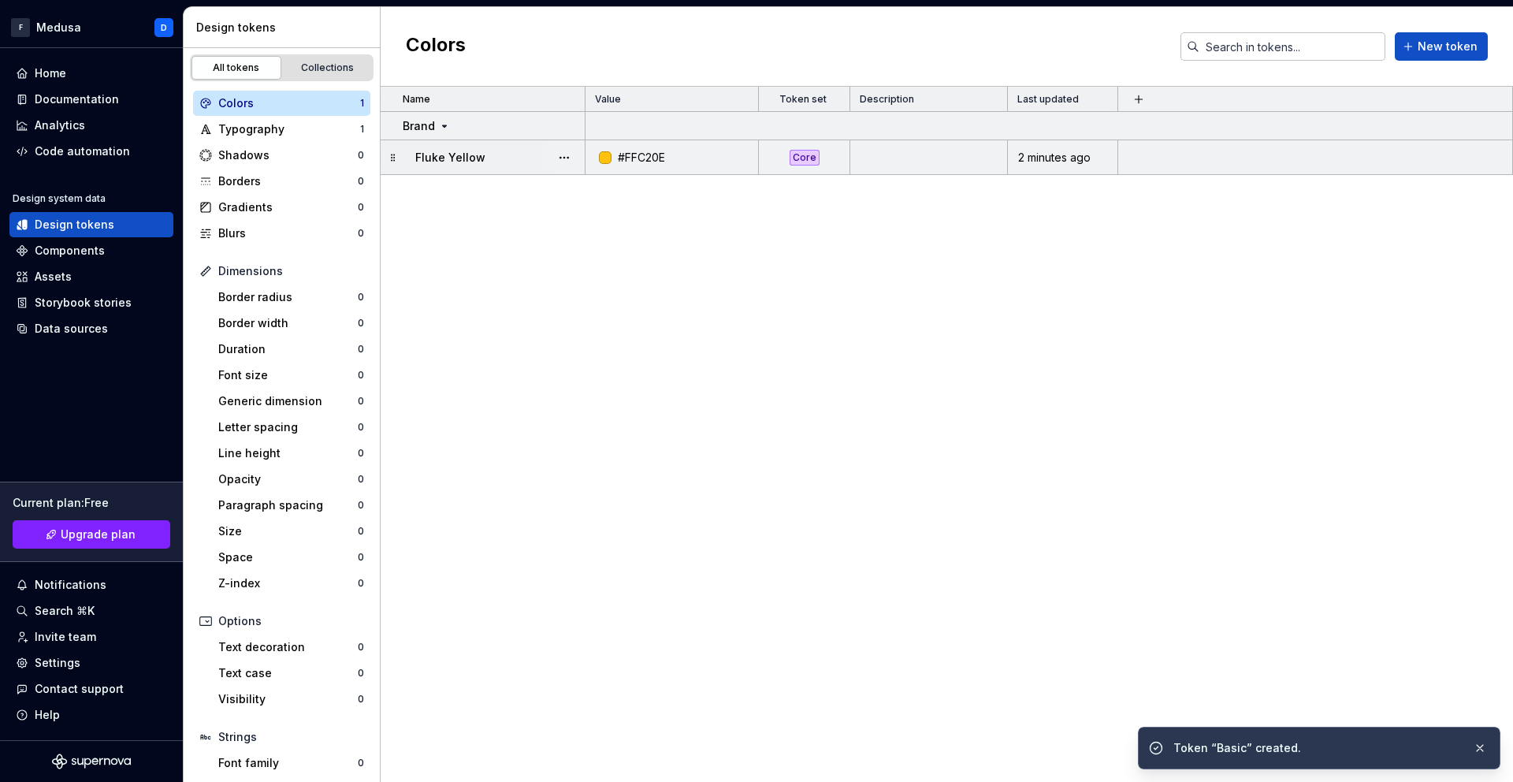
click at [910, 158] on td at bounding box center [929, 157] width 158 height 35
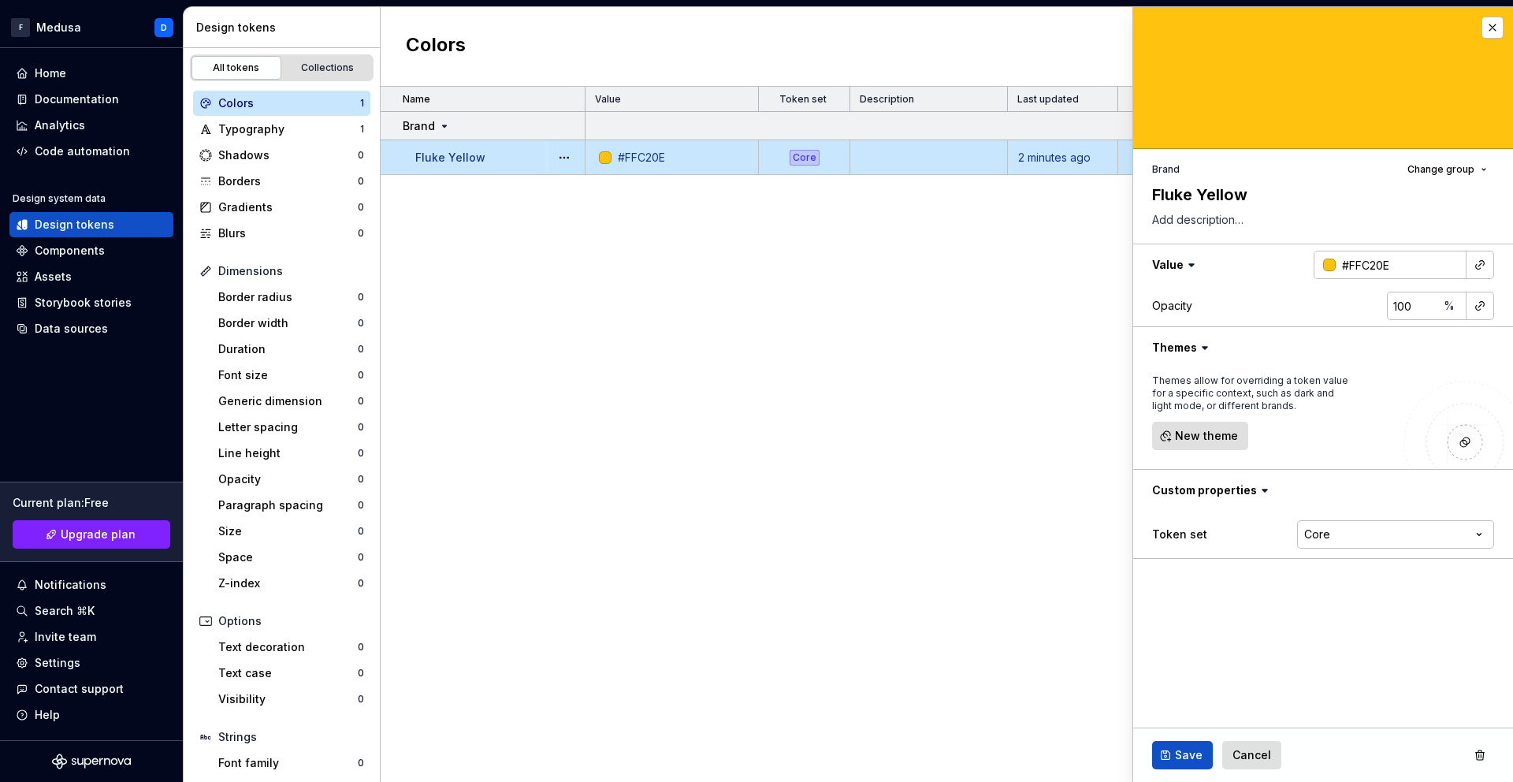
click at [814, 158] on div "Core" at bounding box center [805, 158] width 30 height 16
type textarea "*"
click at [1434, 535] on html "F Medusa D Home Documentation Analytics Code automation Design system data Desi…" at bounding box center [756, 391] width 1513 height 782
select select "**********"
click at [878, 364] on div "Name Value Token set Description Last updated Brand Fluke Yellow #FFC20E Core 2…" at bounding box center [947, 434] width 1133 height 695
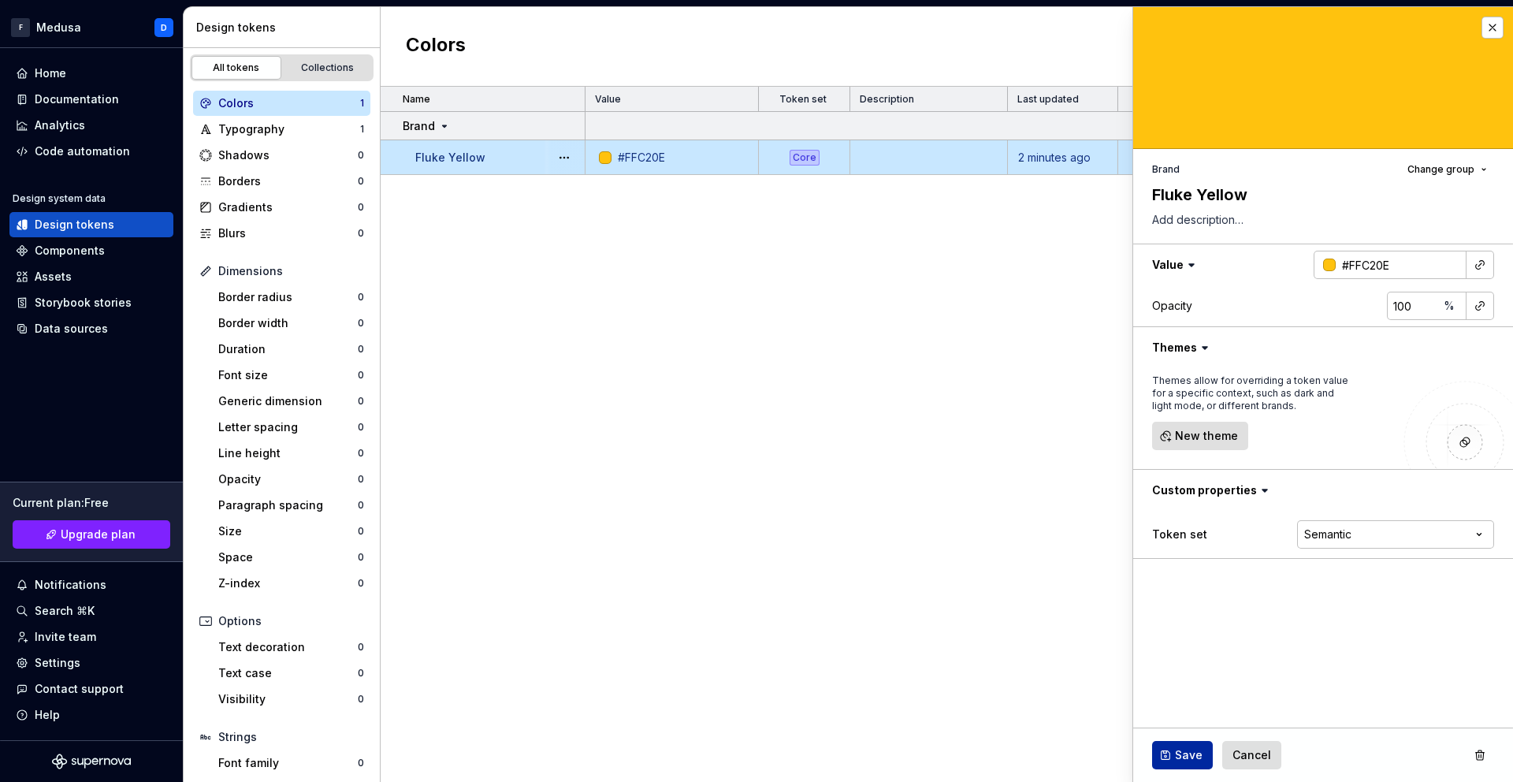
click at [1189, 755] on span "Save" at bounding box center [1189, 755] width 28 height 16
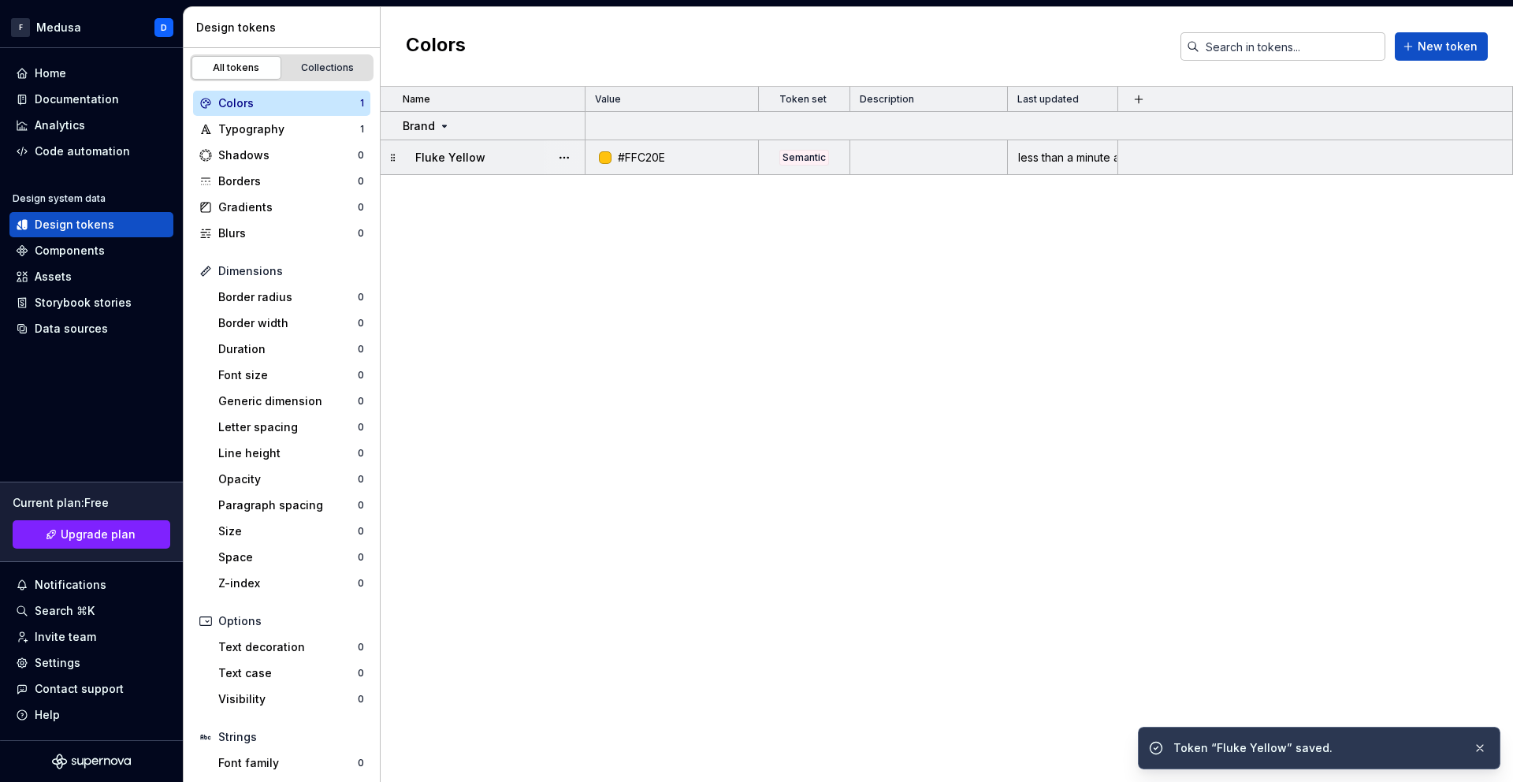
click at [728, 358] on div "Name Value Token set Description Last updated Brand Fluke Yellow #FFC20E Semant…" at bounding box center [947, 434] width 1133 height 695
click at [329, 62] on div "Collections" at bounding box center [327, 67] width 79 height 13
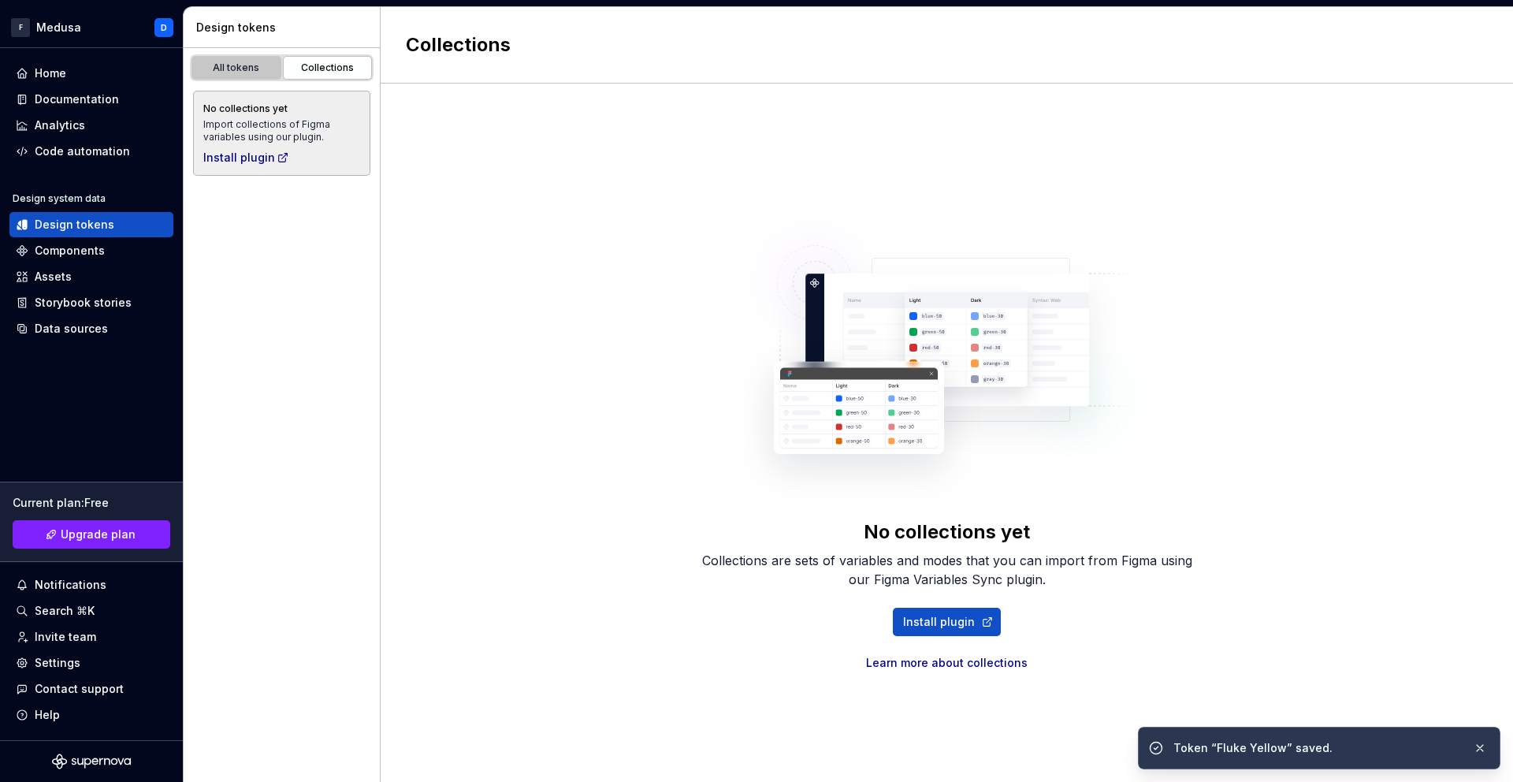
click at [251, 66] on div "All tokens" at bounding box center [236, 67] width 79 height 13
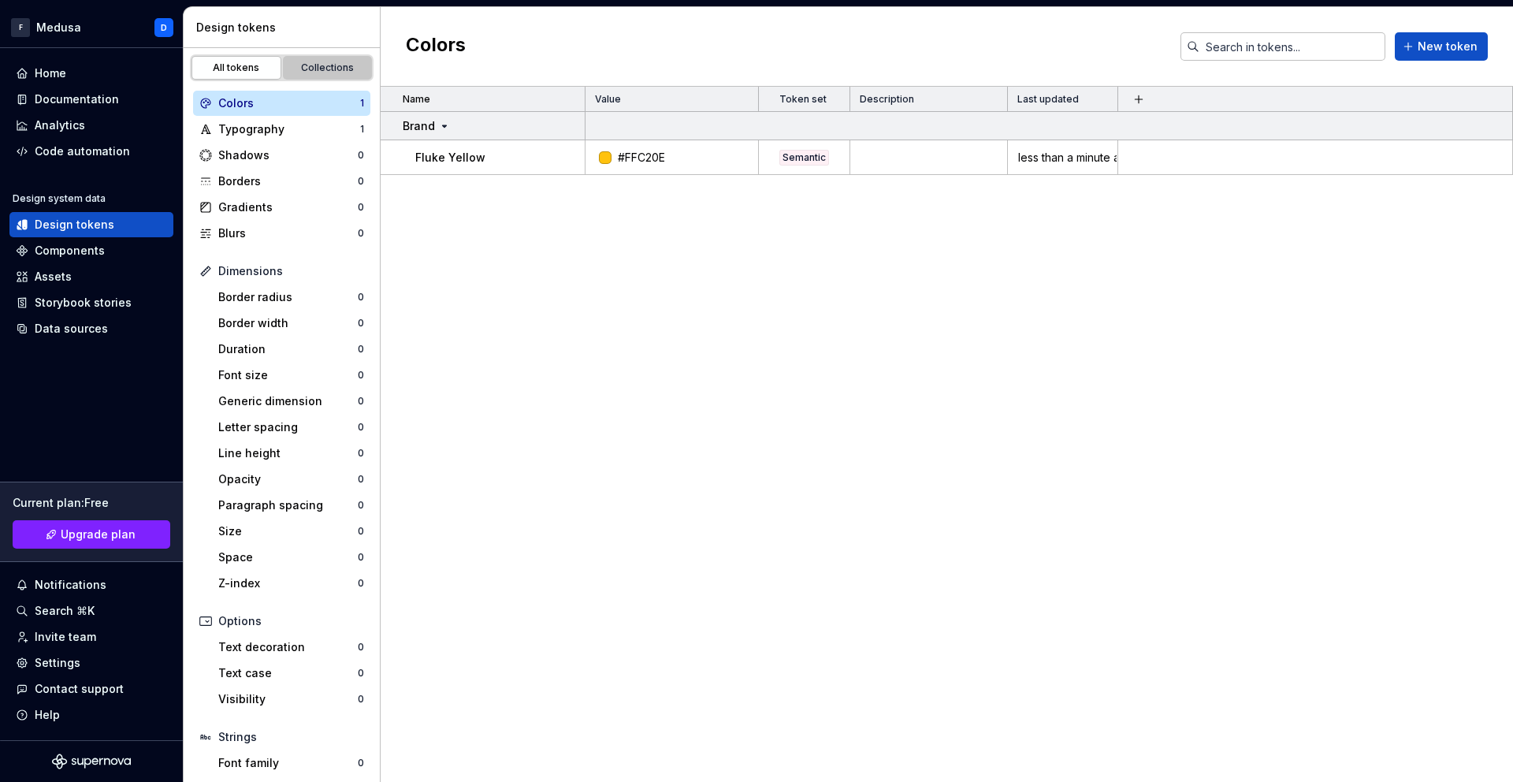
click at [314, 67] on div "Collections" at bounding box center [327, 67] width 79 height 13
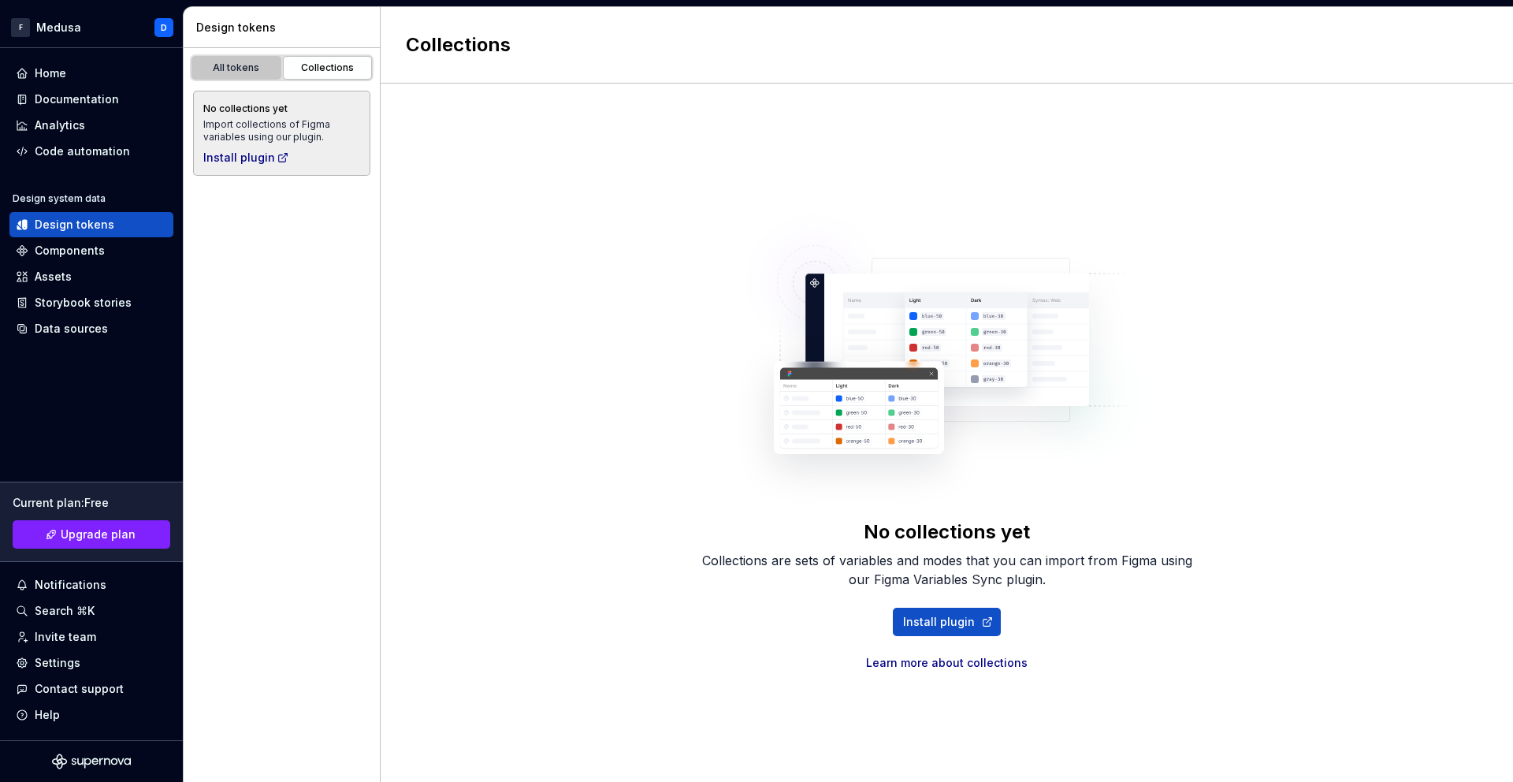
click at [248, 69] on div "All tokens" at bounding box center [236, 67] width 79 height 13
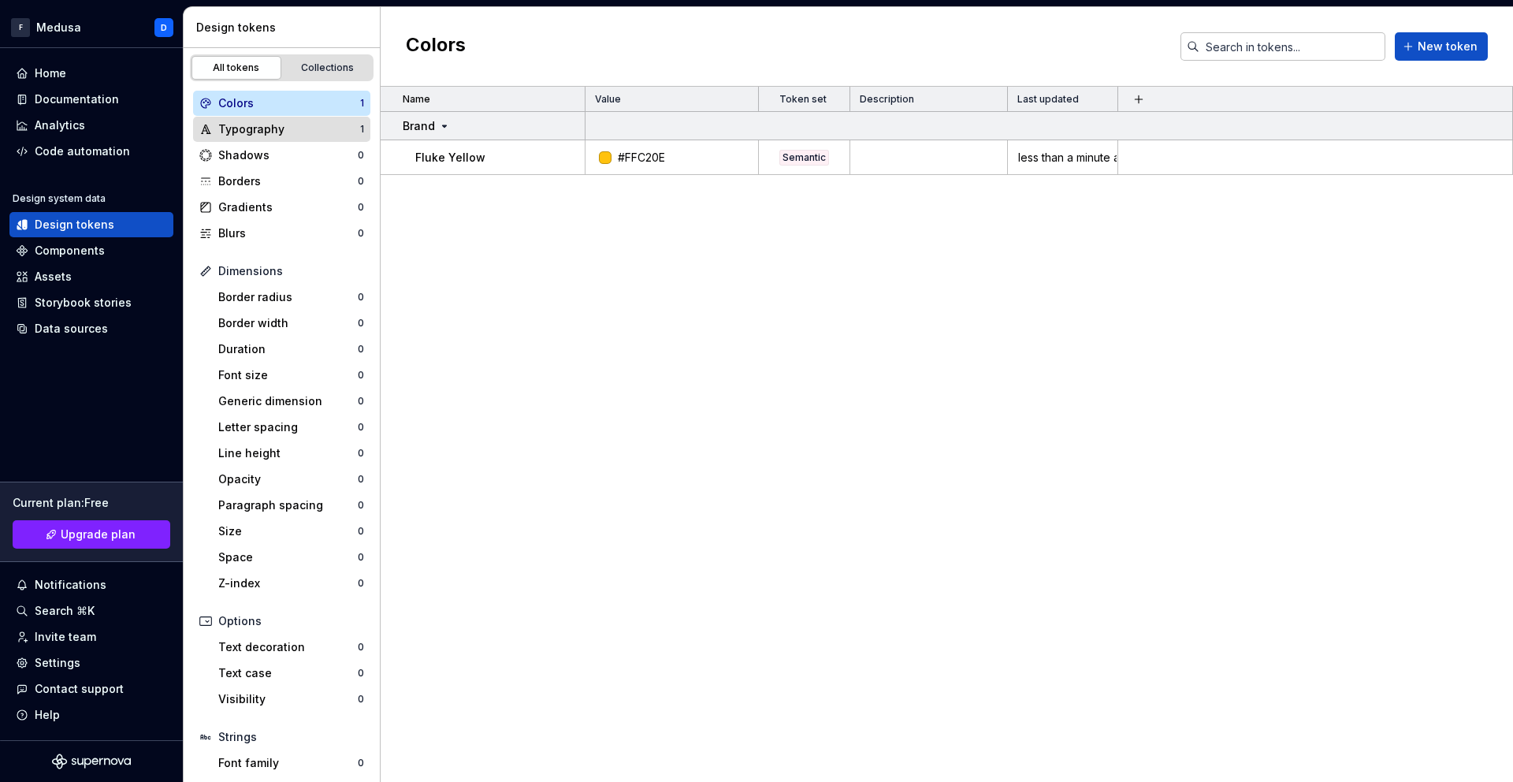
click at [269, 137] on div "Typography 1" at bounding box center [281, 129] width 177 height 25
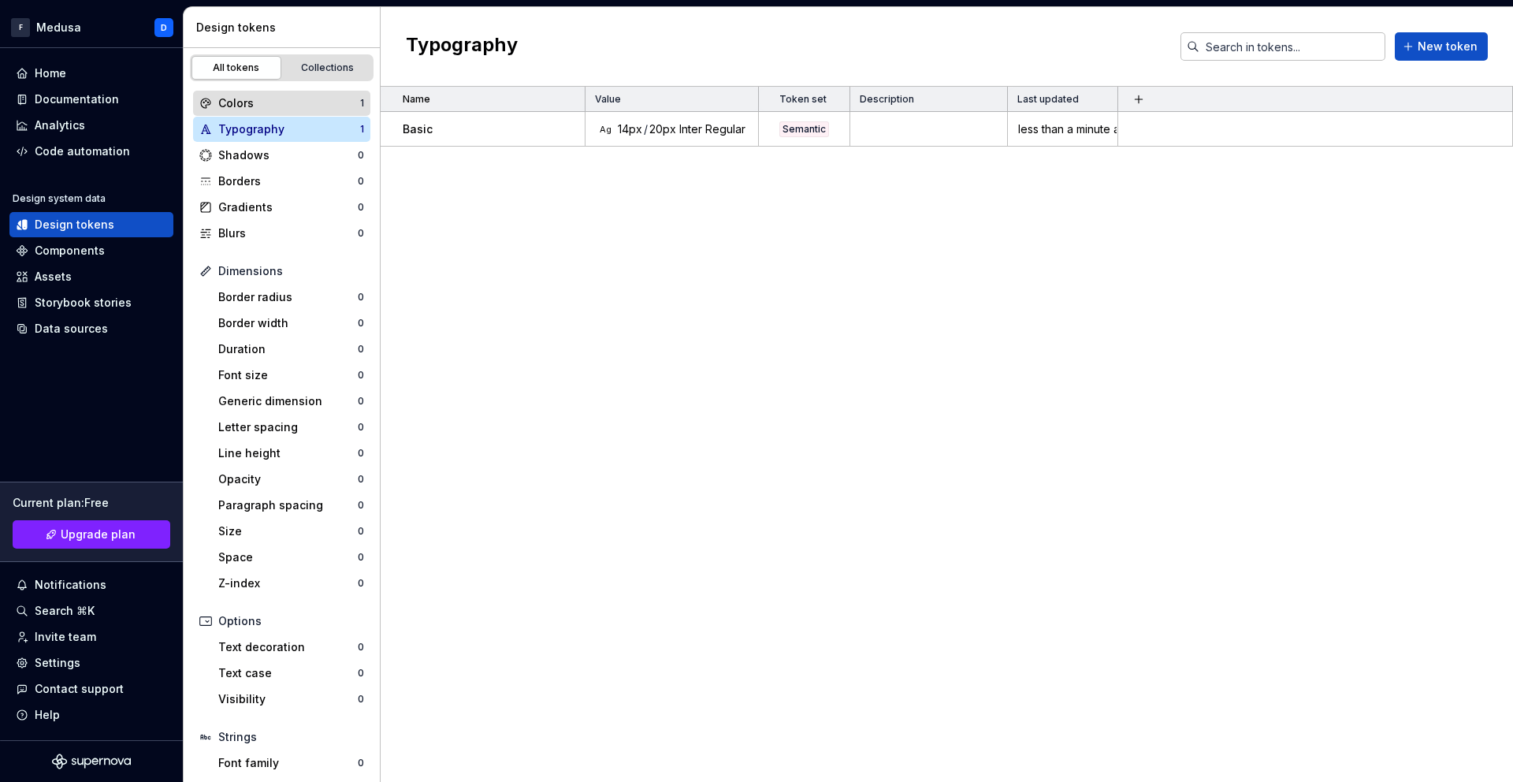
click at [282, 105] on div "Colors" at bounding box center [289, 103] width 142 height 16
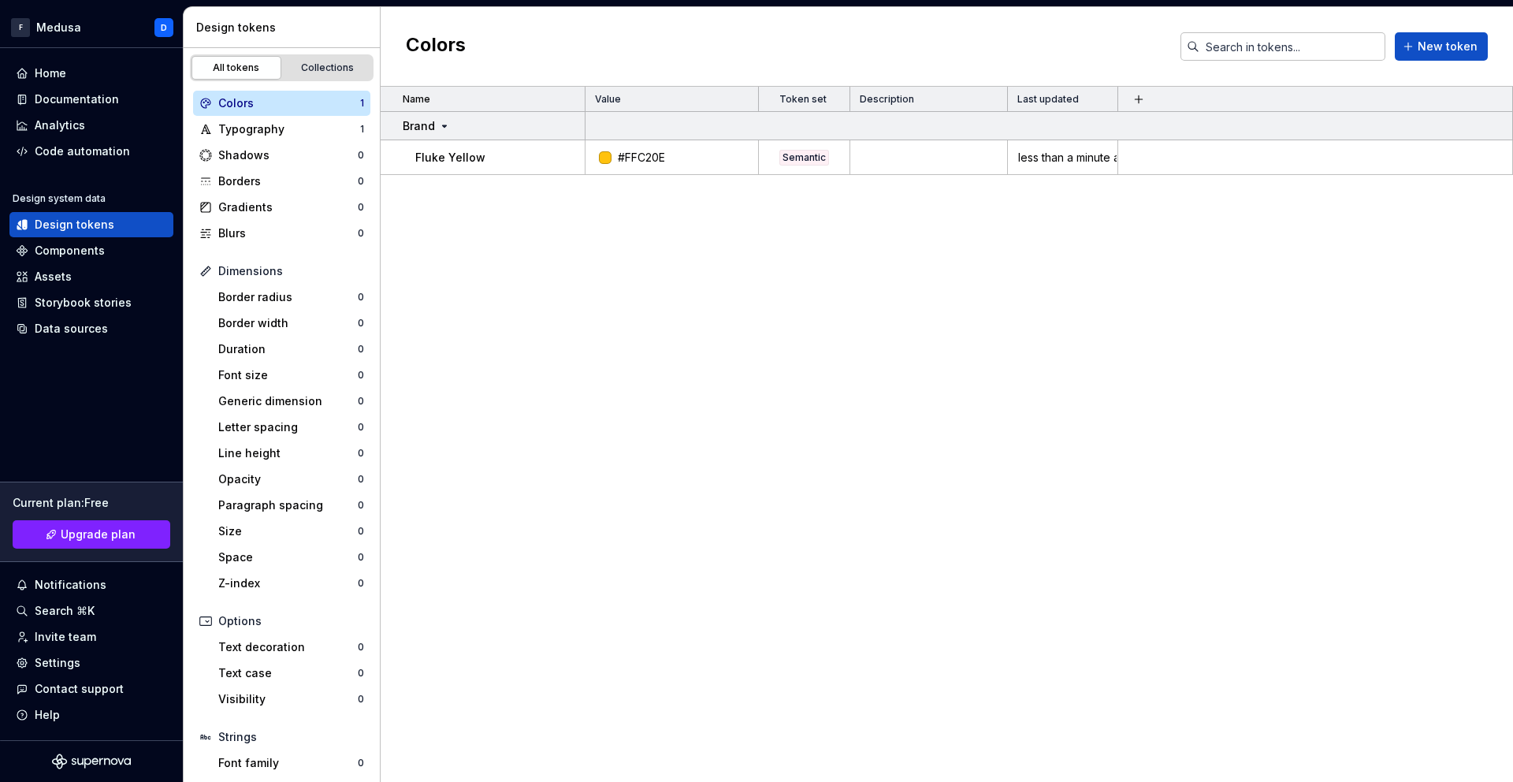
click at [240, 104] on div "Colors" at bounding box center [289, 103] width 142 height 16
click at [64, 154] on div "Code automation" at bounding box center [82, 151] width 95 height 16
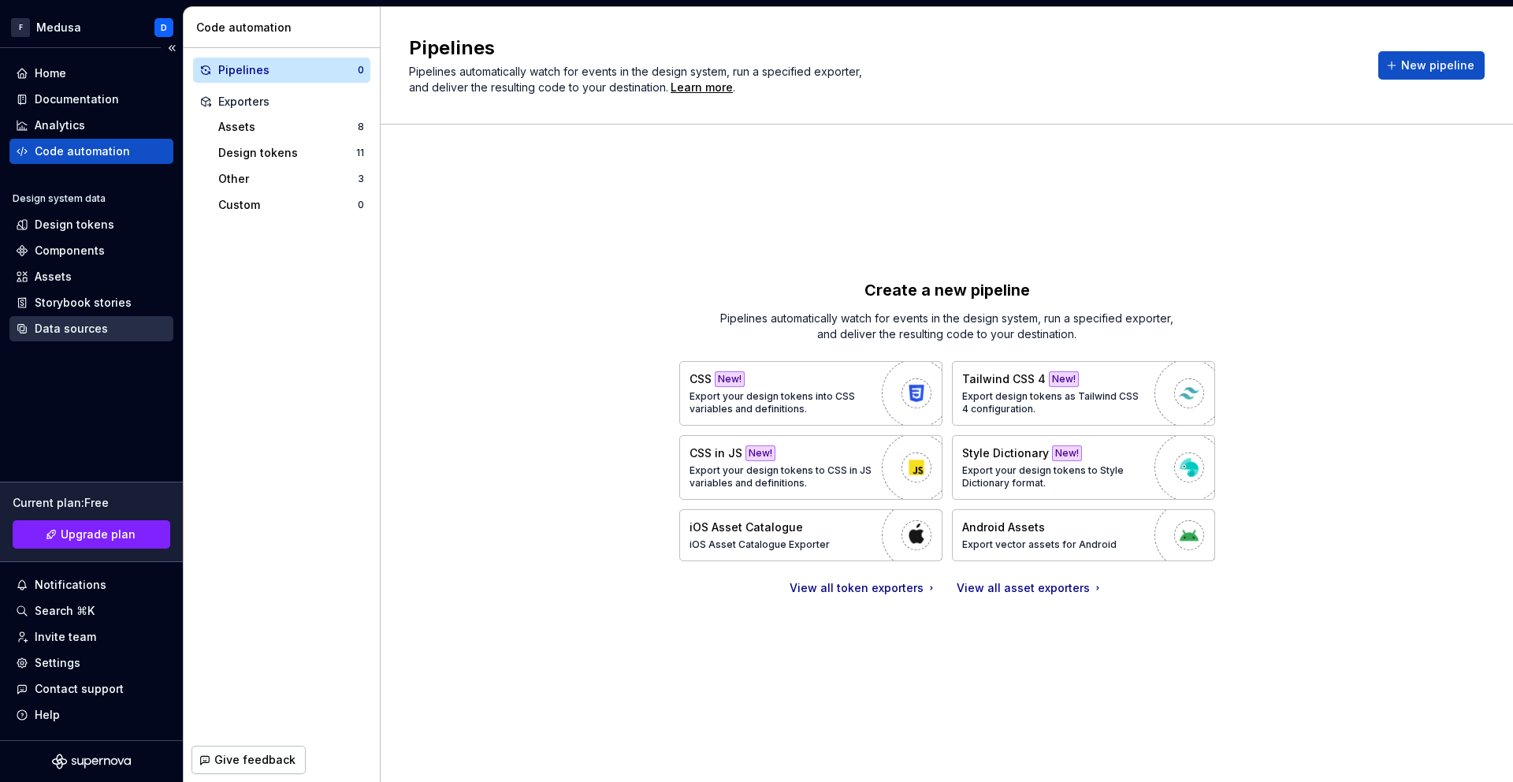
click at [69, 331] on div "Data sources" at bounding box center [71, 329] width 73 height 16
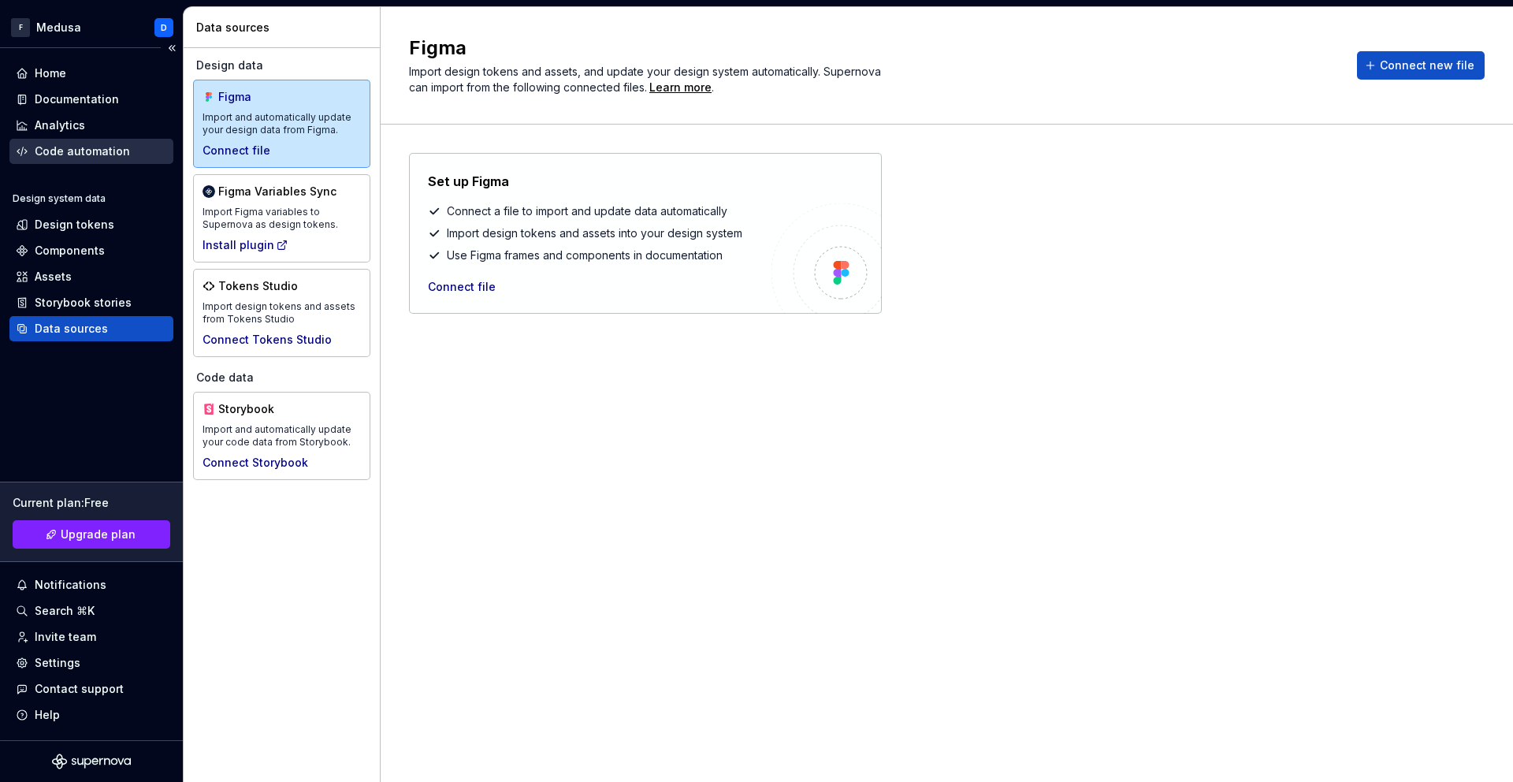
click at [57, 146] on div "Code automation" at bounding box center [82, 151] width 95 height 16
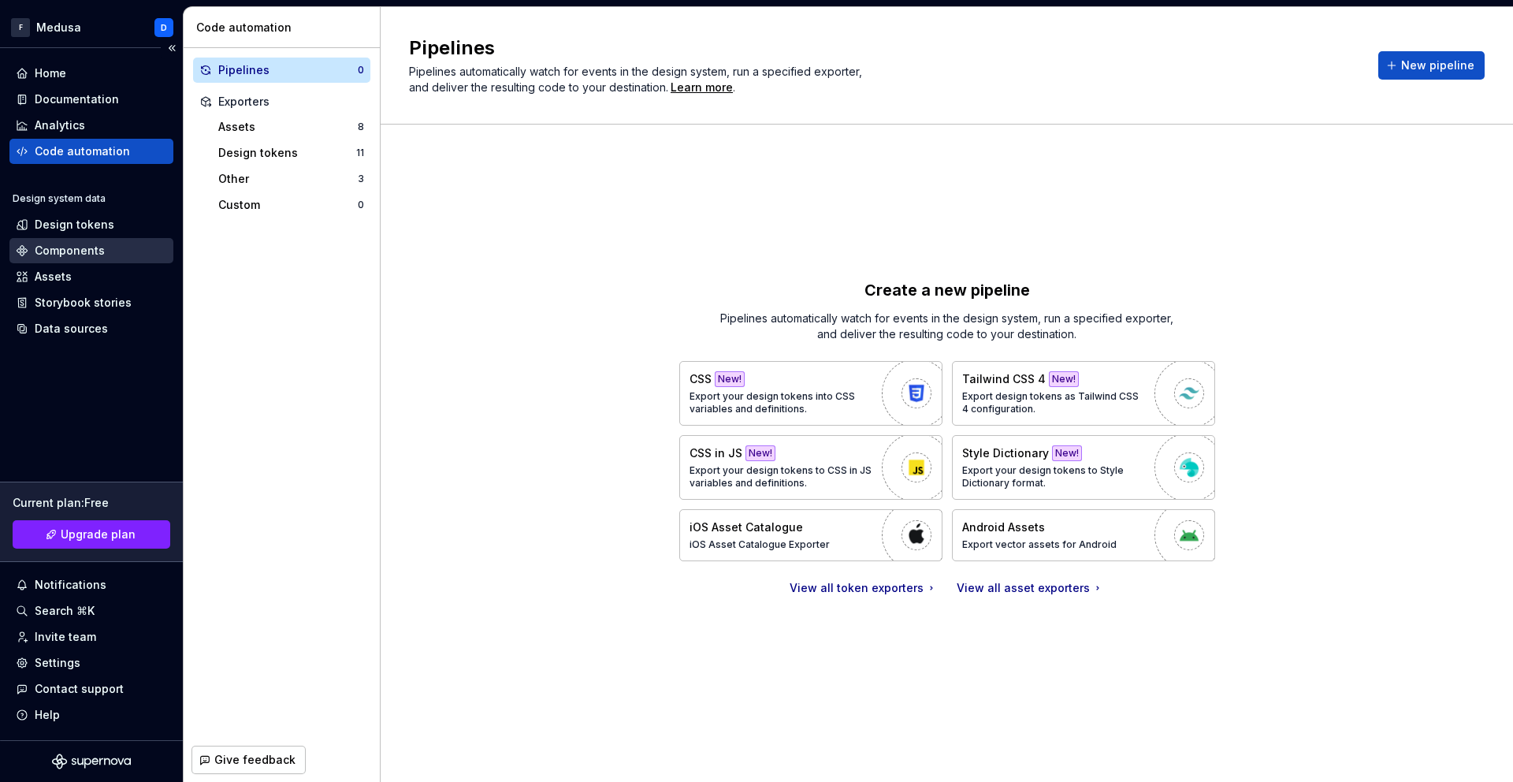
click at [57, 245] on div "Components" at bounding box center [70, 251] width 70 height 16
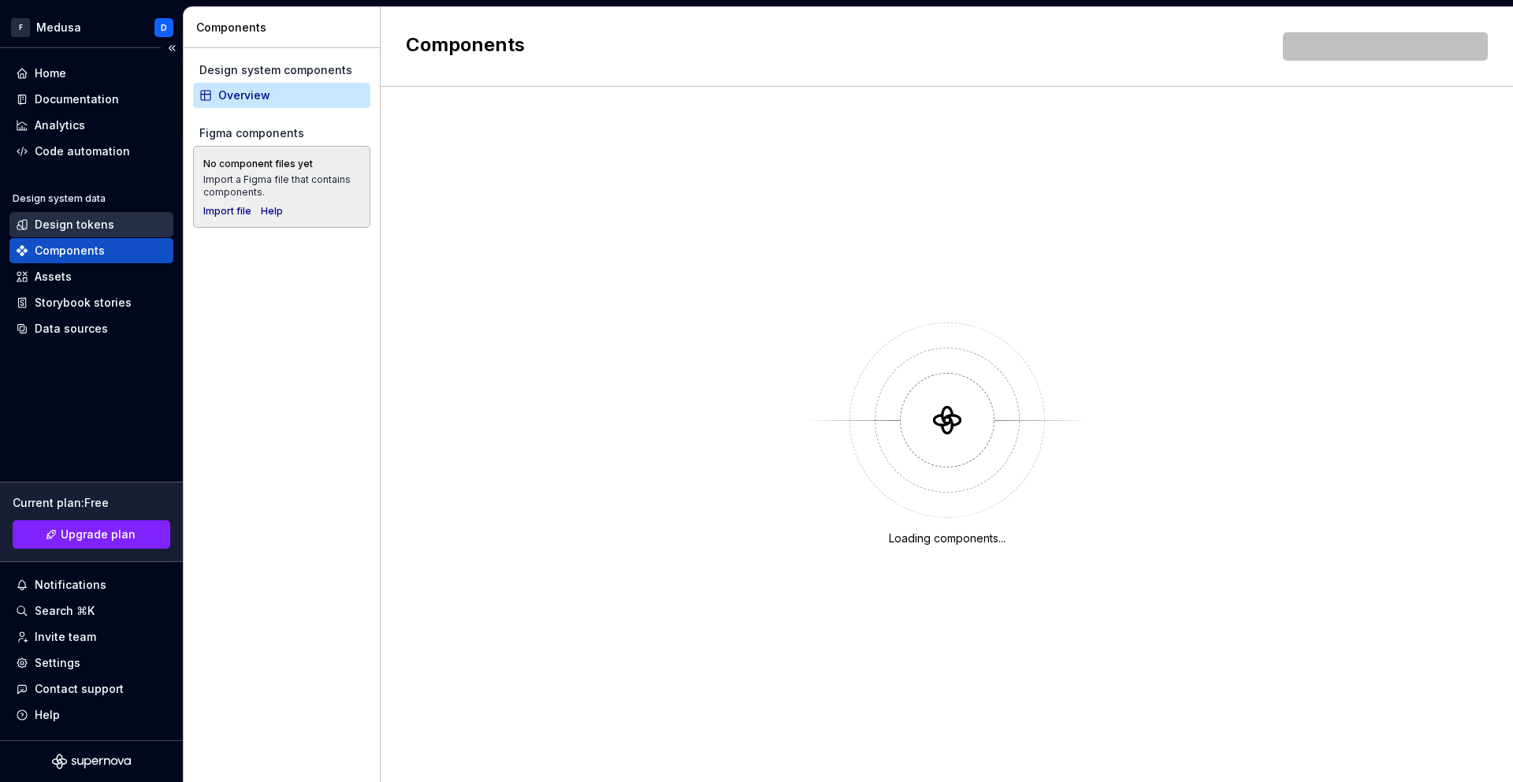
click at [75, 229] on div "Design tokens" at bounding box center [75, 225] width 80 height 16
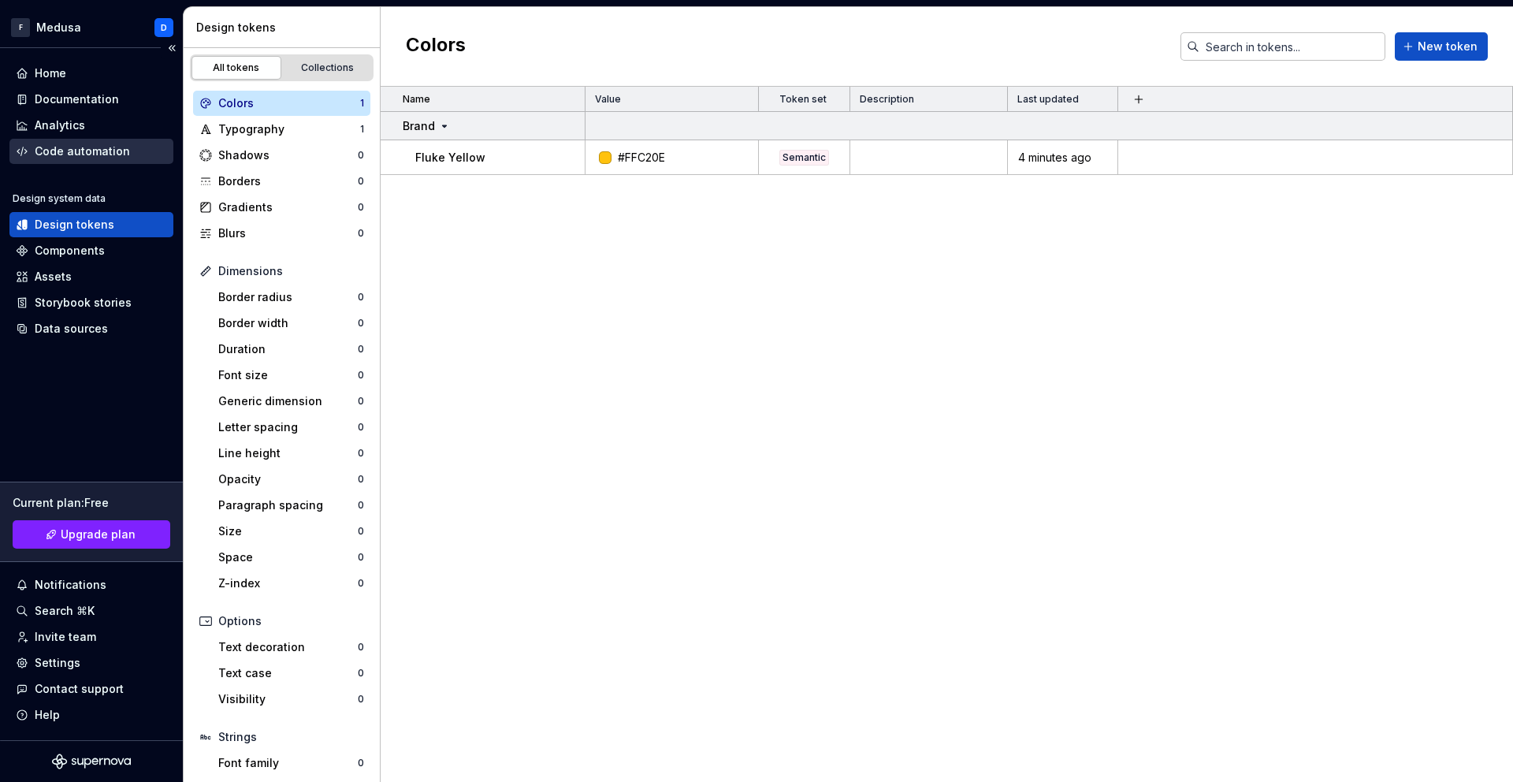
click at [90, 146] on div "Code automation" at bounding box center [82, 151] width 95 height 16
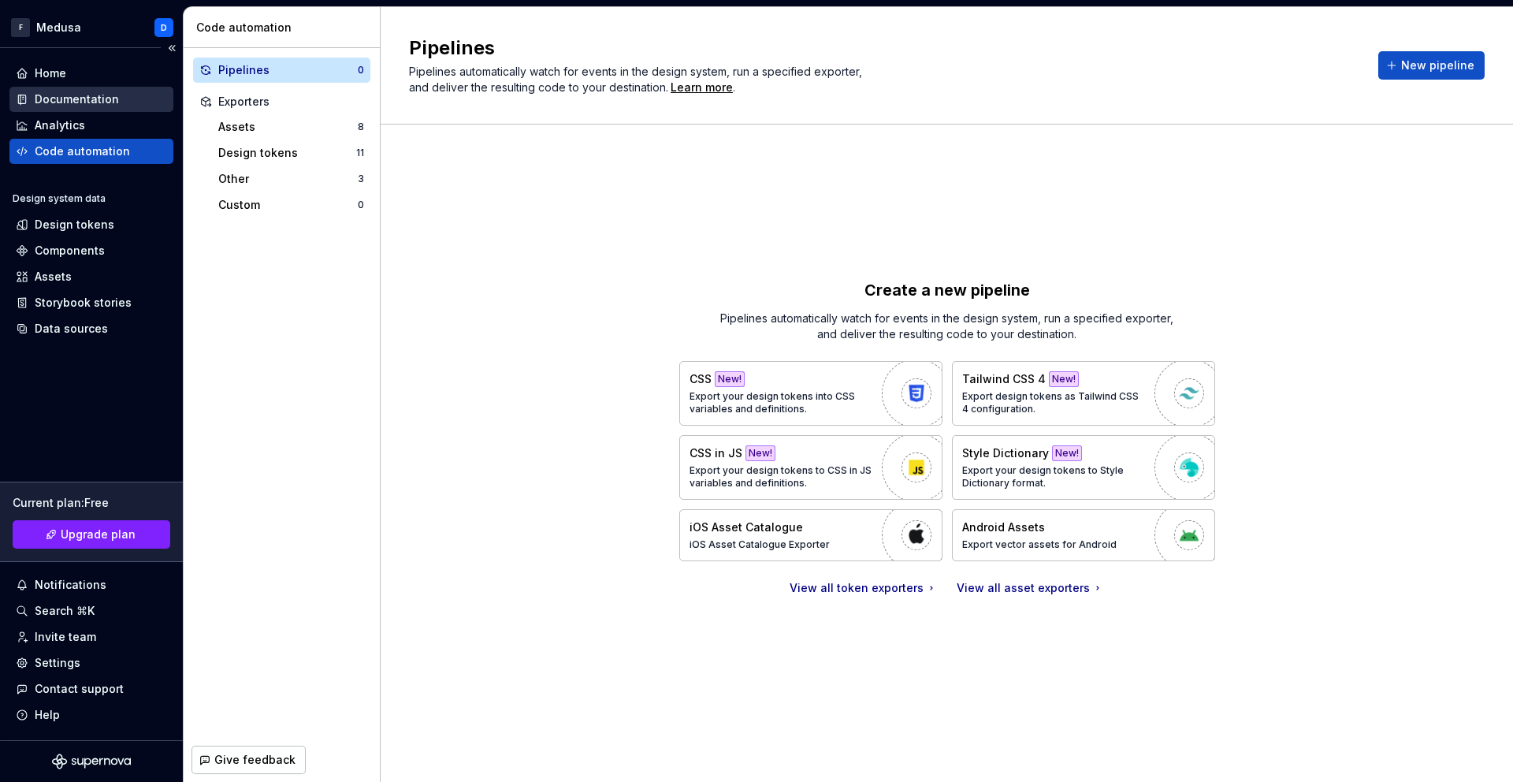
click at [90, 108] on div "Documentation" at bounding box center [91, 99] width 164 height 25
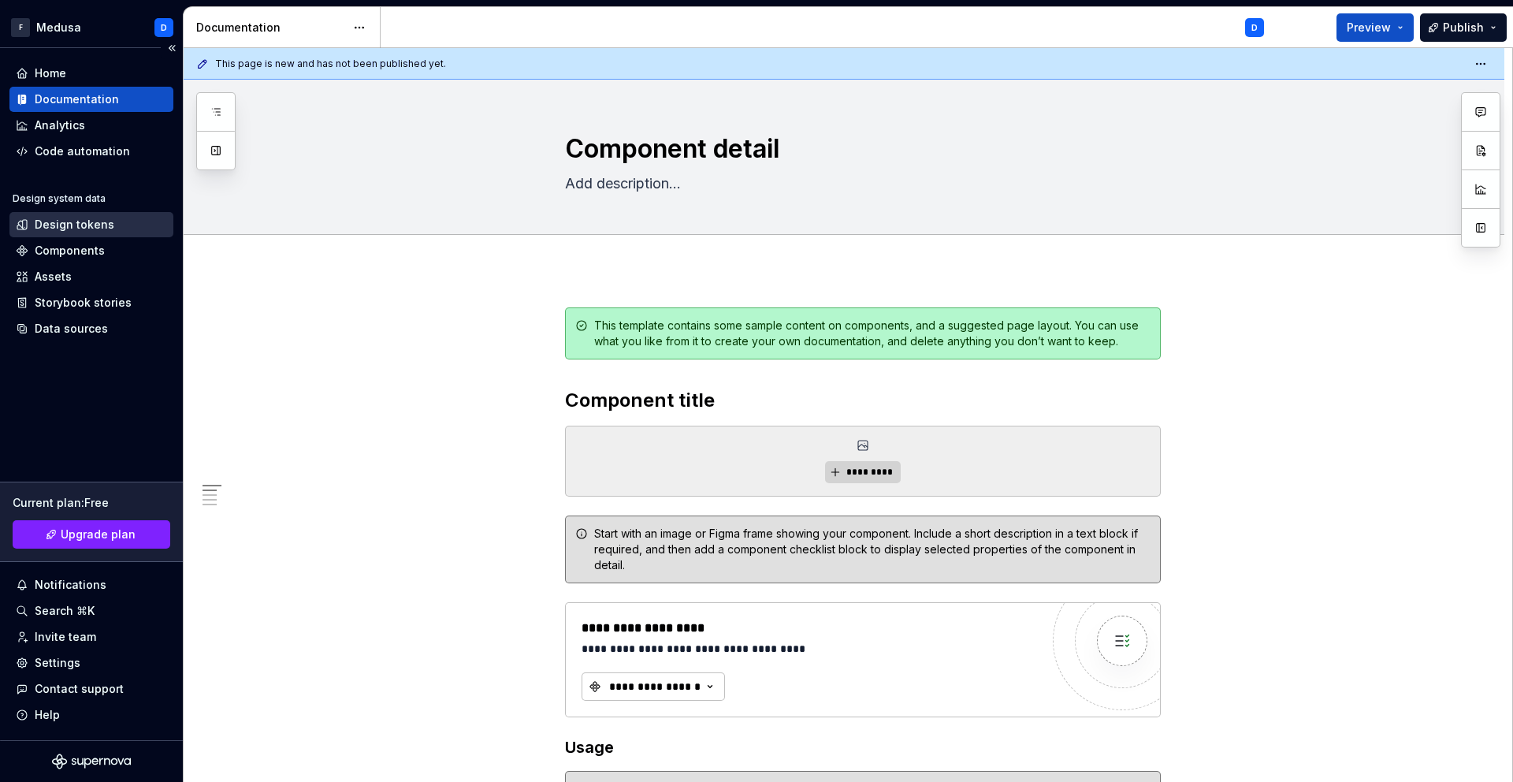
click at [46, 232] on div "Design tokens" at bounding box center [75, 225] width 80 height 16
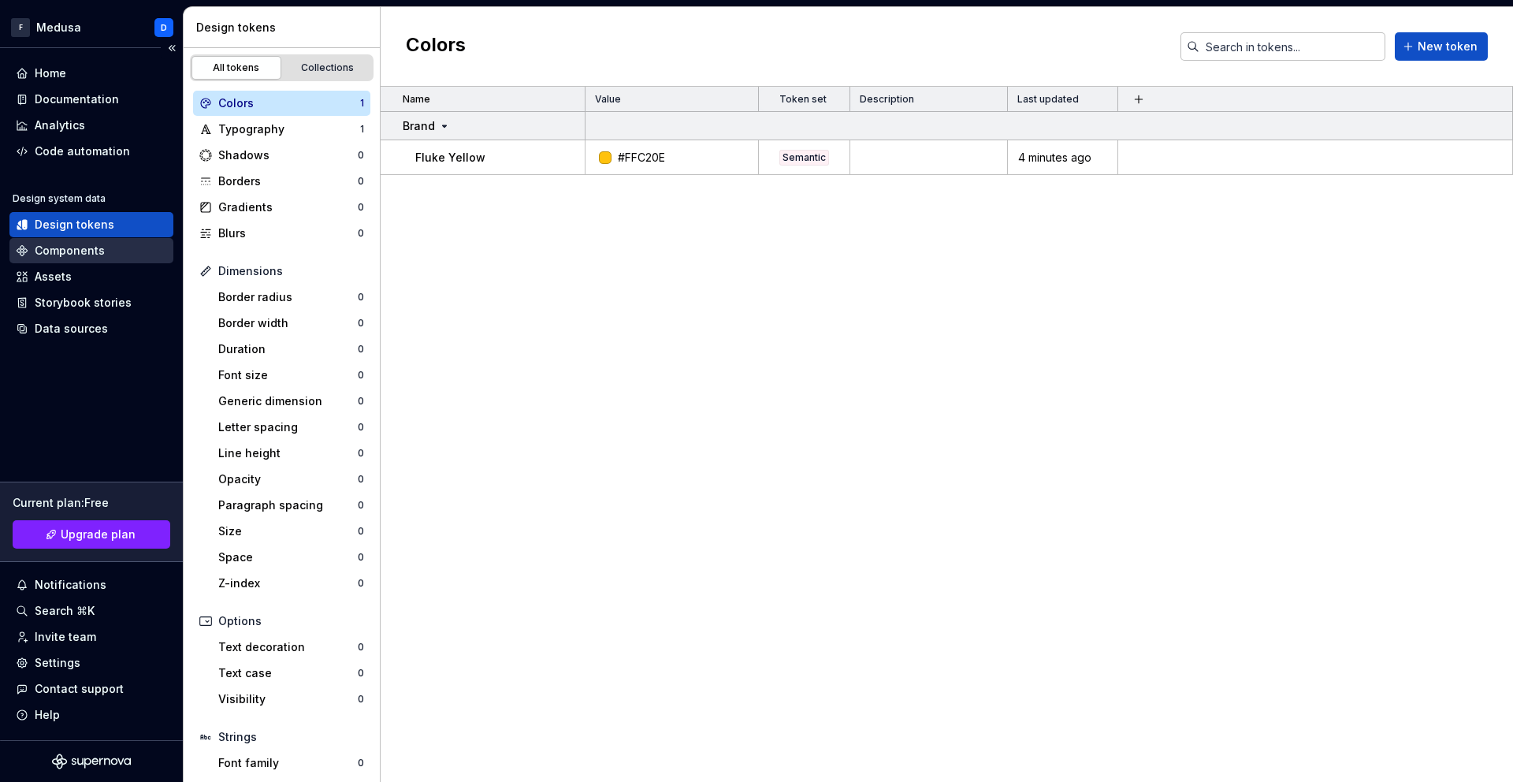
click at [65, 244] on div "Components" at bounding box center [70, 251] width 70 height 16
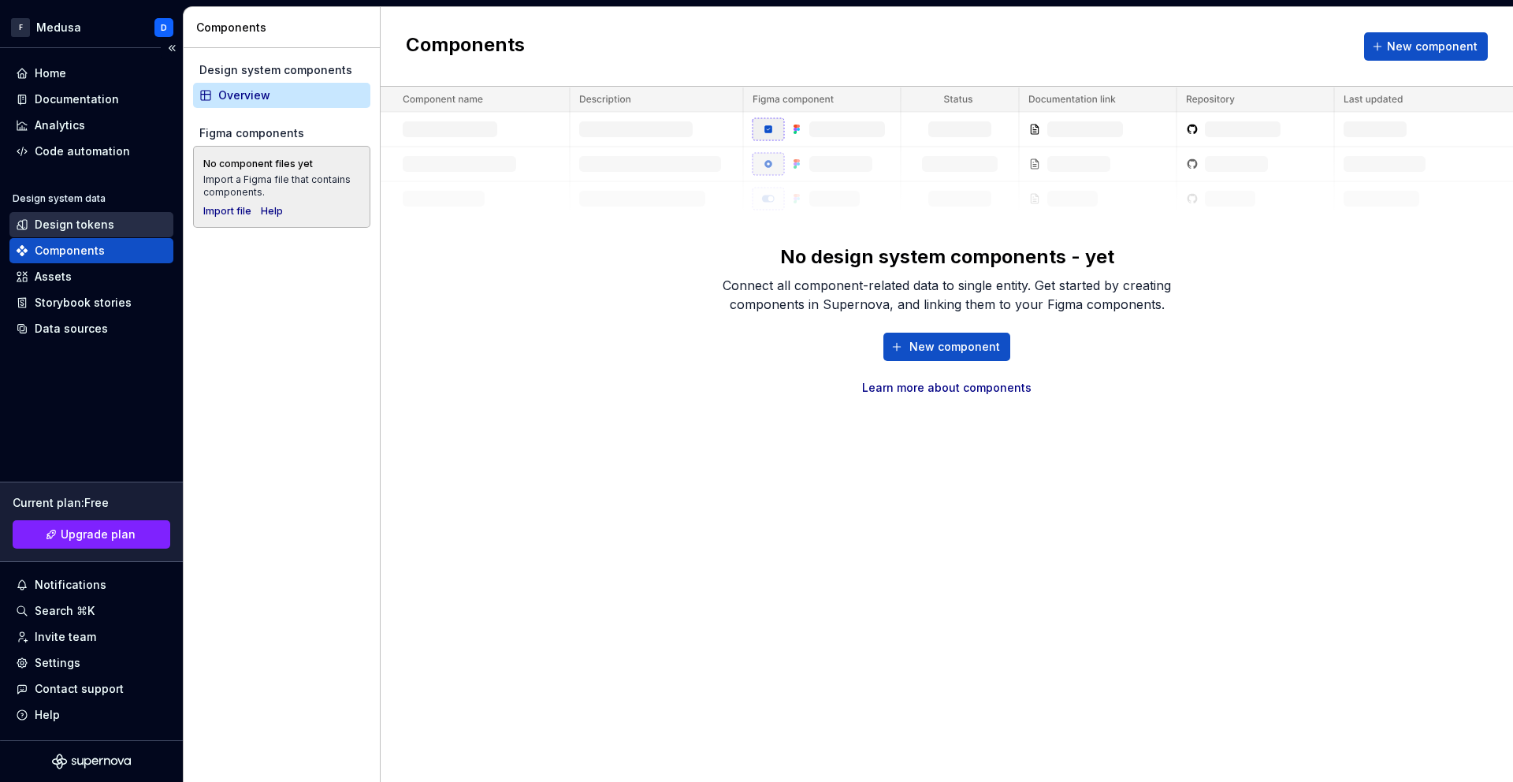
click at [71, 235] on div "Design tokens" at bounding box center [91, 224] width 164 height 25
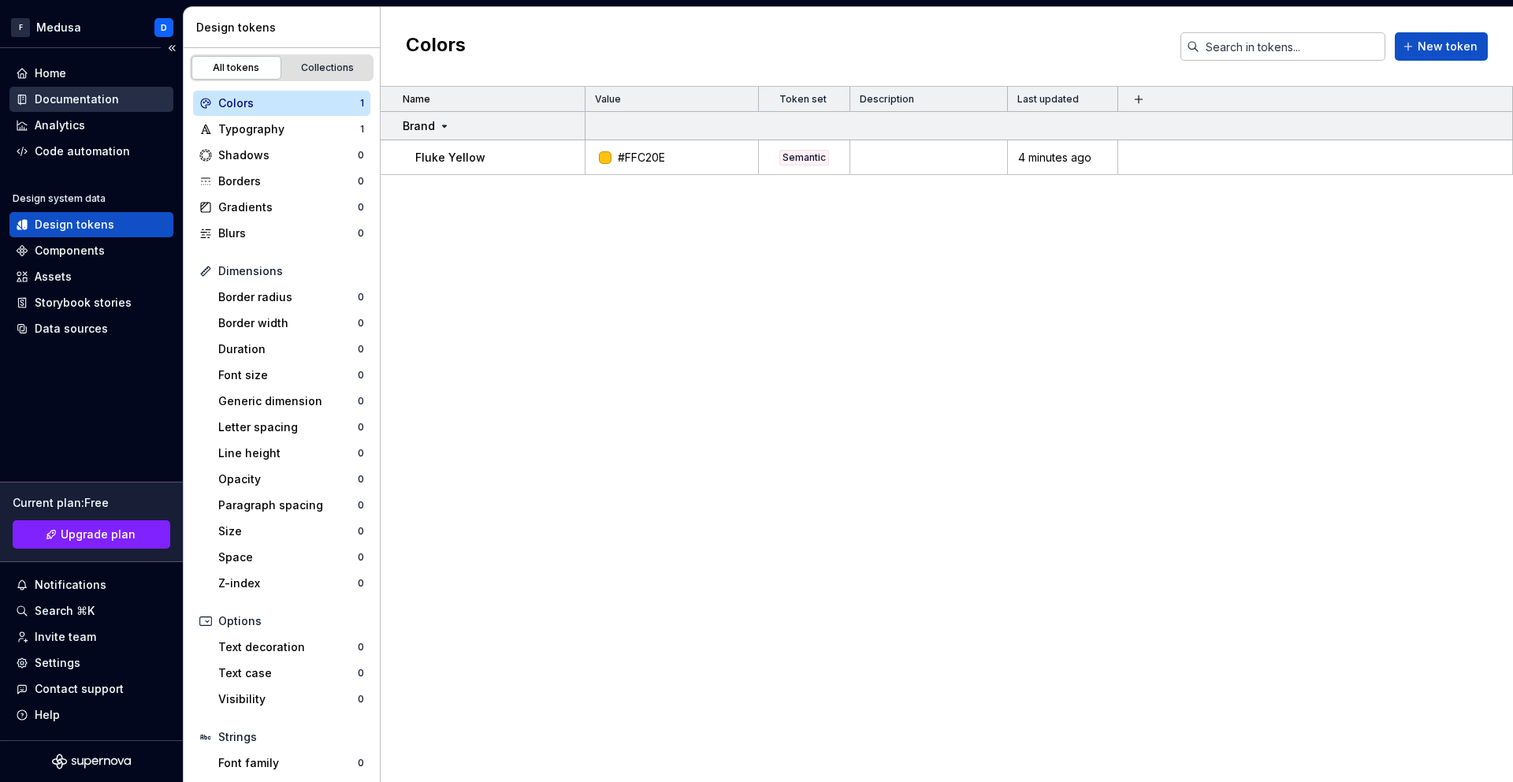
click at [87, 103] on div "Documentation" at bounding box center [77, 99] width 84 height 16
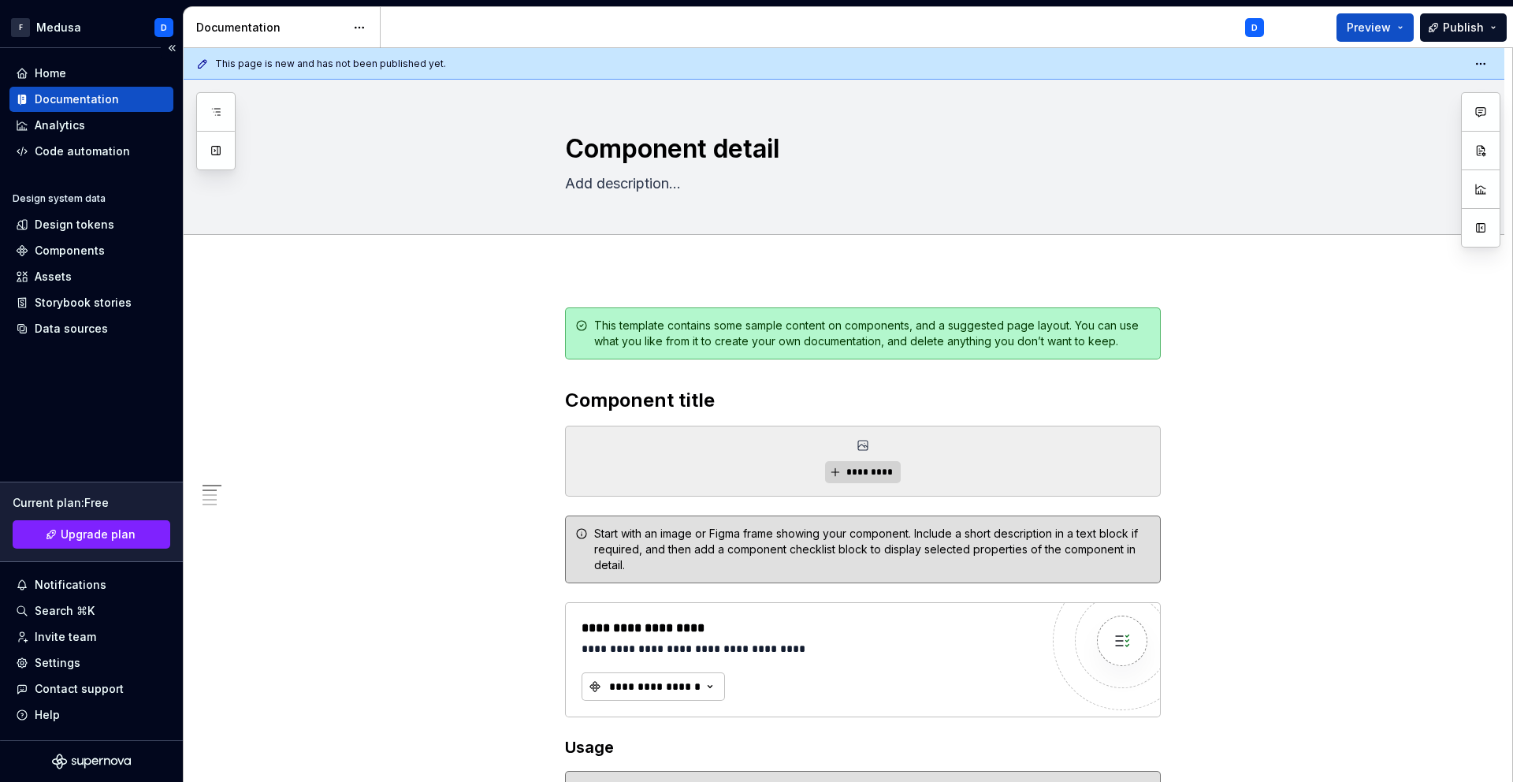
type textarea "*"
click at [67, 231] on div "Design tokens" at bounding box center [75, 225] width 80 height 16
